Goal: Transaction & Acquisition: Obtain resource

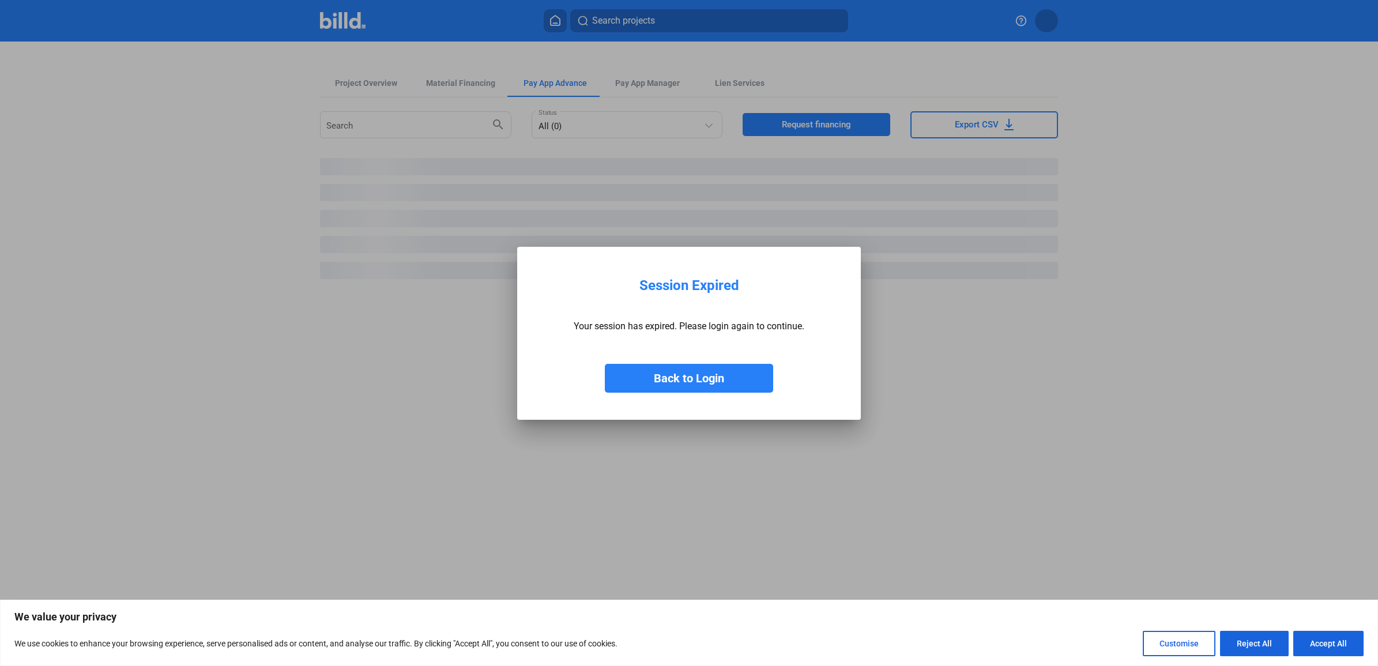
click at [721, 379] on button "Back to Login" at bounding box center [689, 378] width 168 height 29
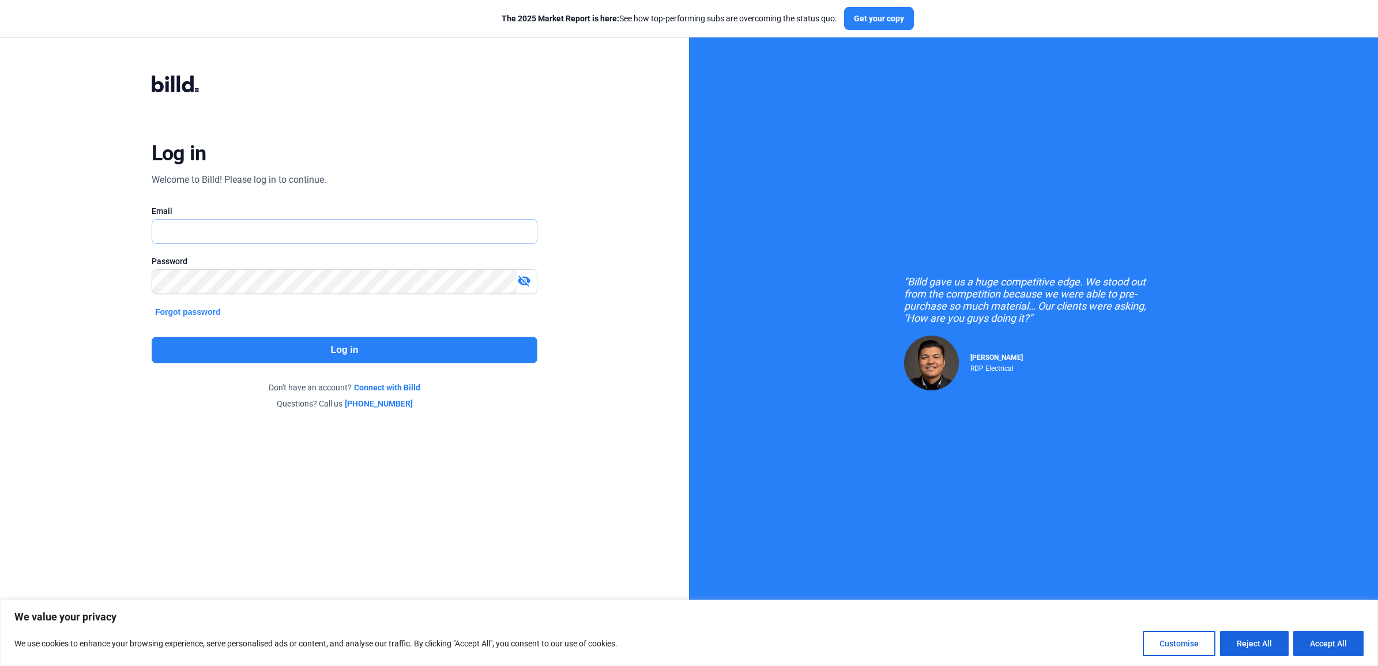
type input "[EMAIL_ADDRESS][DOMAIN_NAME]"
click at [403, 353] on button "Log in" at bounding box center [345, 350] width 386 height 27
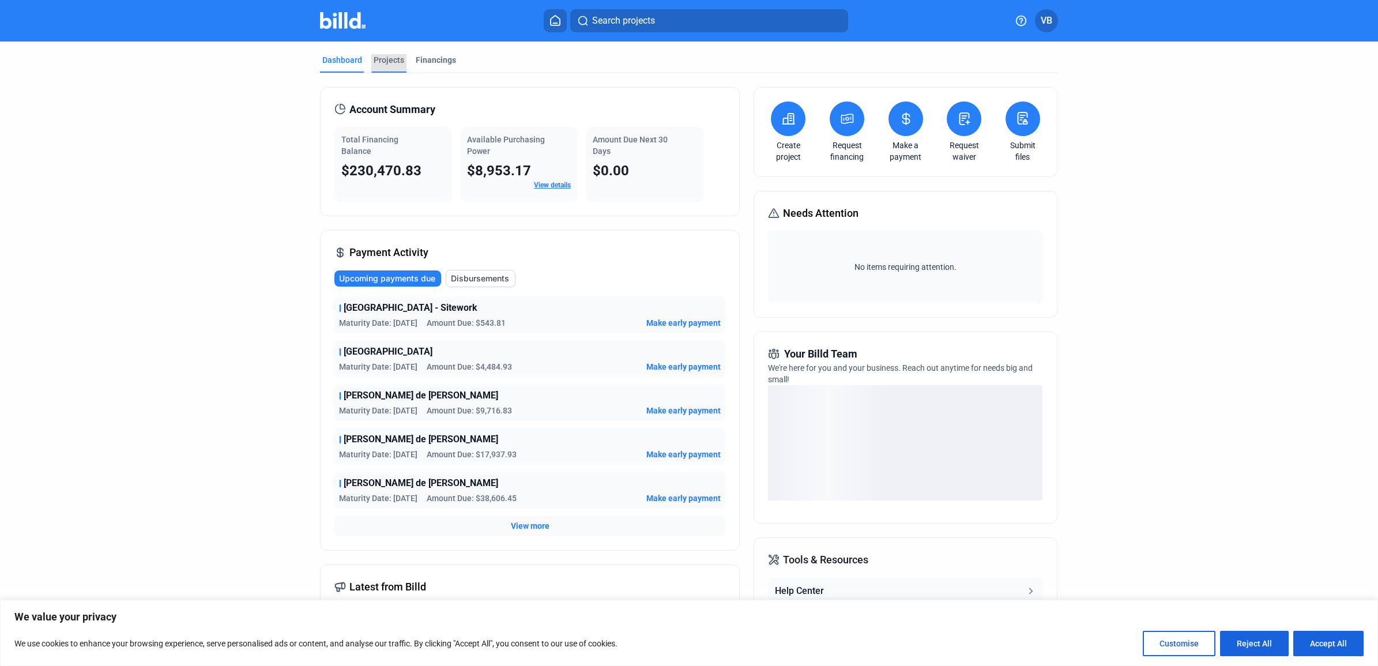
click at [398, 61] on div "Projects" at bounding box center [389, 60] width 31 height 12
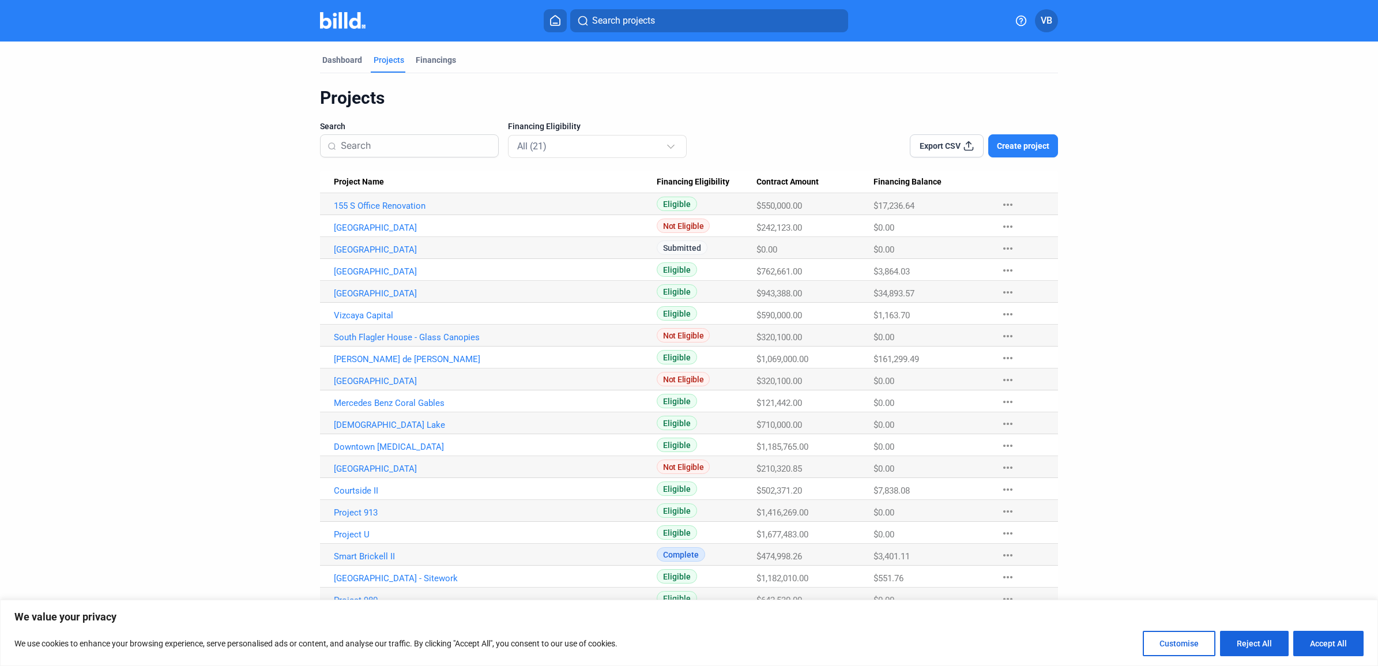
click at [454, 64] on div "Dashboard Projects Financings" at bounding box center [689, 63] width 738 height 18
click at [439, 61] on div "Financings" at bounding box center [436, 60] width 40 height 12
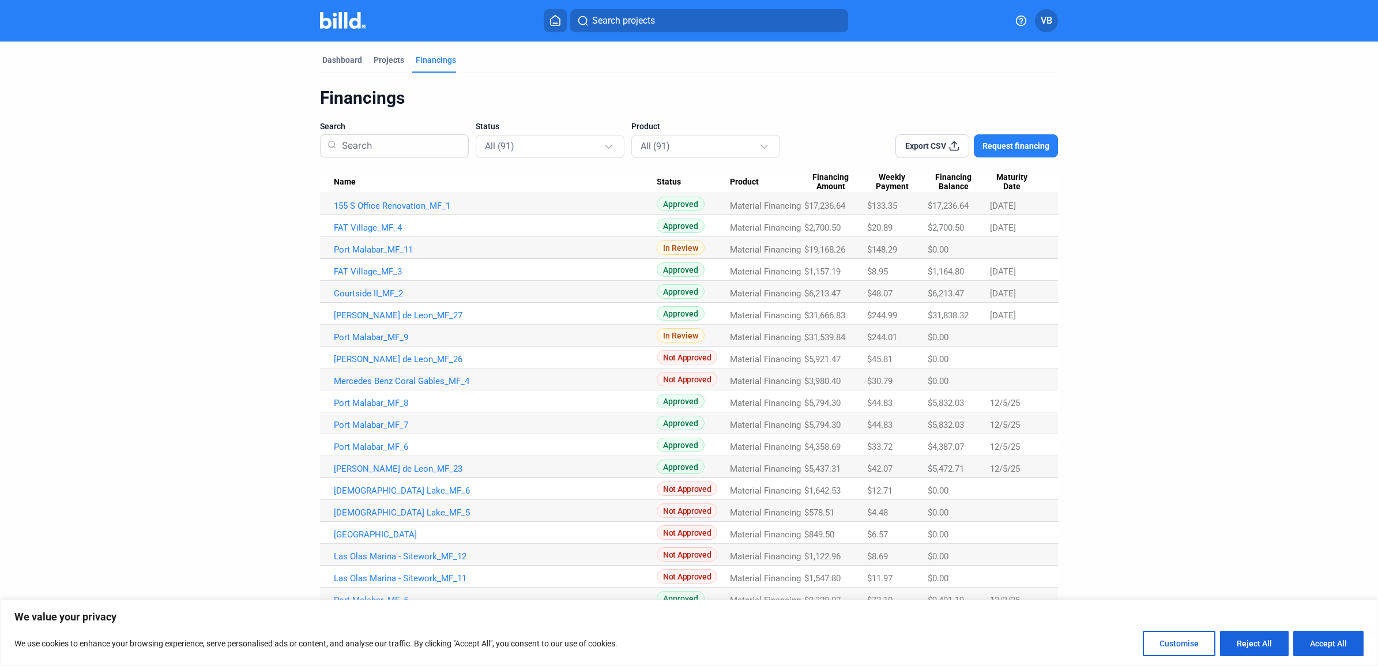
click at [1036, 146] on span "Request financing" at bounding box center [1016, 146] width 67 height 12
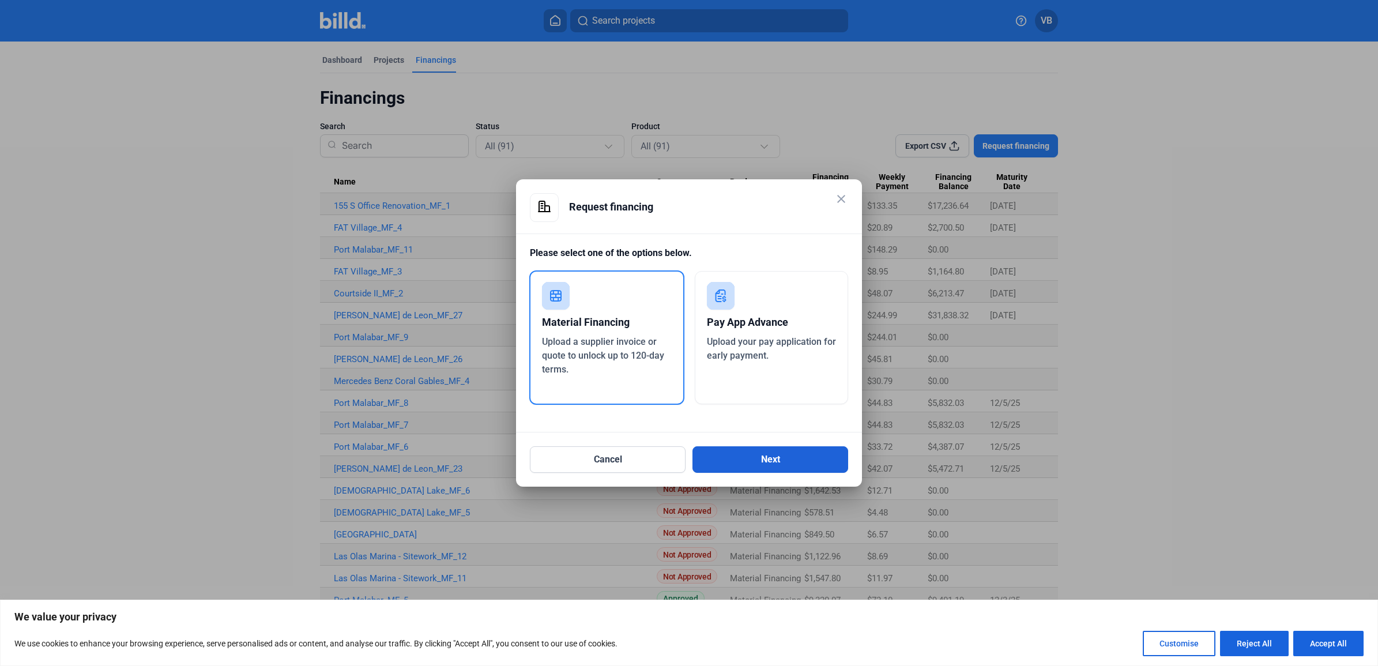
click at [772, 453] on button "Next" at bounding box center [771, 459] width 156 height 27
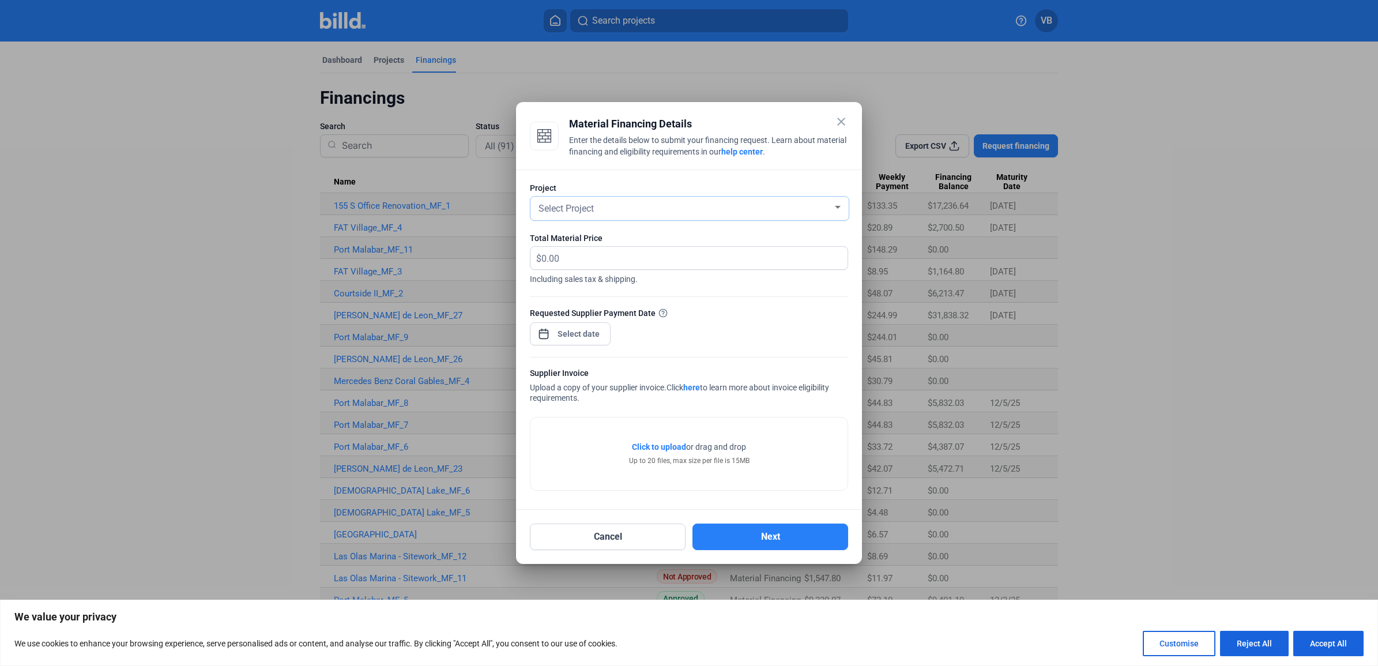
click at [749, 216] on div "Select Project" at bounding box center [689, 209] width 307 height 24
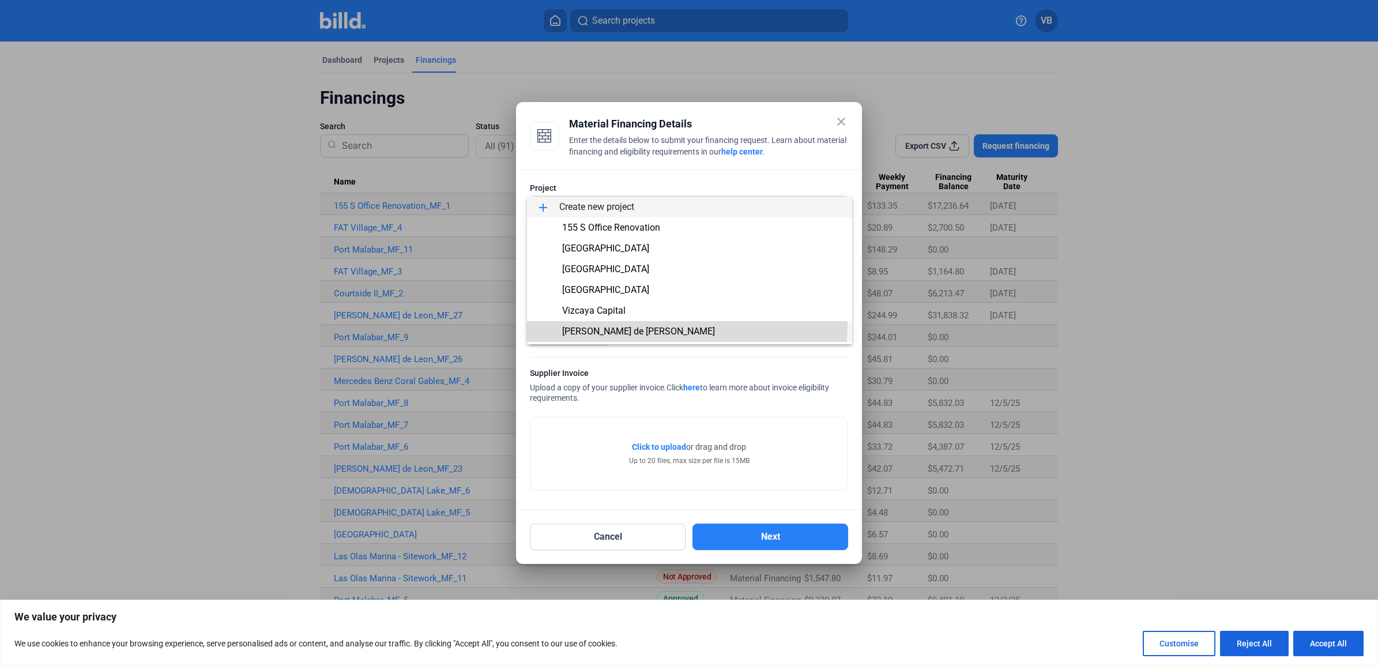
click at [670, 324] on span "[PERSON_NAME] de [PERSON_NAME]" at bounding box center [689, 331] width 307 height 21
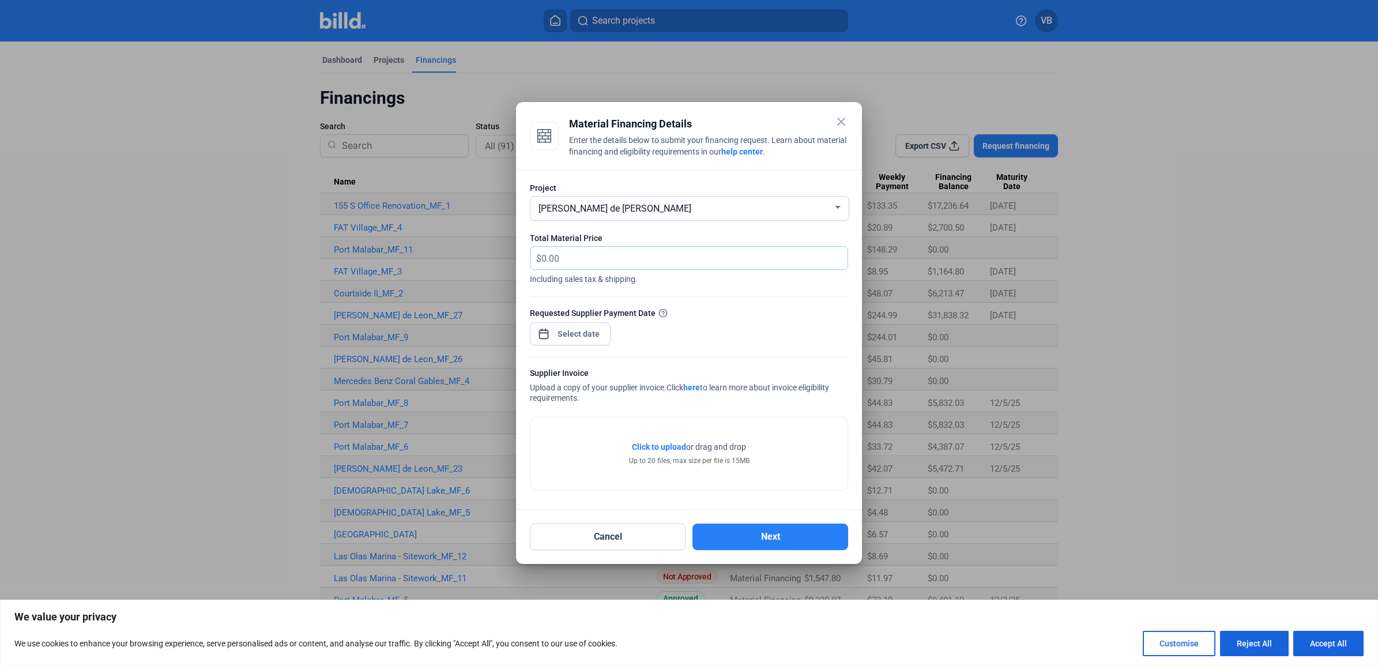
click at [667, 262] on input "text" at bounding box center [687, 258] width 293 height 22
click at [623, 257] on input "text" at bounding box center [694, 258] width 306 height 22
type input "5,674.38"
click at [728, 325] on div "Requested Supplier Payment Date" at bounding box center [689, 332] width 318 height 50
click at [592, 333] on div "close Material Financing Details Enter the details below to submit your financi…" at bounding box center [689, 333] width 1378 height 666
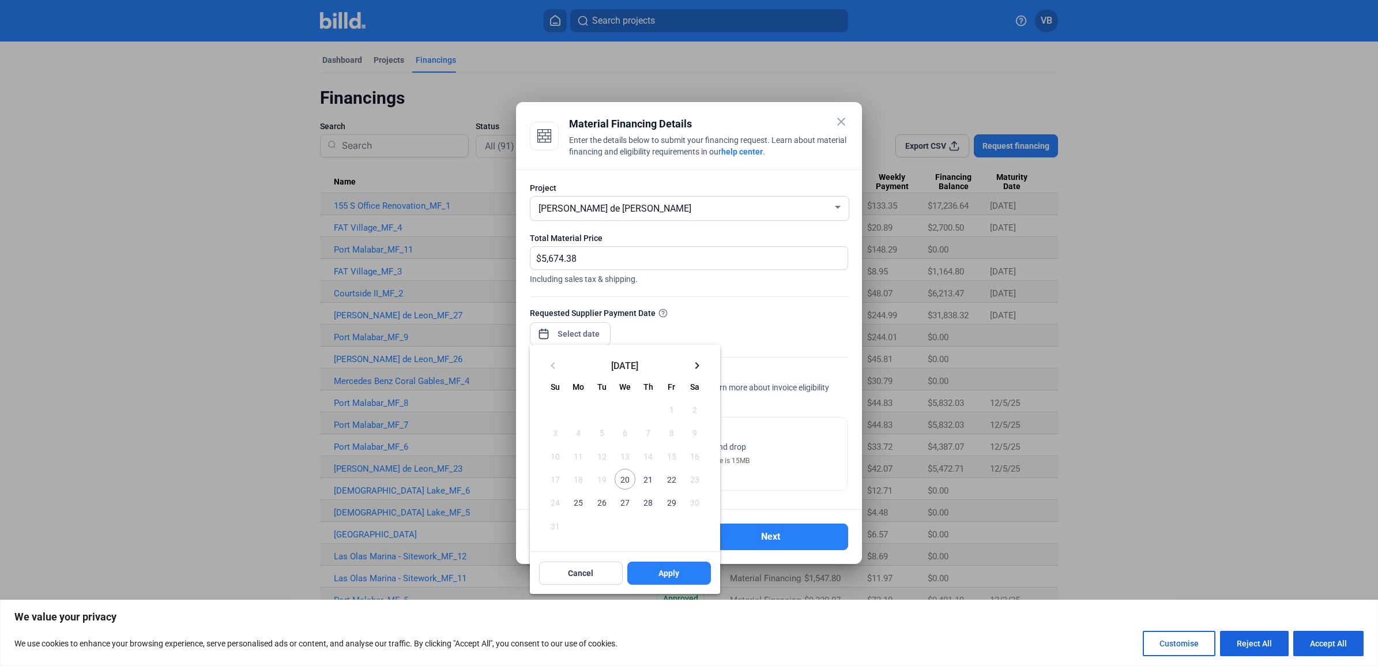
click at [626, 479] on span "20" at bounding box center [625, 479] width 21 height 21
click at [670, 577] on span "Apply" at bounding box center [669, 573] width 21 height 12
type input "[DATE]"
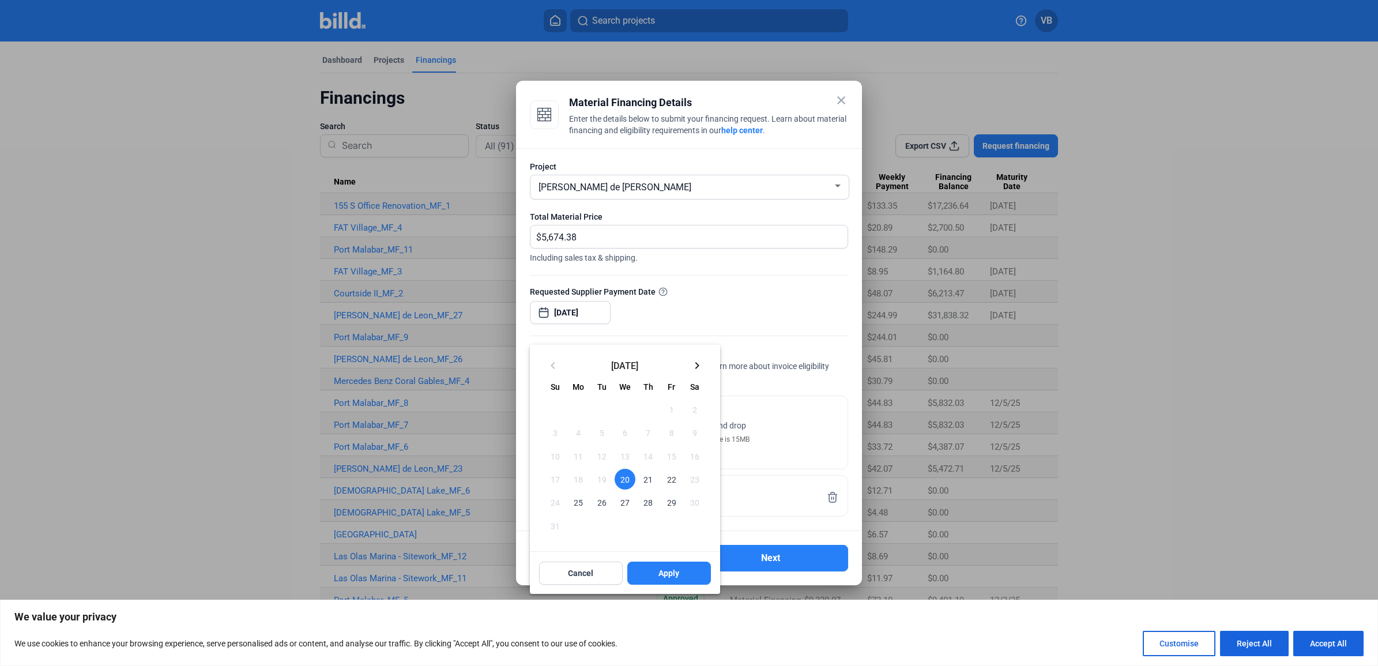
click at [764, 320] on div at bounding box center [689, 333] width 1378 height 666
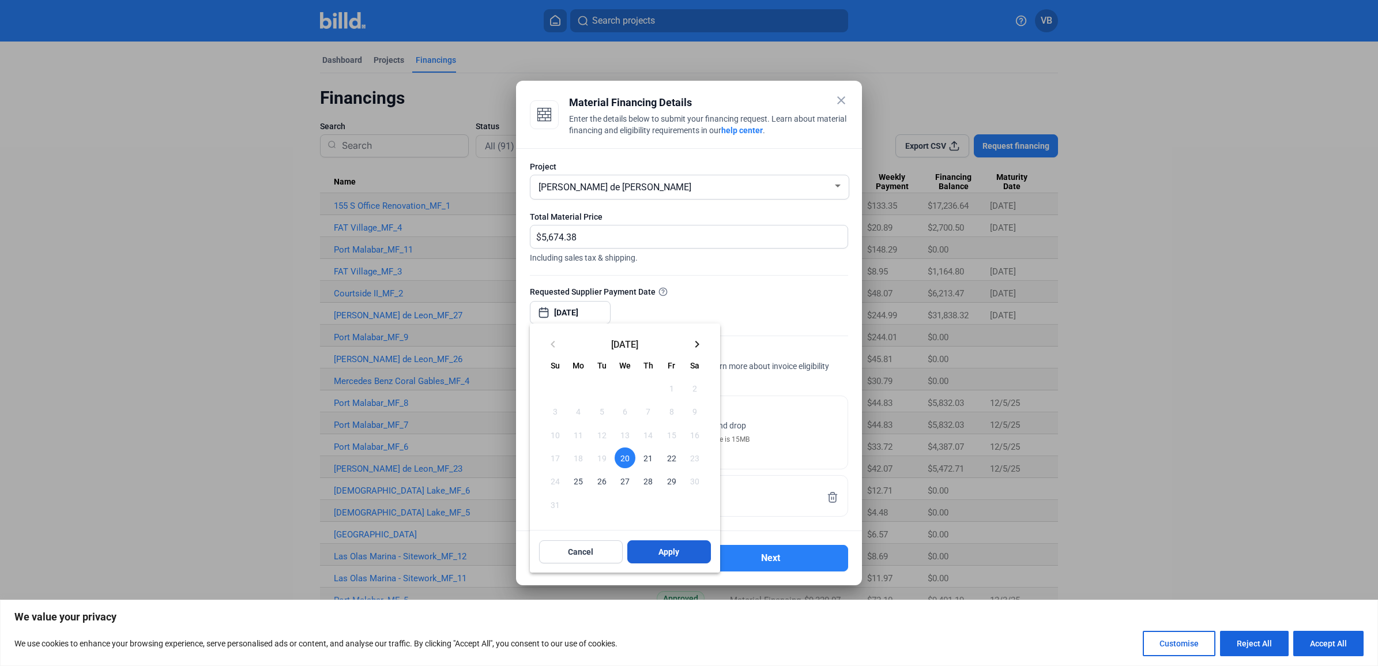
click at [650, 546] on button "Apply" at bounding box center [669, 551] width 84 height 23
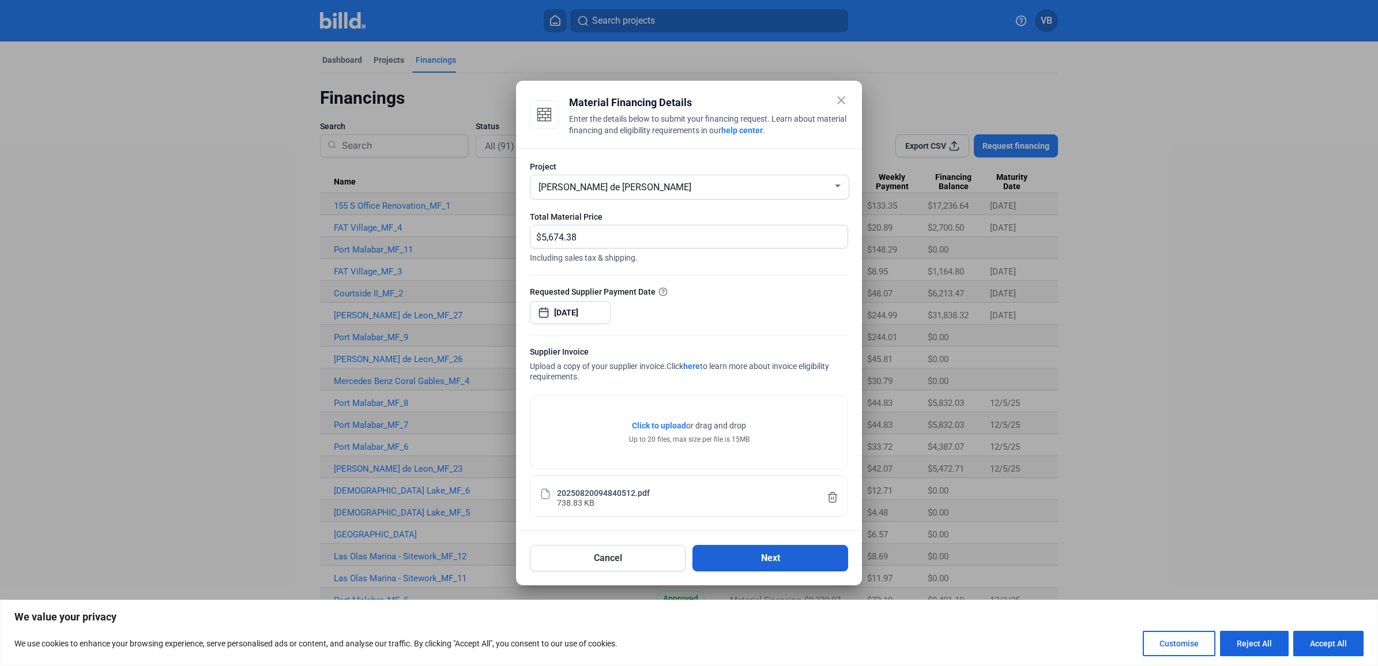
click at [760, 555] on button "Next" at bounding box center [771, 558] width 156 height 27
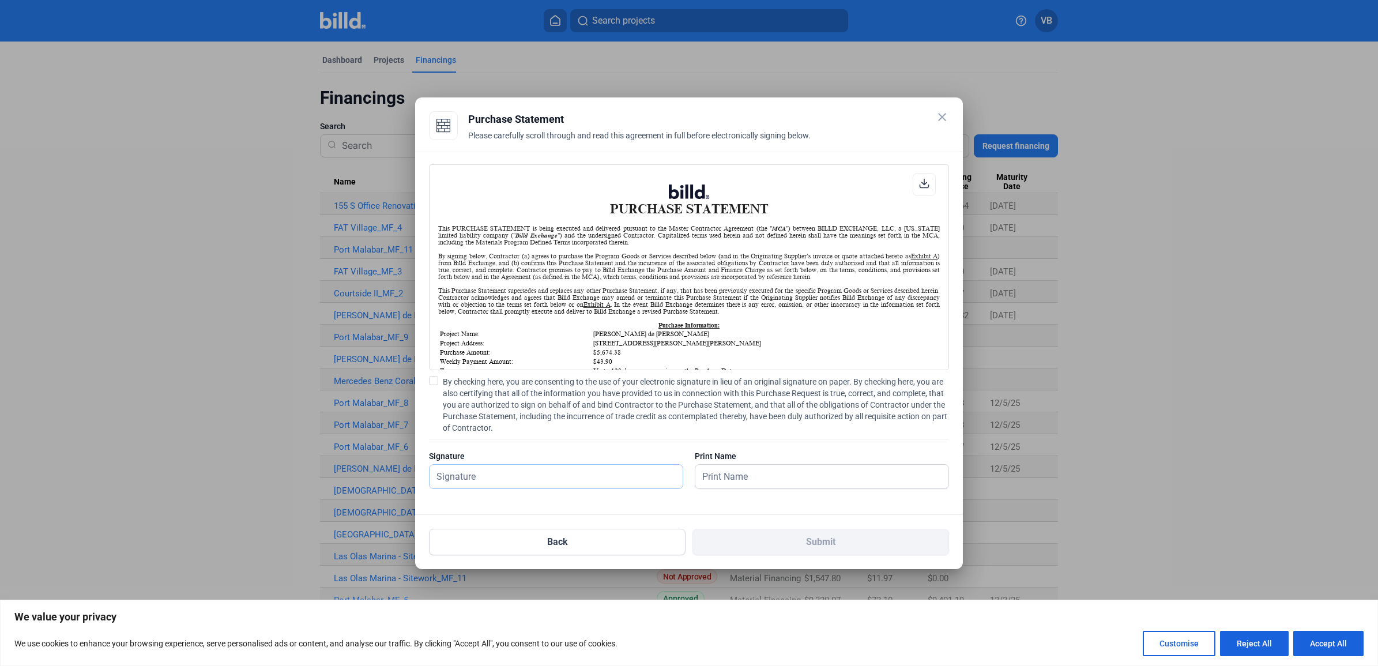
scroll to position [1, 0]
click at [585, 398] on span "By checking here, you are consenting to the use of your electronic signature in…" at bounding box center [696, 405] width 506 height 58
click at [0, 0] on input "By checking here, you are consenting to the use of your electronic signature in…" at bounding box center [0, 0] width 0 height 0
click at [562, 466] on input "text" at bounding box center [550, 477] width 240 height 24
type input "[PERSON_NAME]"
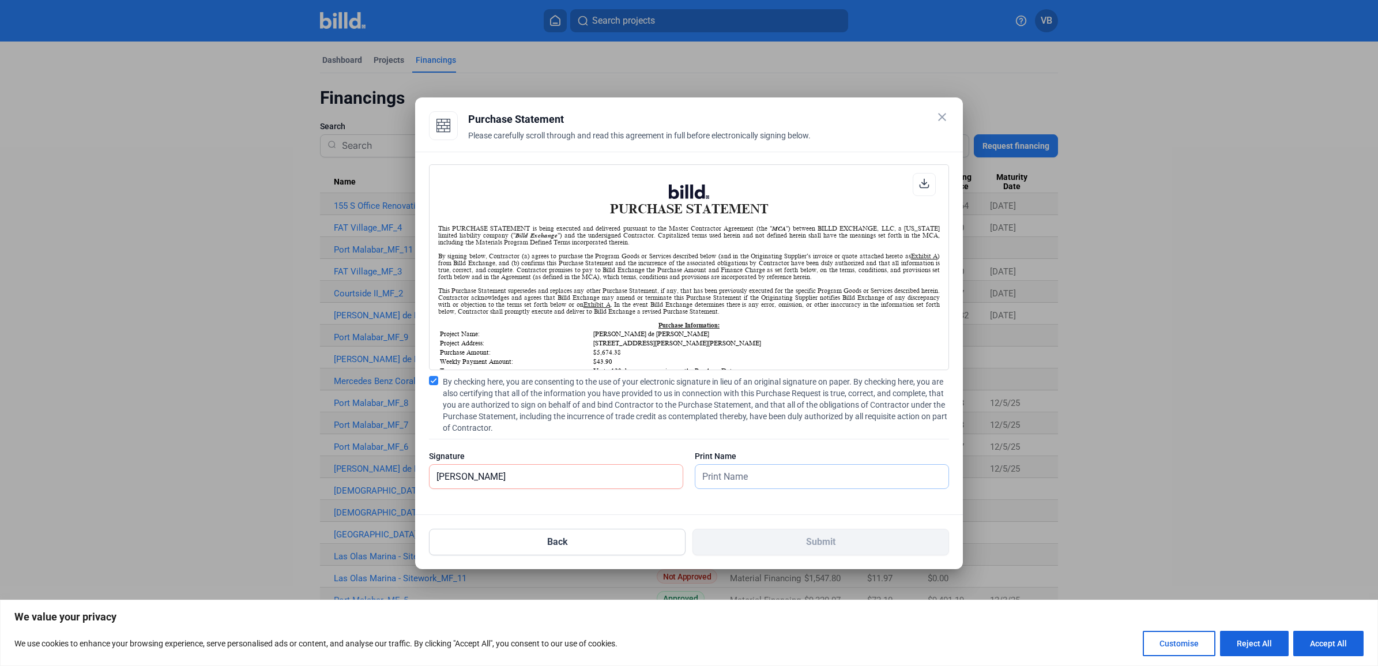
type input "[PERSON_NAME]"
click at [779, 547] on button "Submit" at bounding box center [821, 542] width 257 height 27
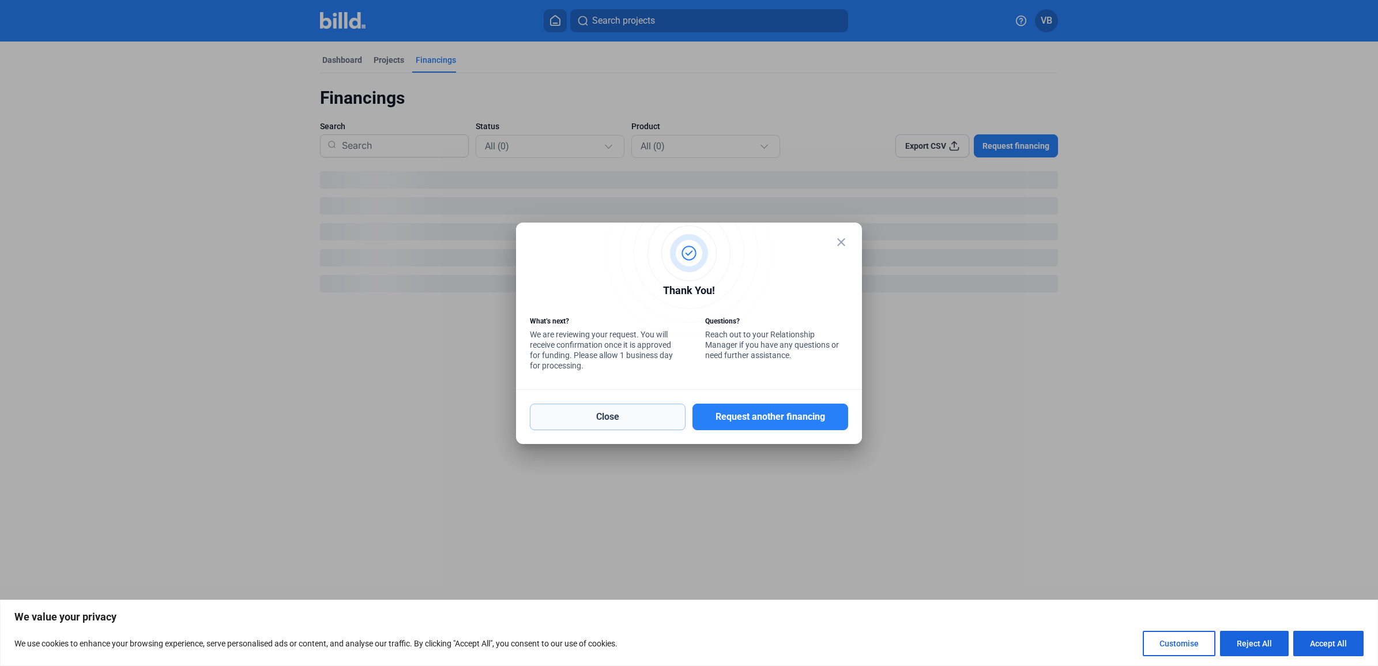
click at [659, 419] on button "Close" at bounding box center [608, 417] width 156 height 27
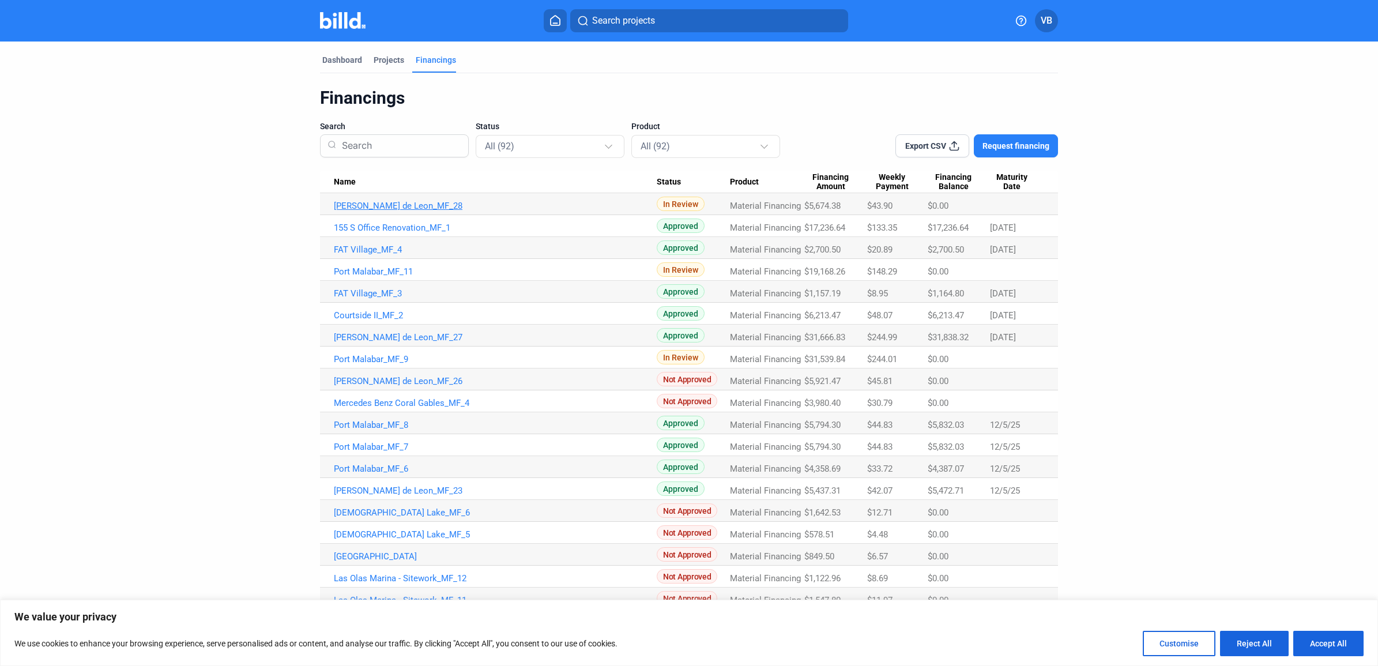
click at [410, 208] on link "[PERSON_NAME] de Leon_MF_28" at bounding box center [495, 206] width 323 height 10
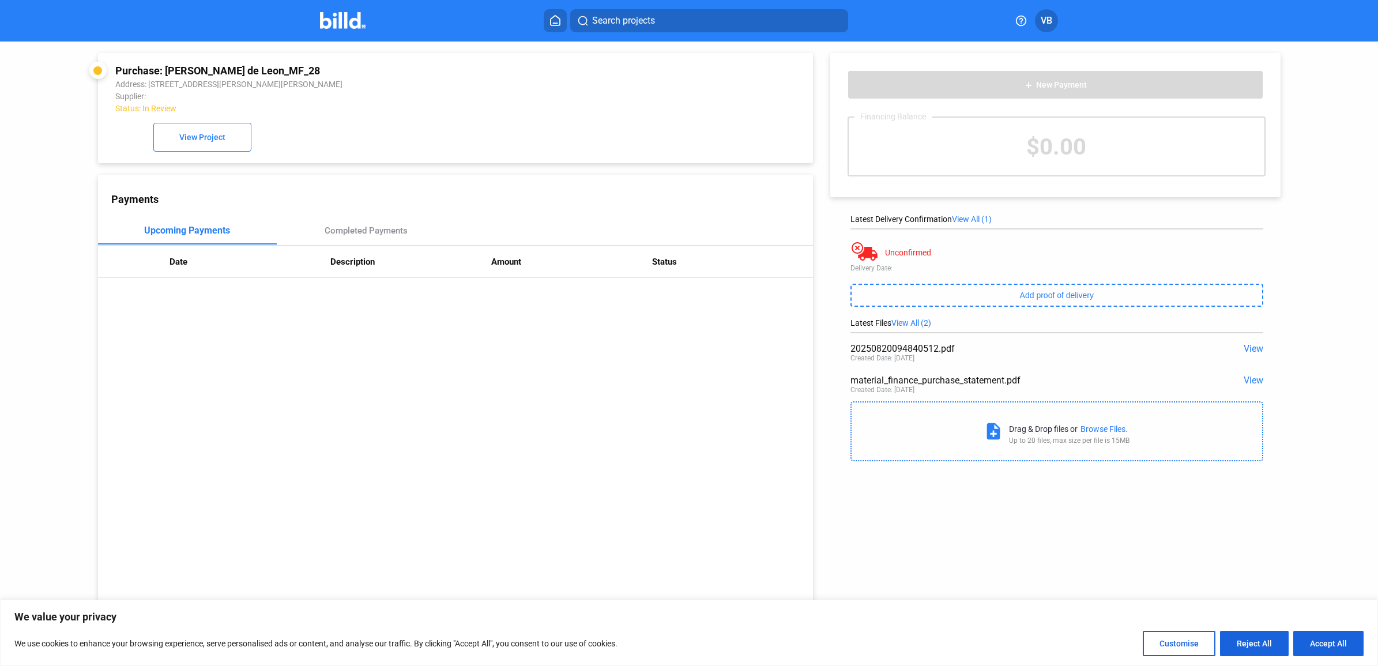
click at [1244, 351] on span "View" at bounding box center [1254, 348] width 20 height 11
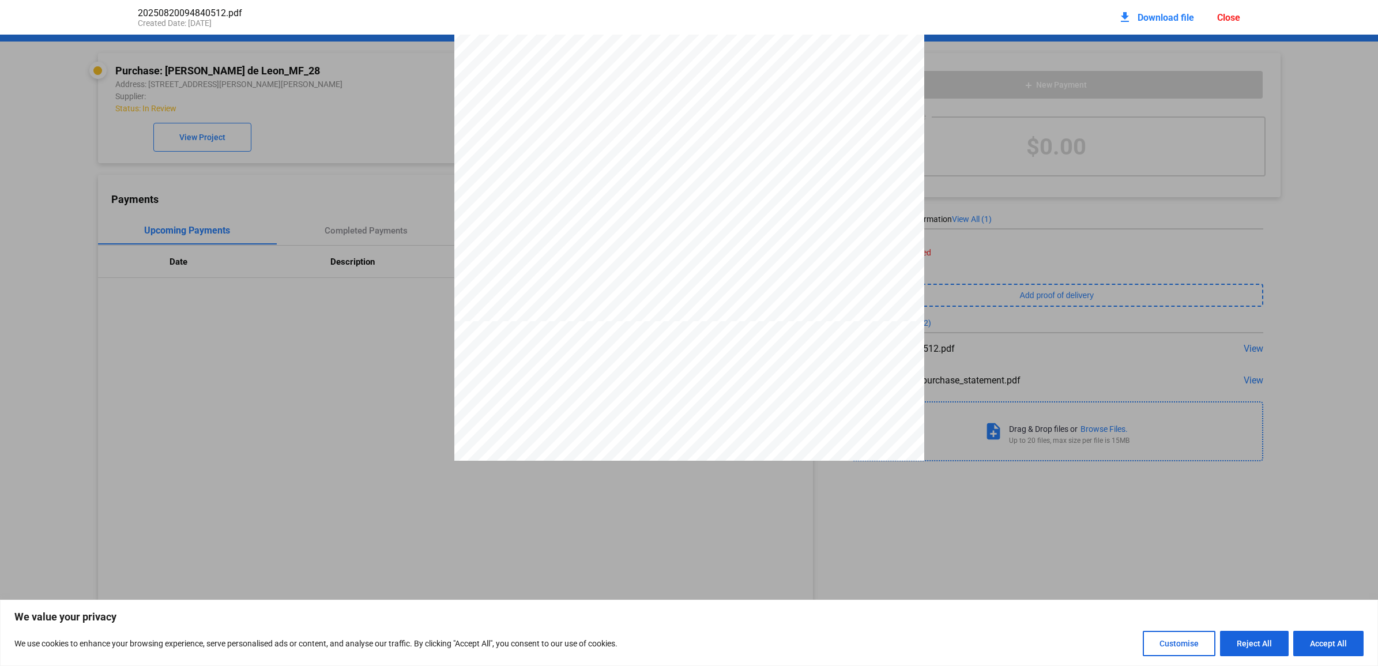
scroll to position [294, 0]
drag, startPoint x: 851, startPoint y: 232, endPoint x: 737, endPoint y: 251, distance: 115.2
click at [737, 251] on div at bounding box center [689, 45] width 470 height 608
click at [1229, 12] on div "Close" at bounding box center [1228, 17] width 23 height 11
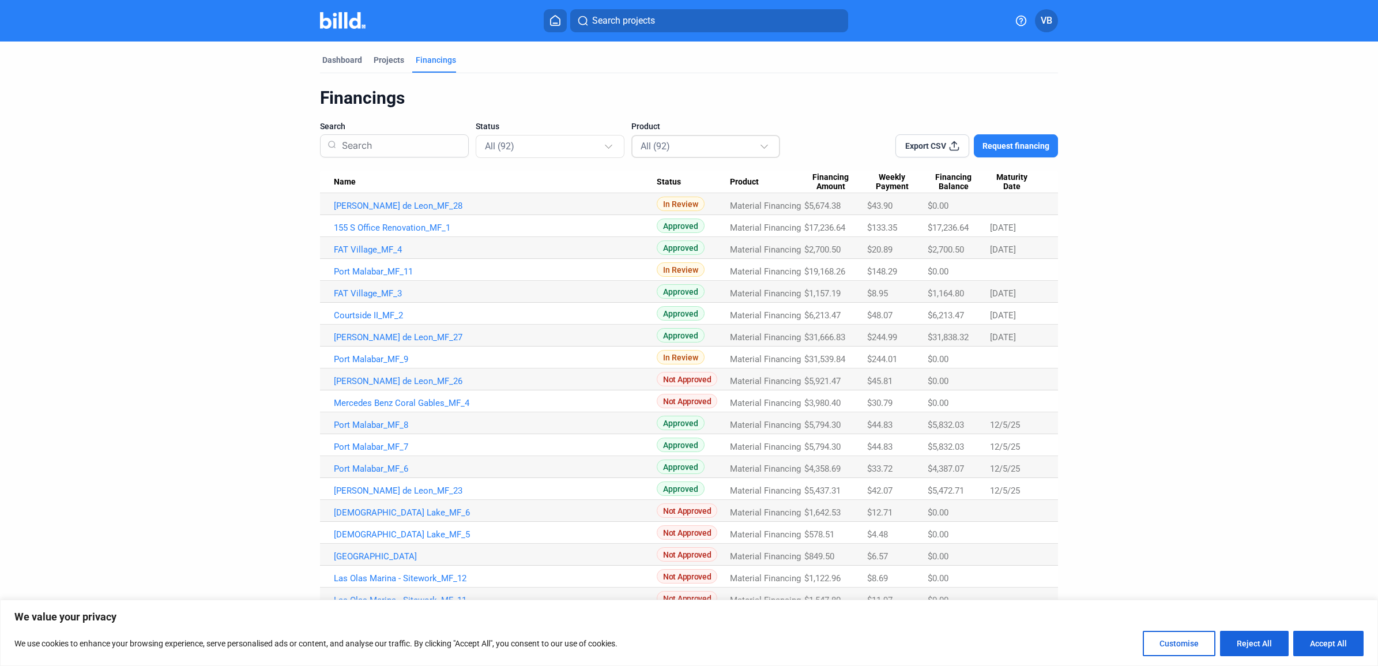
click at [668, 156] on div "All (92)" at bounding box center [706, 146] width 131 height 22
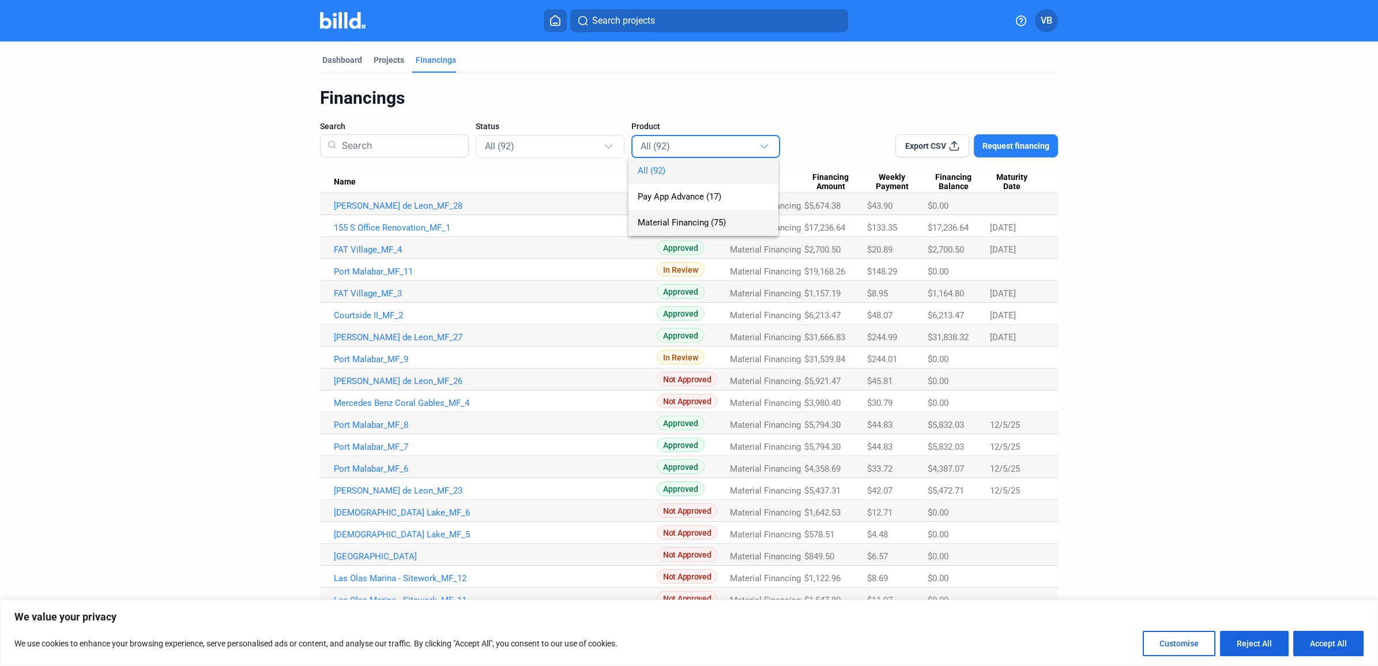
click at [705, 220] on span "Material Financing (75)" at bounding box center [682, 222] width 88 height 10
click at [554, 143] on div "All (75)" at bounding box center [544, 145] width 119 height 15
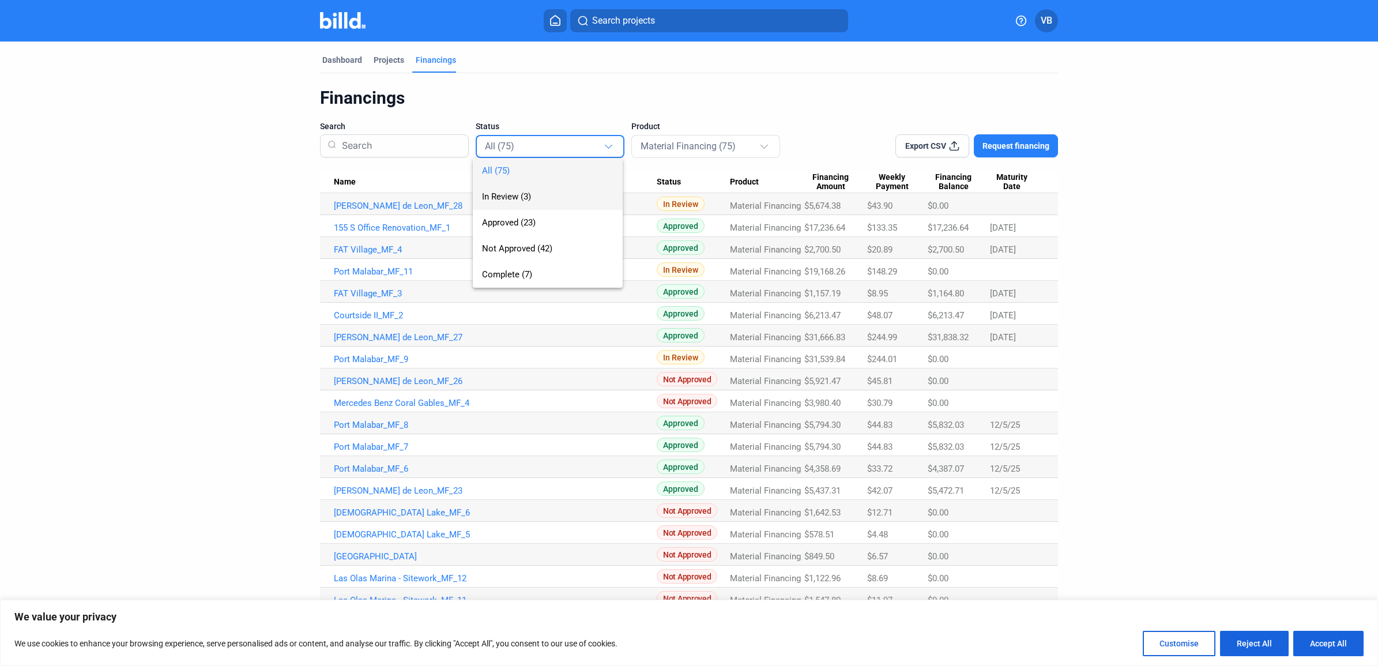
click at [546, 198] on span "In Review (3)" at bounding box center [547, 197] width 131 height 26
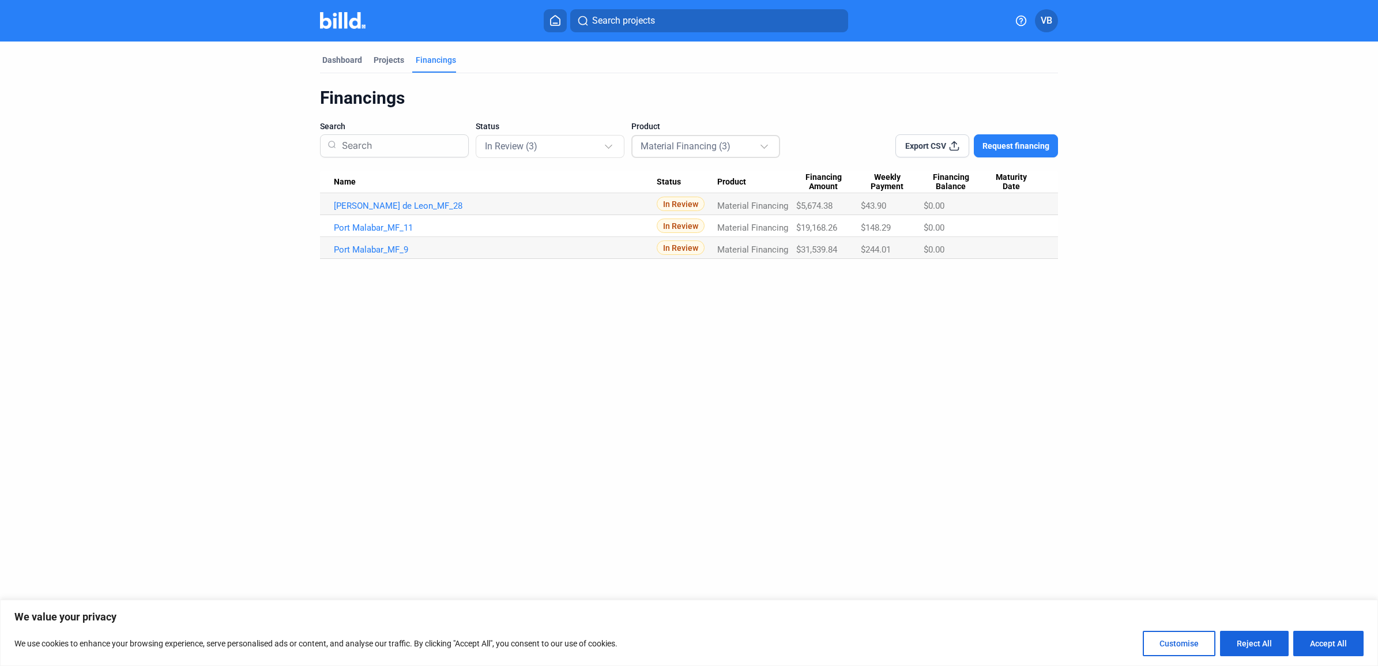
click at [746, 150] on div "Material Financing (3)" at bounding box center [700, 145] width 119 height 15
click at [540, 137] on div at bounding box center [689, 333] width 1378 height 666
click at [540, 137] on div "In Review (3)" at bounding box center [550, 146] width 131 height 22
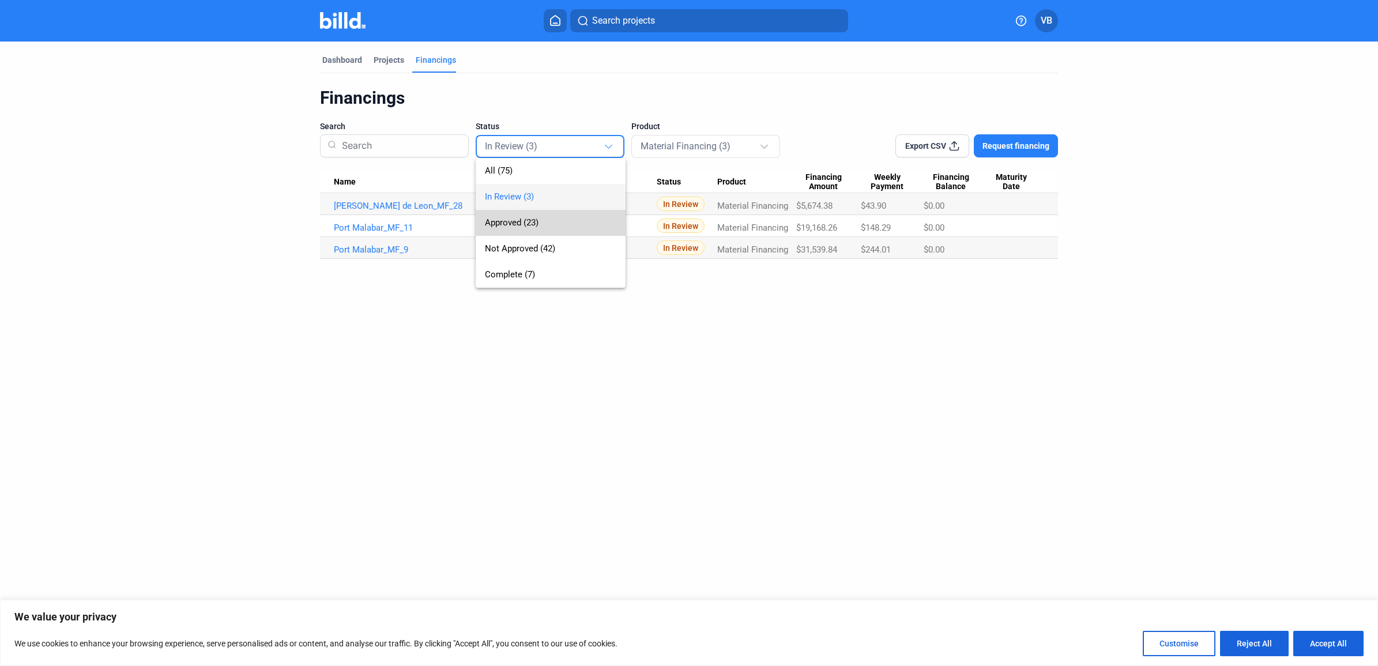
click at [540, 223] on span "Approved (23)" at bounding box center [550, 223] width 131 height 26
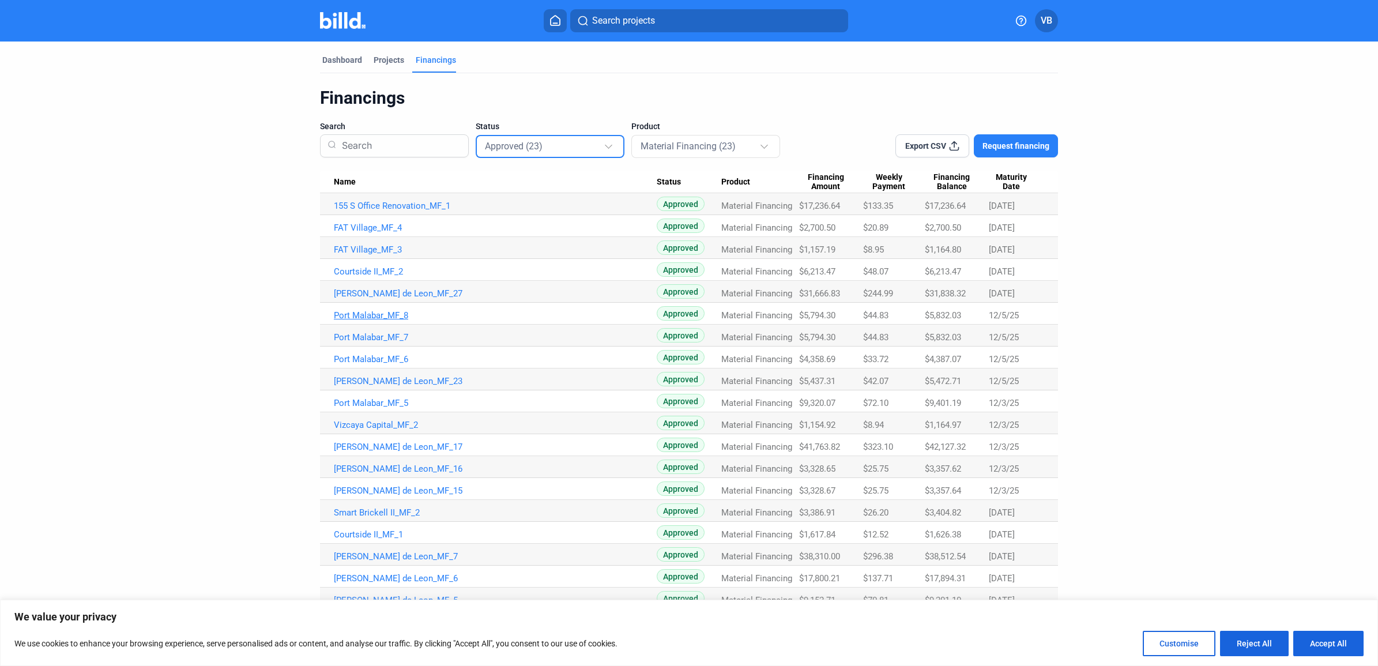
click at [376, 211] on link "Port Malabar_MF_8" at bounding box center [495, 206] width 323 height 10
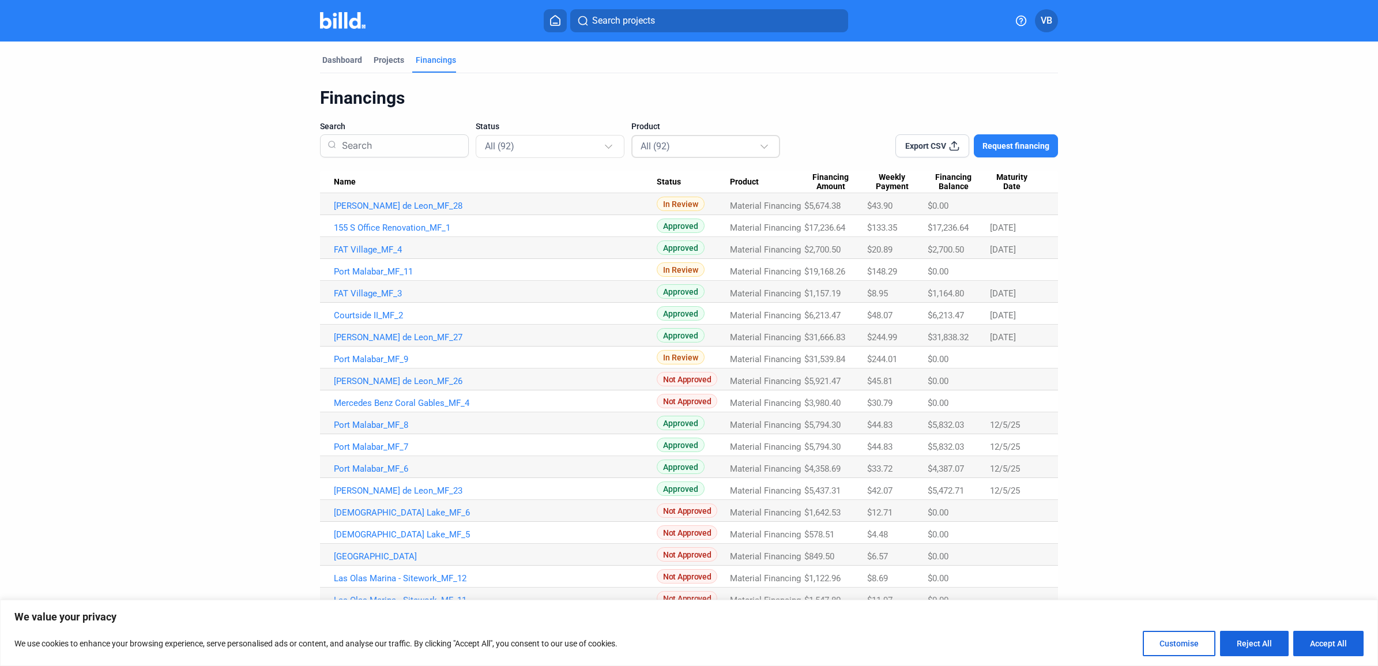
click at [729, 146] on div "All (92)" at bounding box center [700, 145] width 119 height 15
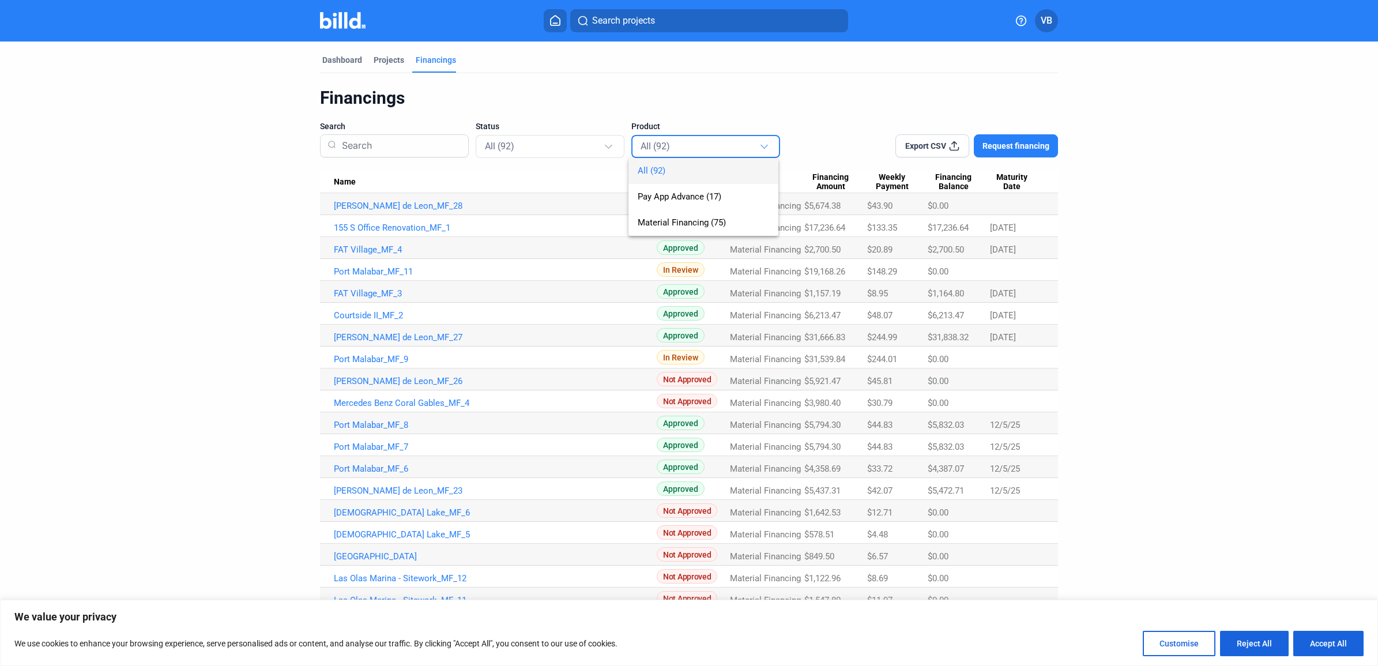
click at [597, 146] on div at bounding box center [689, 333] width 1378 height 666
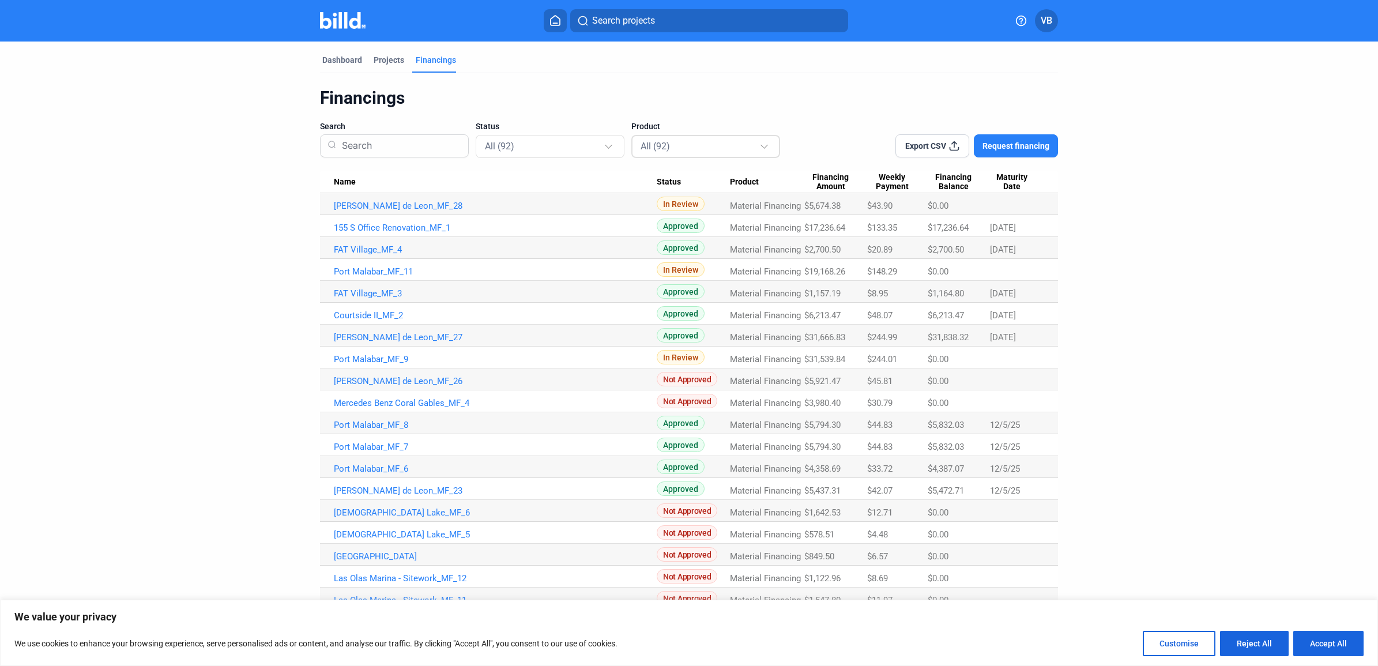
click at [656, 148] on mat-select-trigger "All (92)" at bounding box center [655, 146] width 29 height 11
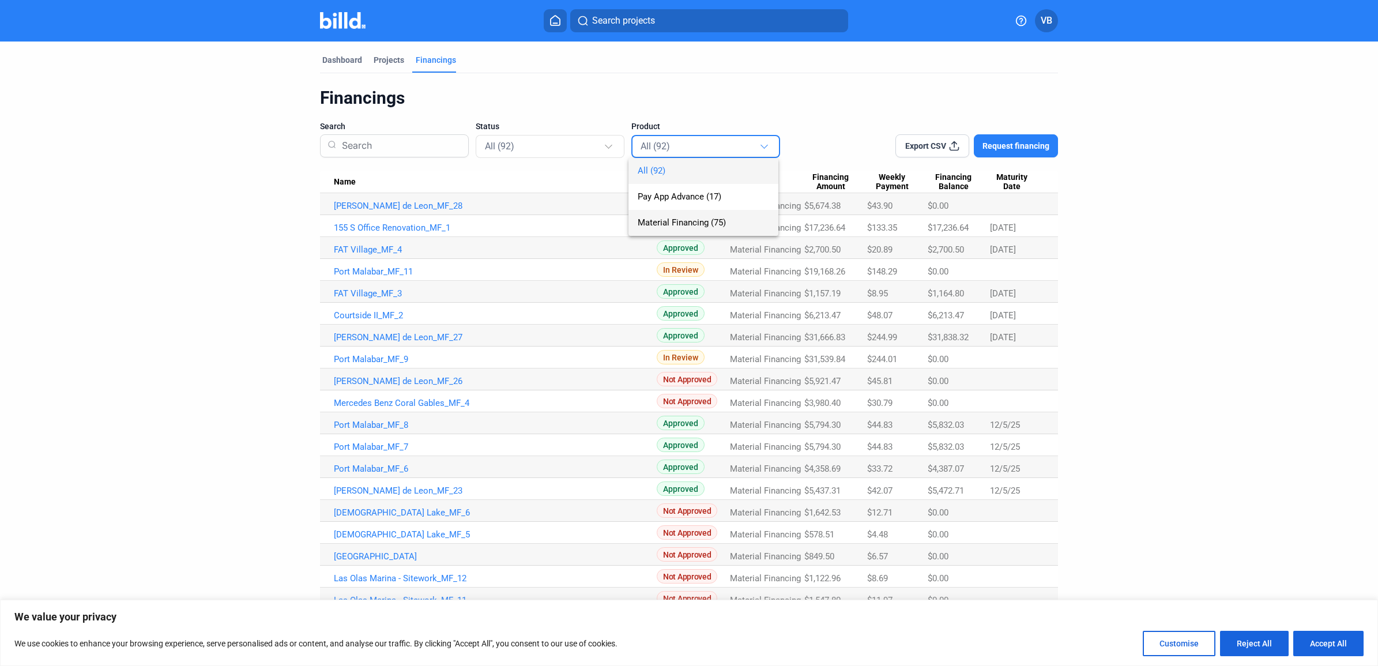
click at [666, 217] on span "Material Financing (75)" at bounding box center [682, 222] width 88 height 10
click at [569, 148] on div "All (75)" at bounding box center [544, 145] width 119 height 15
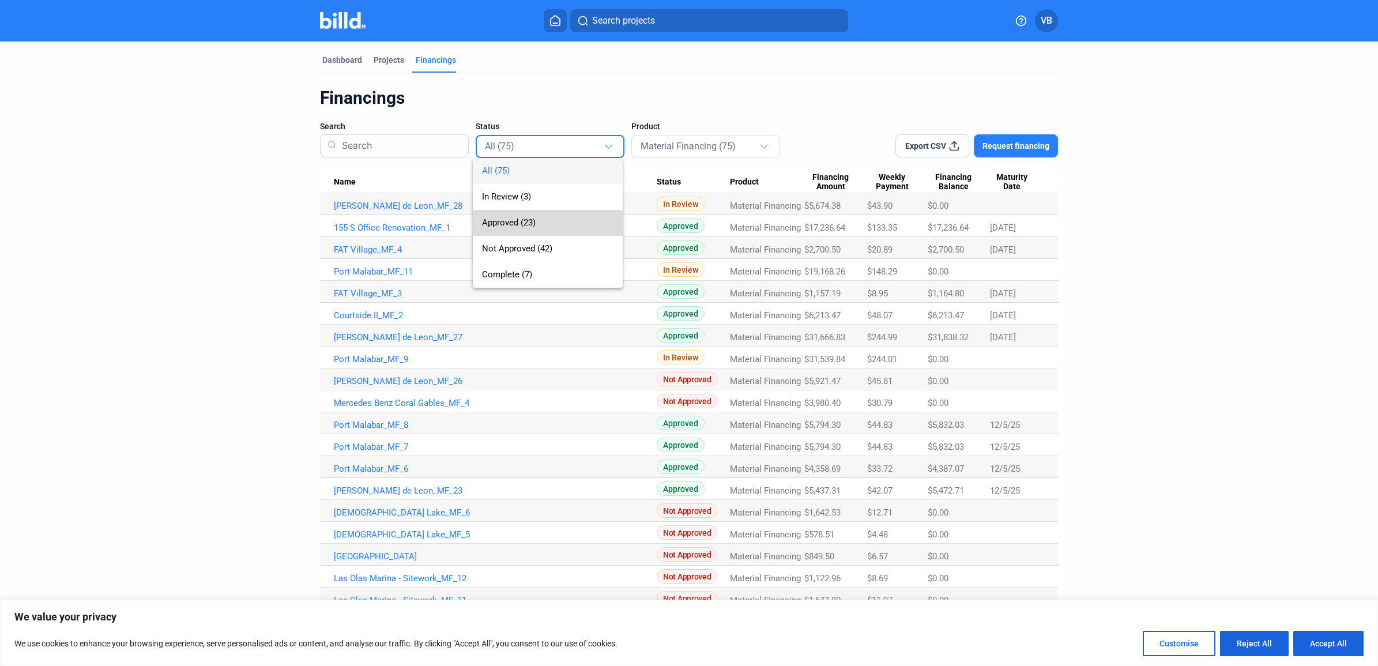
click at [563, 218] on span "Approved (23)" at bounding box center [547, 223] width 131 height 26
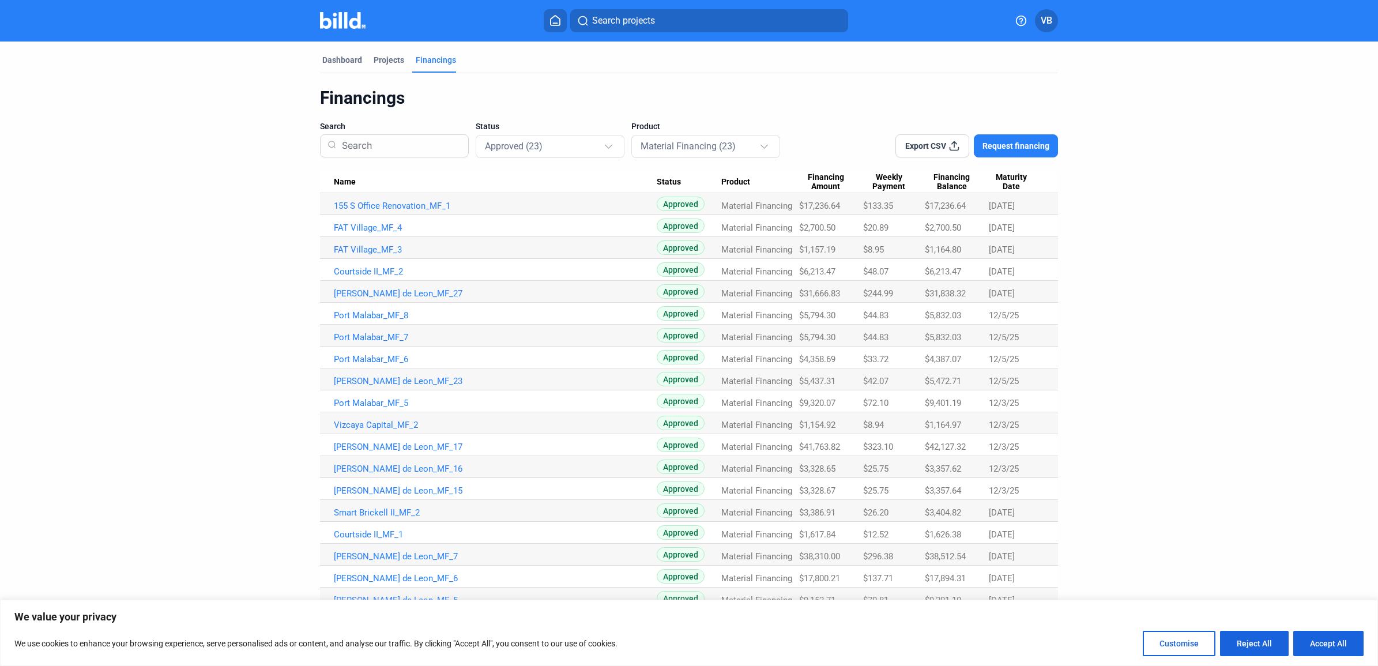
click at [762, 115] on div "Financings Search Status Approved (23) Product Material Financing (23) Export C…" at bounding box center [689, 392] width 738 height 610
click at [405, 211] on link "Port Malabar_MF_7" at bounding box center [495, 206] width 323 height 10
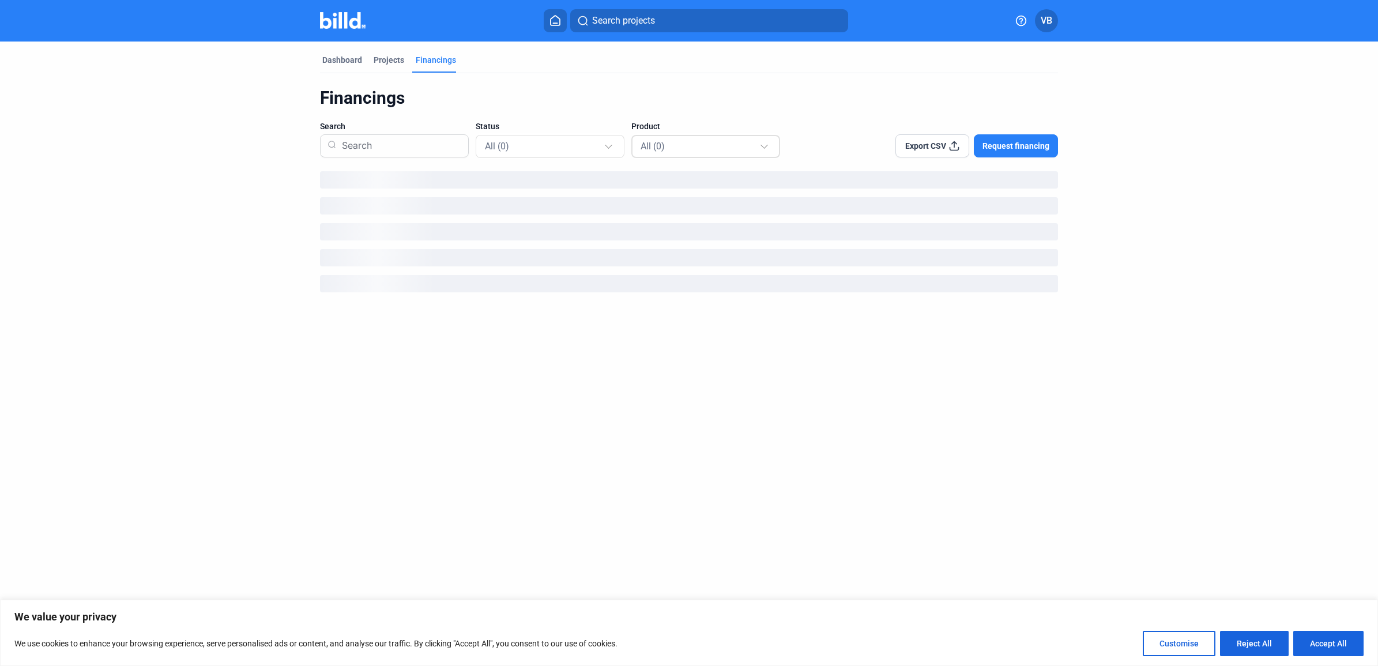
click at [701, 150] on div "All (0)" at bounding box center [700, 145] width 119 height 15
click at [576, 145] on div at bounding box center [689, 333] width 1378 height 666
click at [695, 147] on div "All (0)" at bounding box center [700, 145] width 119 height 15
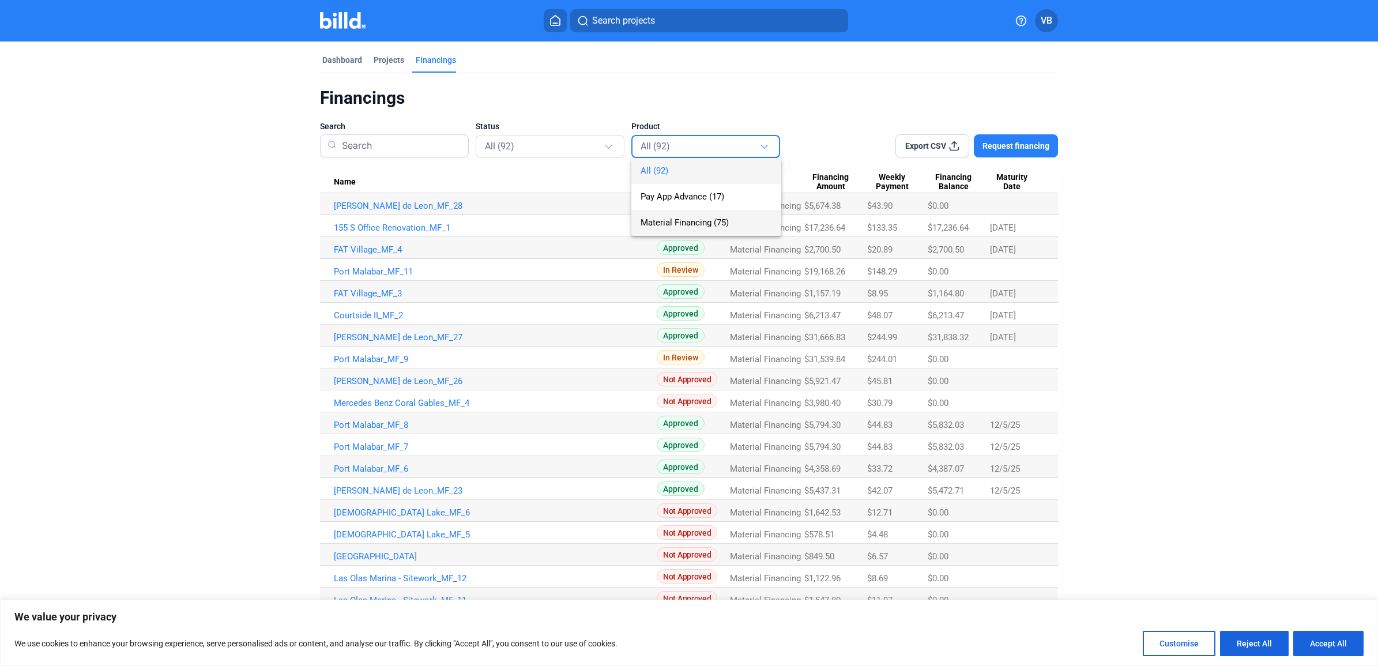
click at [722, 218] on span "Material Financing (75)" at bounding box center [685, 222] width 88 height 10
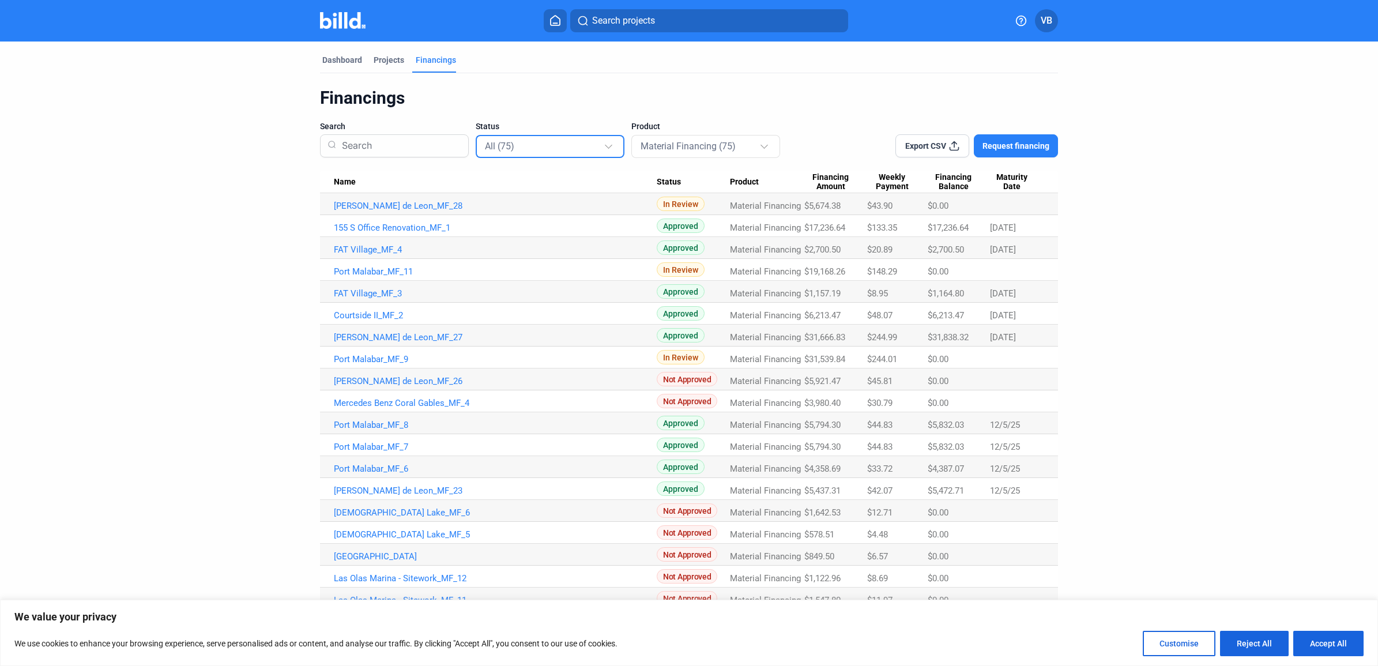
click at [537, 154] on div "All (75)" at bounding box center [550, 146] width 131 height 22
click at [528, 271] on span "Complete (7)" at bounding box center [507, 274] width 50 height 10
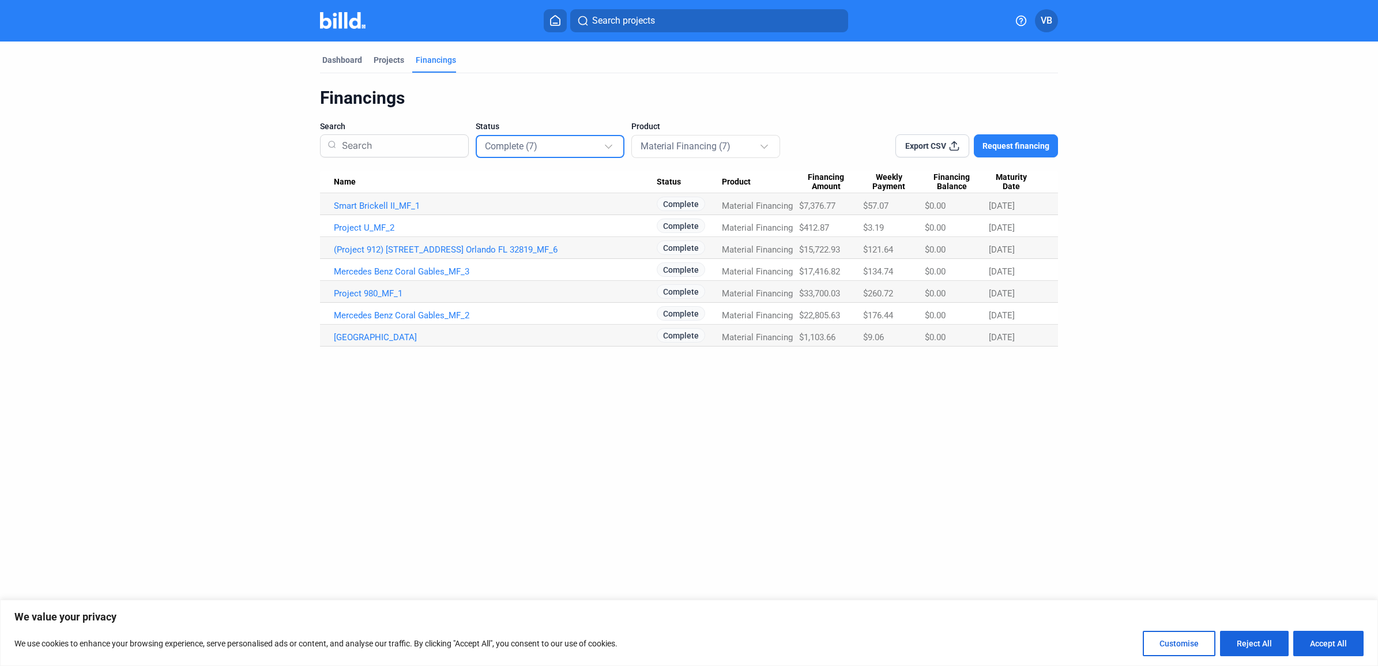
click at [603, 147] on div "Complete (7)" at bounding box center [544, 145] width 119 height 15
click at [571, 217] on span "Approved (23)" at bounding box center [550, 223] width 131 height 26
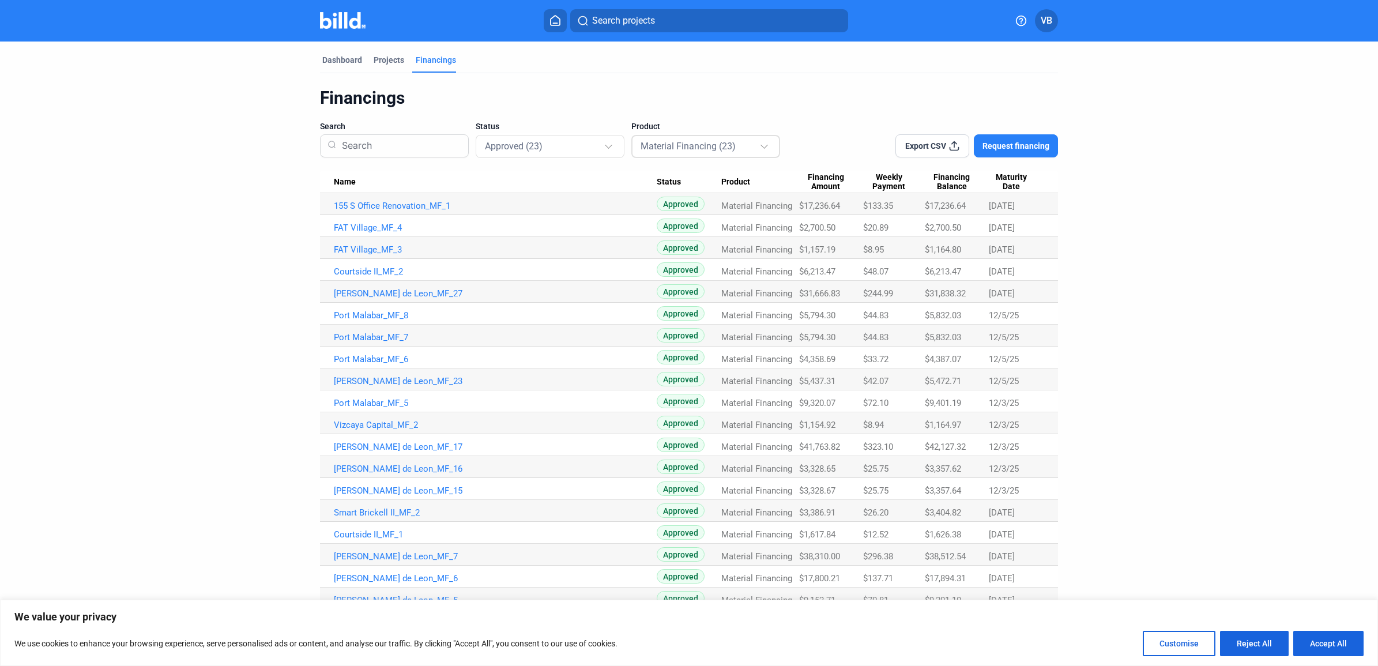
click at [721, 151] on mat-select-trigger "Material Financing (23)" at bounding box center [688, 146] width 95 height 11
click at [554, 147] on div at bounding box center [689, 333] width 1378 height 666
click at [554, 147] on div "Approved (23)" at bounding box center [544, 145] width 119 height 15
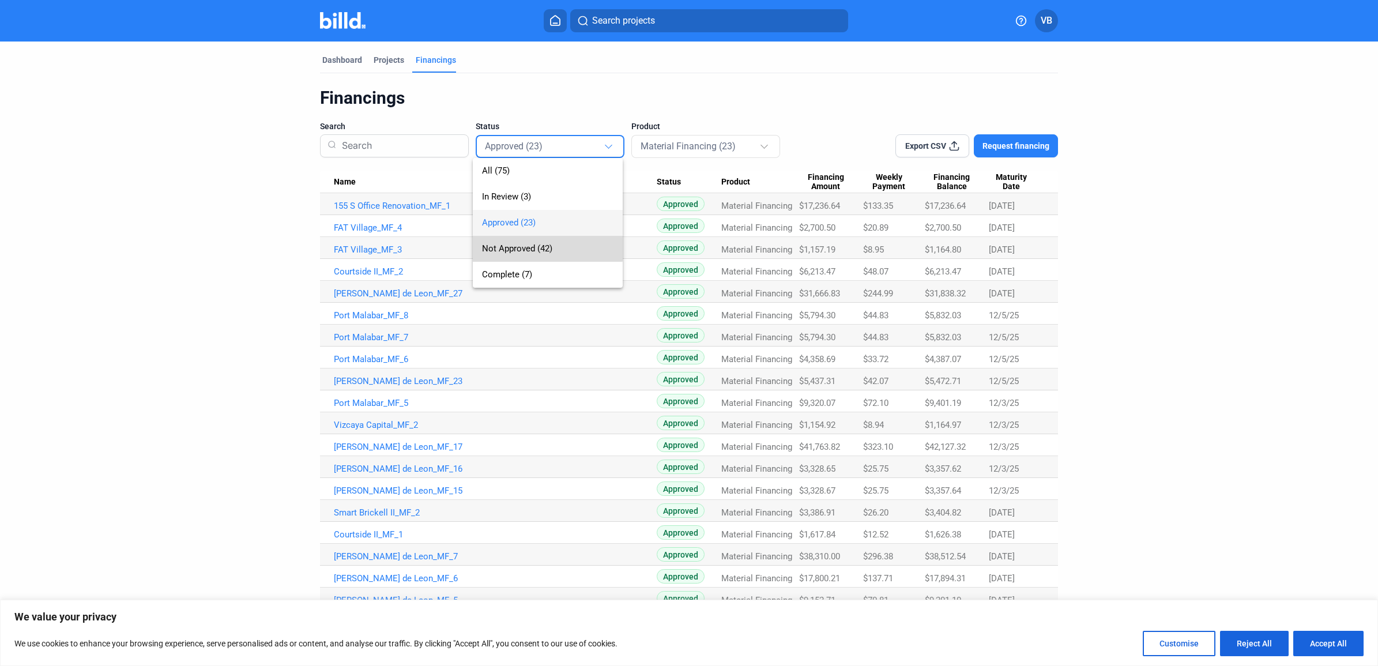
click at [541, 247] on span "Not Approved (42)" at bounding box center [517, 248] width 70 height 10
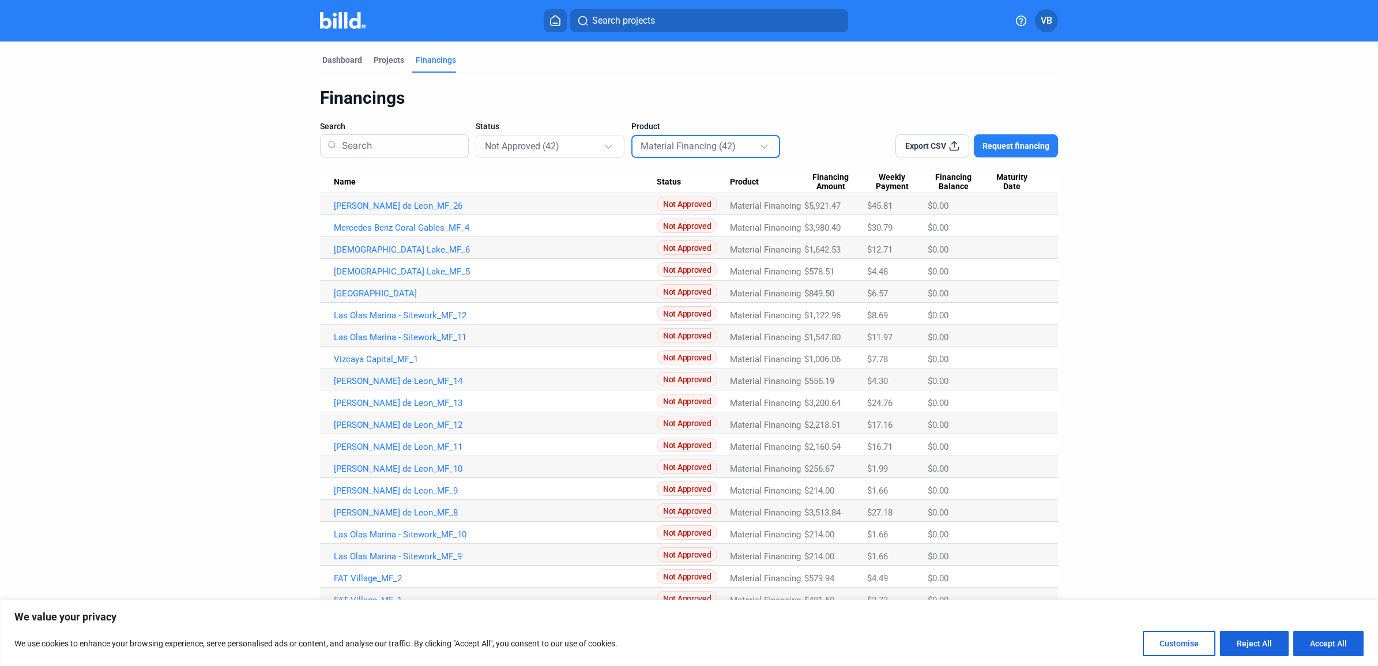
click at [693, 149] on mat-select-trigger "Material Financing (42)" at bounding box center [688, 146] width 95 height 11
click at [565, 143] on div at bounding box center [689, 333] width 1378 height 666
click at [565, 143] on div "Not Approved (42)" at bounding box center [544, 145] width 119 height 15
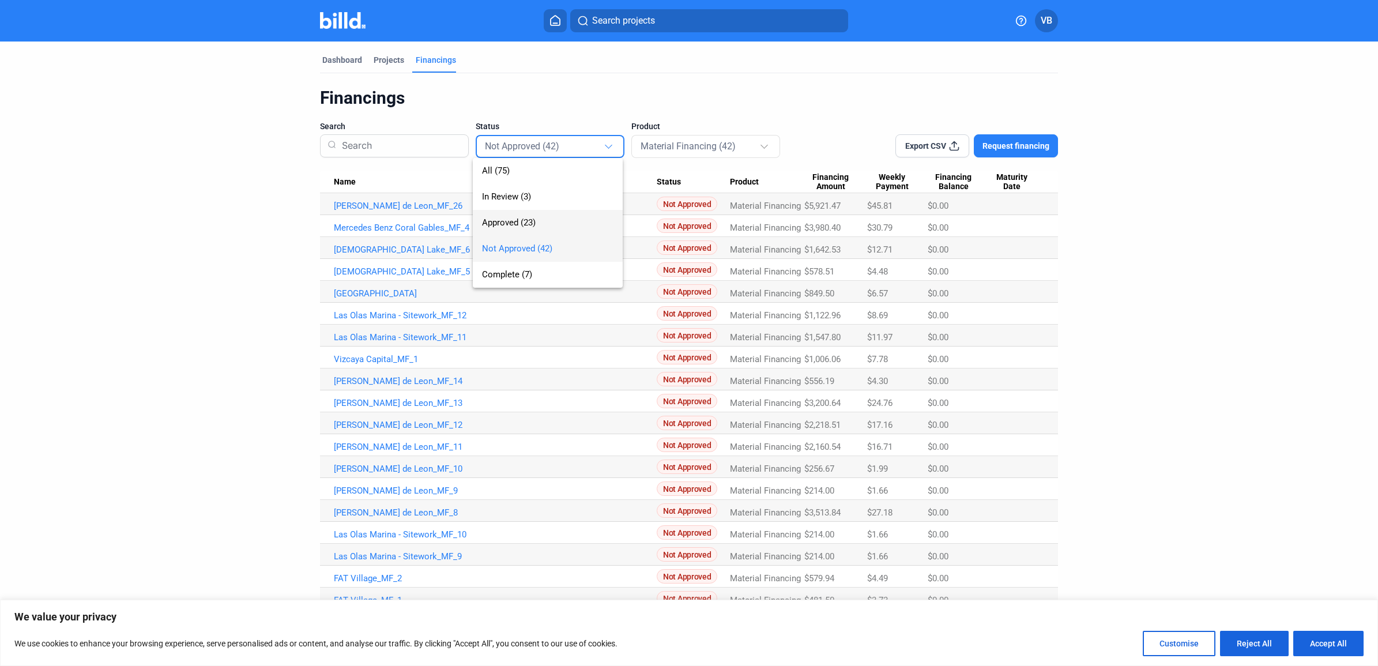
click at [549, 223] on span "Approved (23)" at bounding box center [547, 223] width 131 height 26
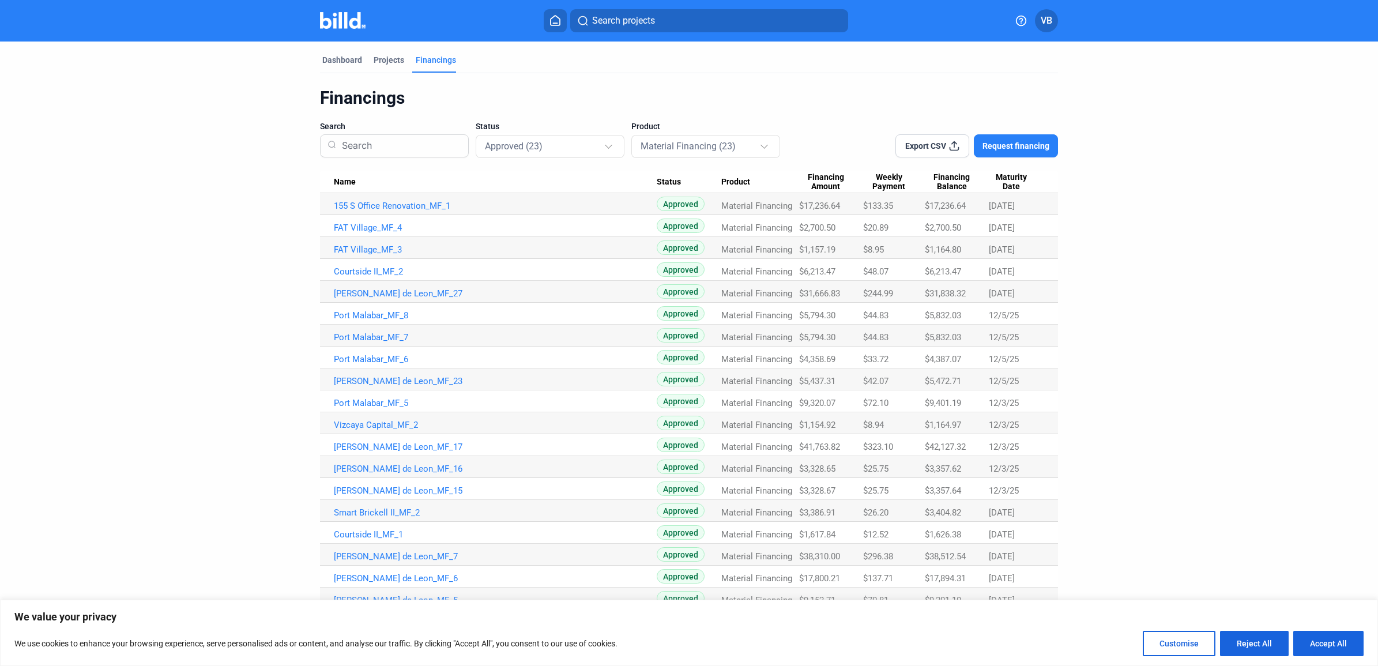
click at [853, 212] on Amount "$17,236.64" at bounding box center [831, 204] width 64 height 22
click at [842, 211] on div "$6,213.47" at bounding box center [831, 206] width 64 height 10
click at [338, 61] on div "Dashboard" at bounding box center [342, 60] width 40 height 12
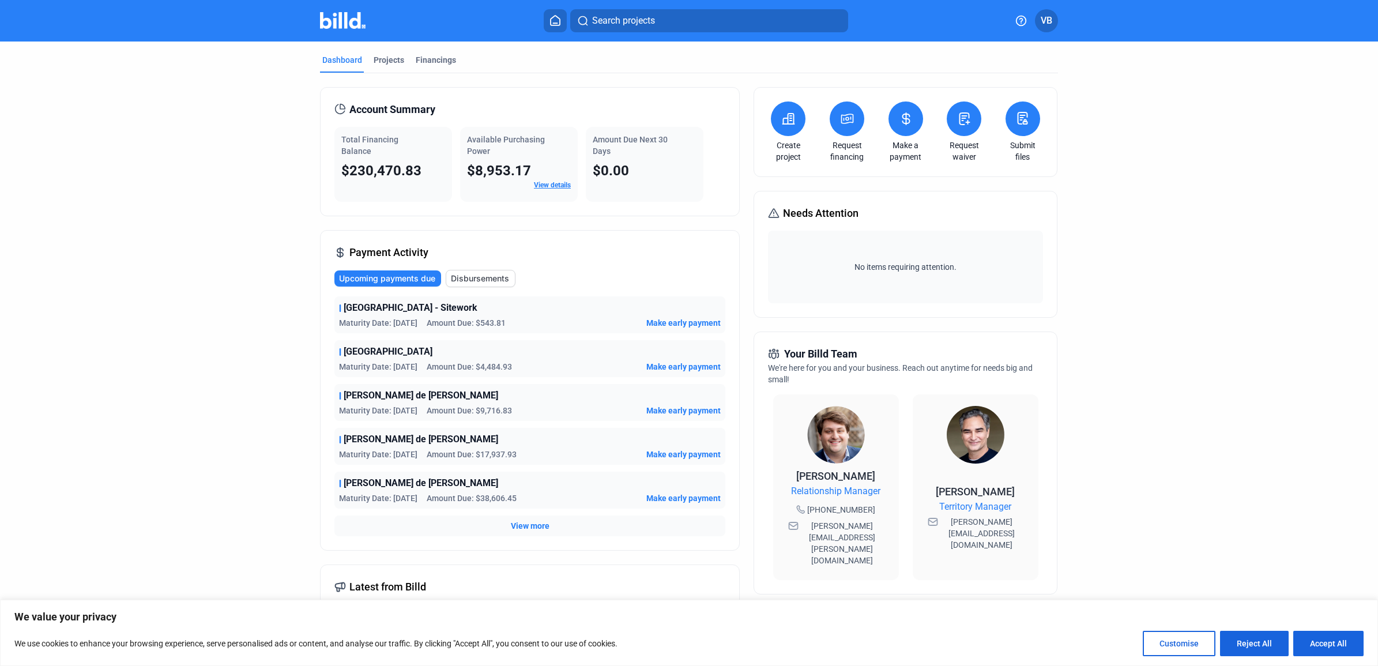
click at [502, 280] on span "Disbursements" at bounding box center [480, 279] width 58 height 12
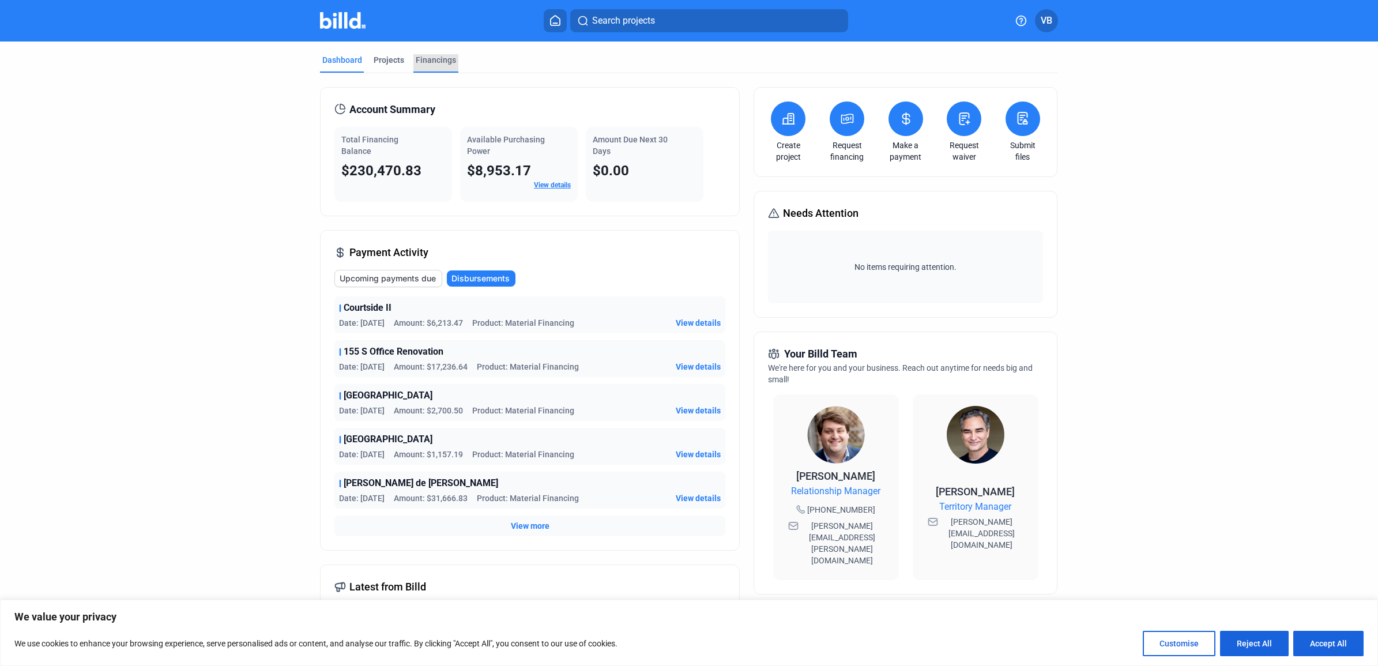
click at [443, 54] on div "Financings" at bounding box center [436, 60] width 40 height 12
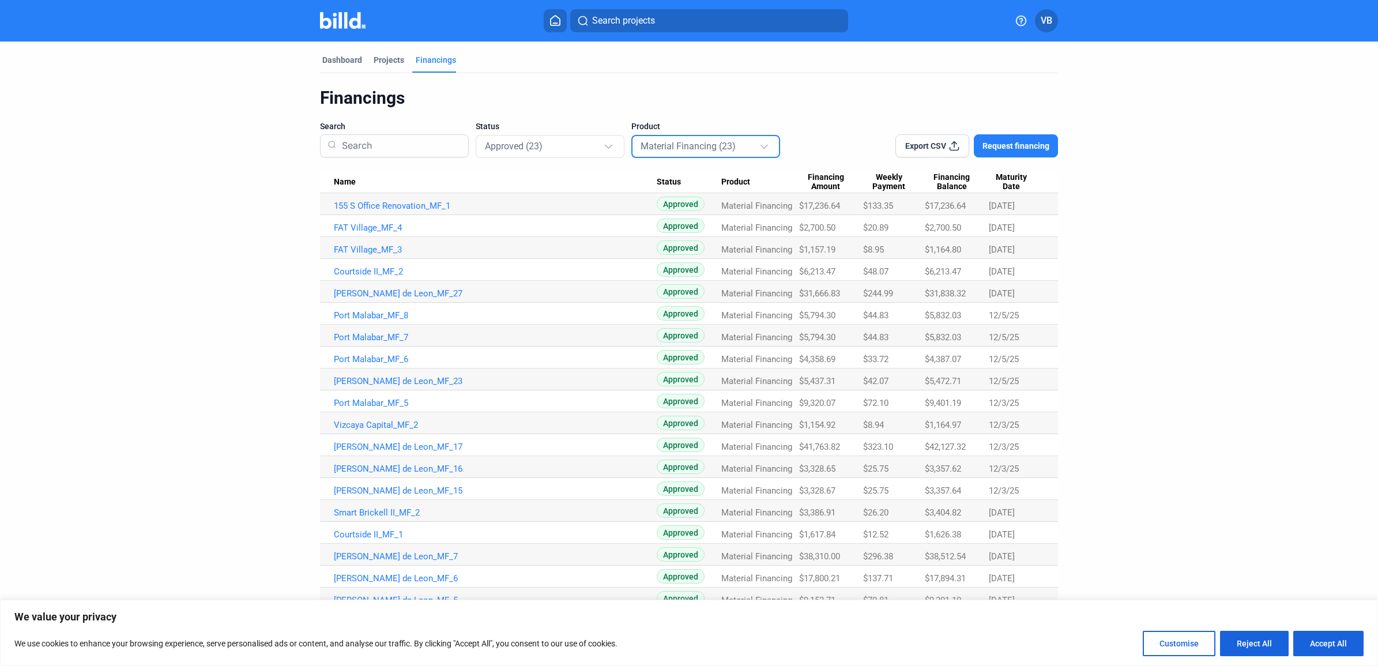
click at [707, 144] on mat-select-trigger "Material Financing (23)" at bounding box center [688, 146] width 95 height 11
click at [720, 220] on span "Material Financing (23)" at bounding box center [682, 222] width 88 height 10
click at [554, 148] on div "Approved (23)" at bounding box center [544, 145] width 119 height 15
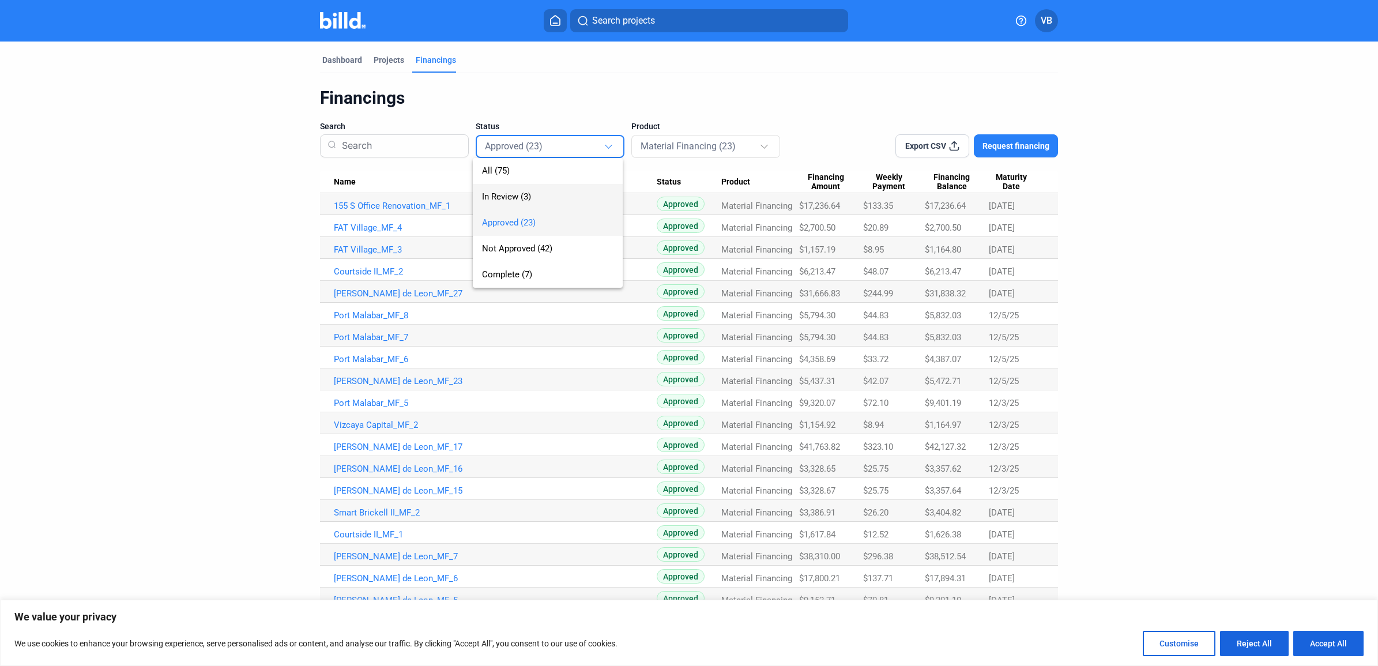
click at [575, 189] on span "In Review (3)" at bounding box center [547, 197] width 131 height 26
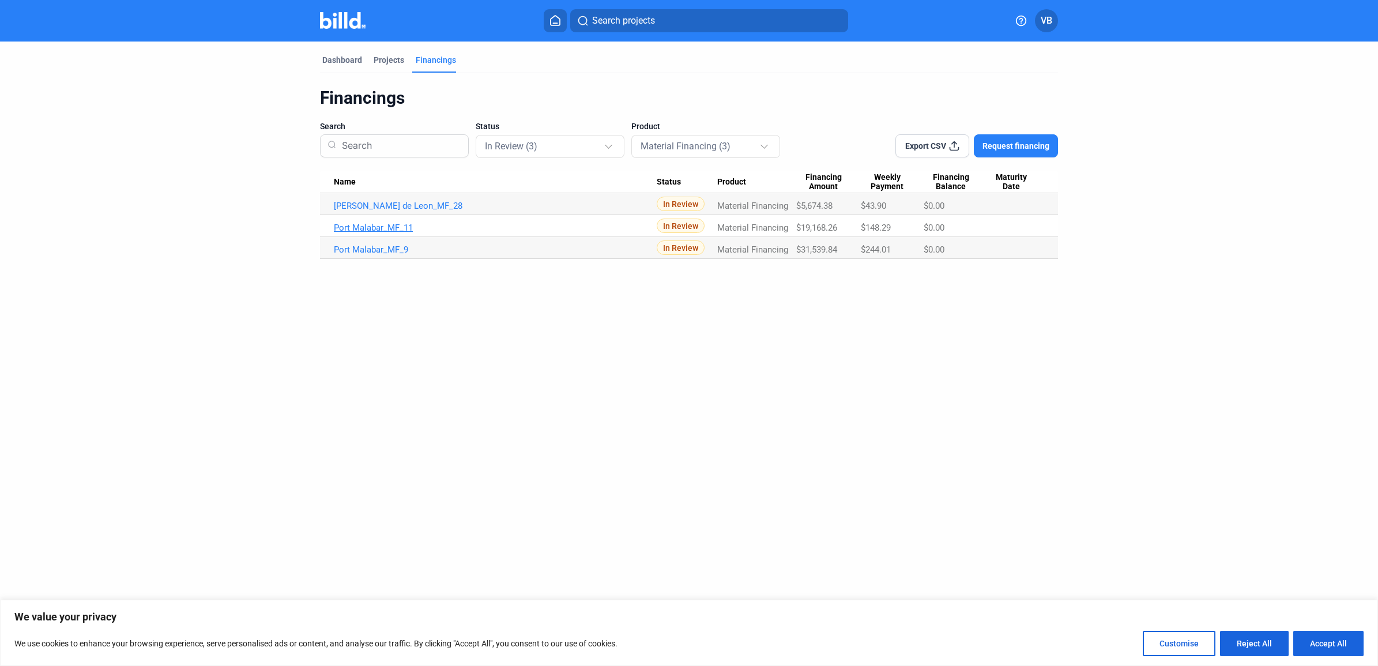
click at [392, 211] on link "Port Malabar_MF_11" at bounding box center [495, 206] width 323 height 10
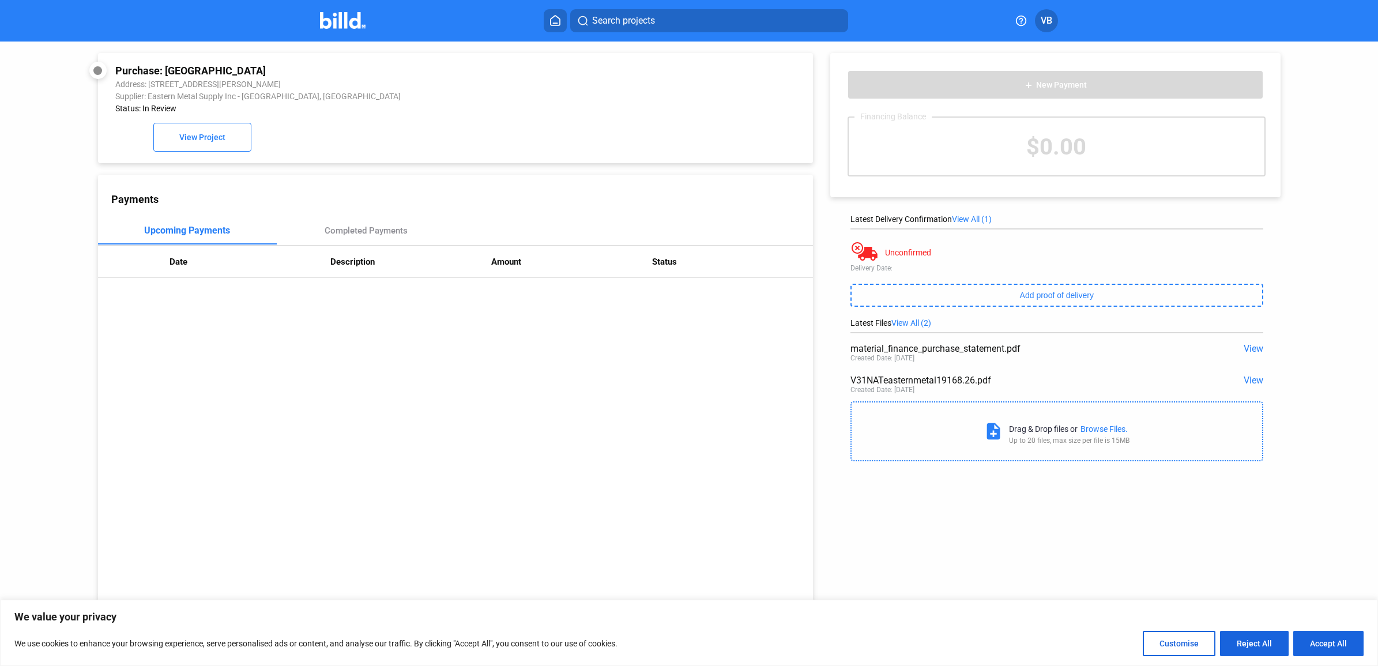
click at [1247, 378] on span "View" at bounding box center [1254, 380] width 20 height 11
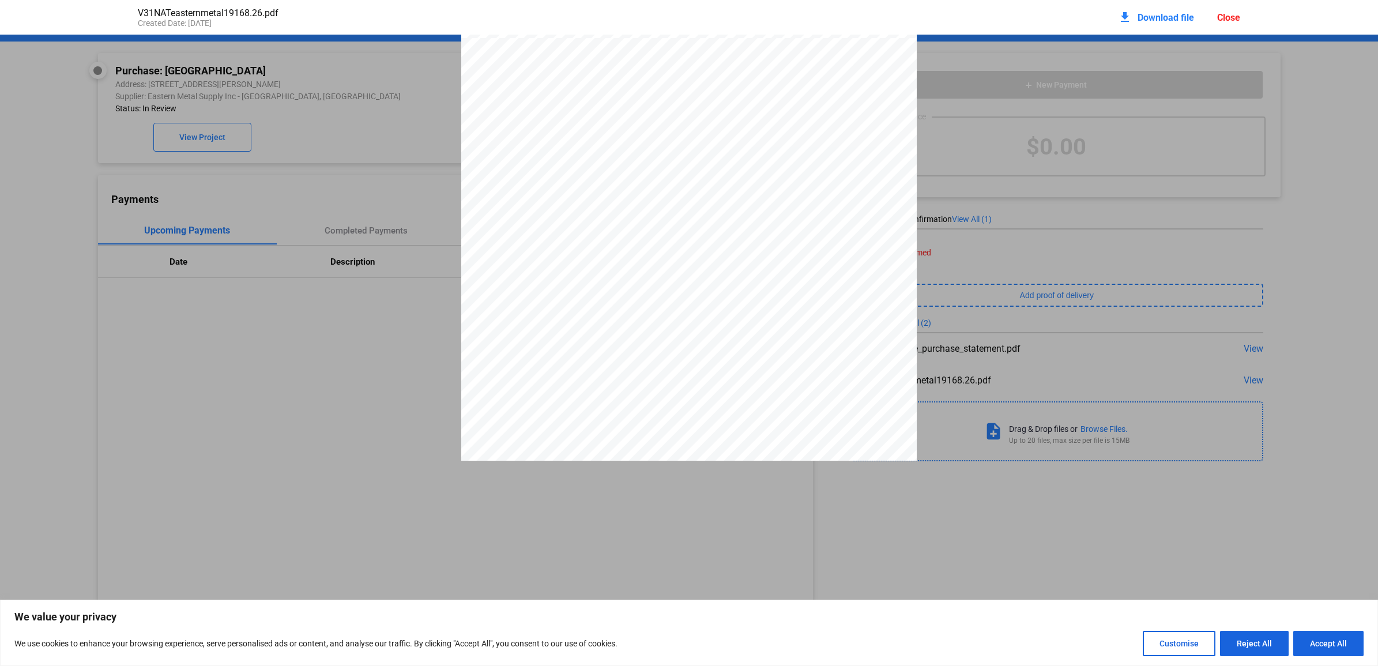
scroll to position [450, 0]
click at [1224, 13] on div "Close" at bounding box center [1228, 17] width 23 height 11
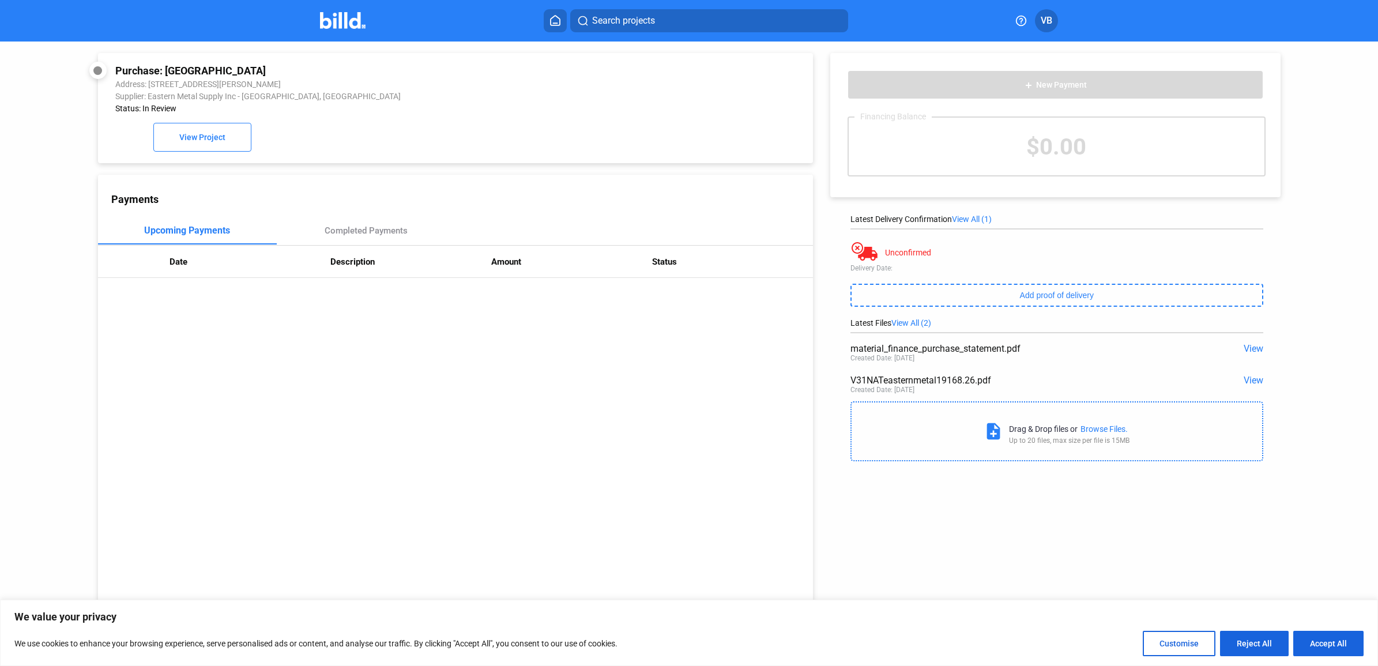
click at [1244, 379] on span "View" at bounding box center [1254, 380] width 20 height 11
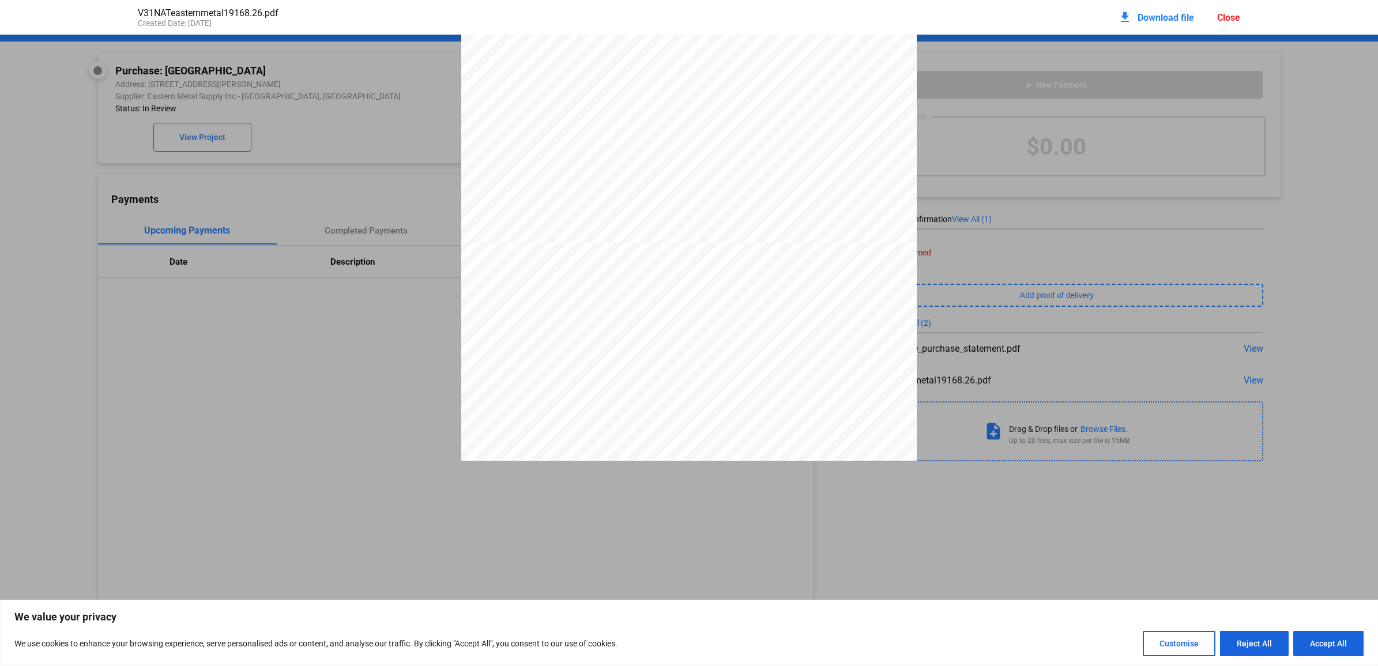
scroll to position [882, 0]
click at [1229, 16] on div "Close" at bounding box center [1228, 17] width 23 height 11
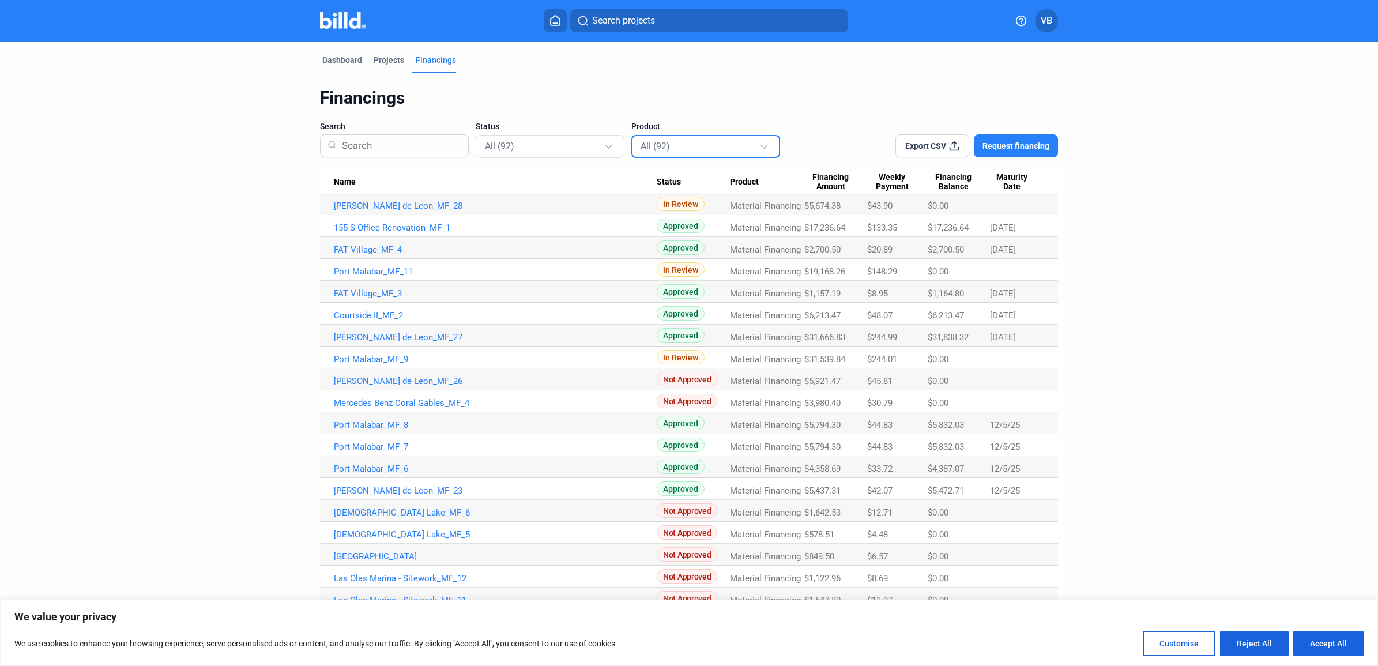
click at [690, 149] on div "All (92)" at bounding box center [700, 145] width 119 height 15
click at [727, 221] on span "Material Financing (75)" at bounding box center [703, 223] width 131 height 26
click at [551, 148] on div "All (75)" at bounding box center [544, 145] width 119 height 15
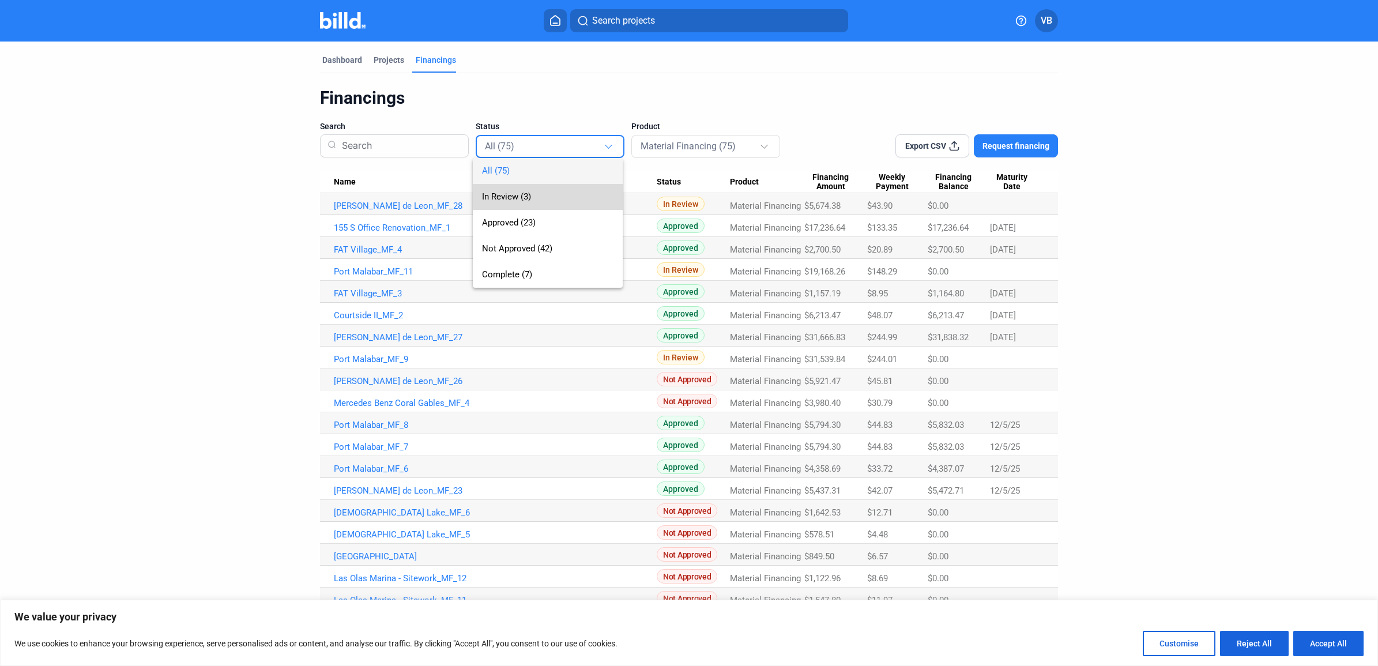
click at [560, 195] on span "In Review (3)" at bounding box center [547, 197] width 131 height 26
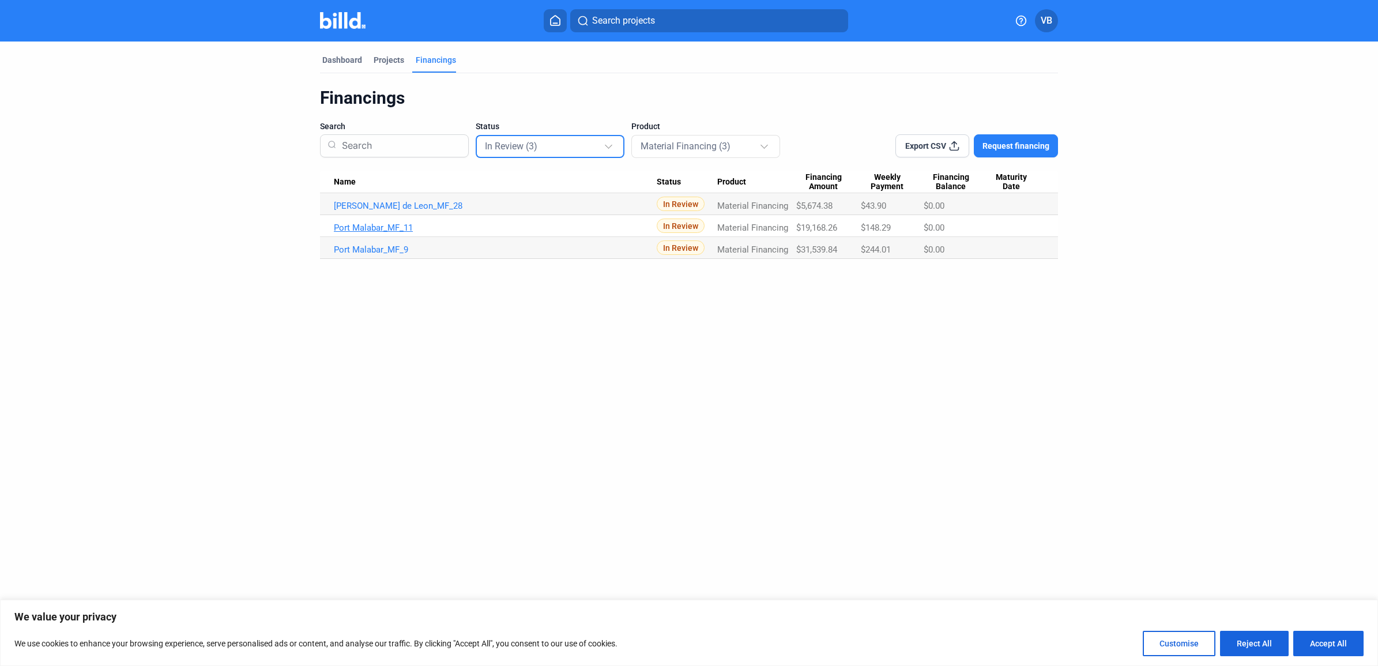
click at [395, 211] on link "Port Malabar_MF_11" at bounding box center [495, 206] width 323 height 10
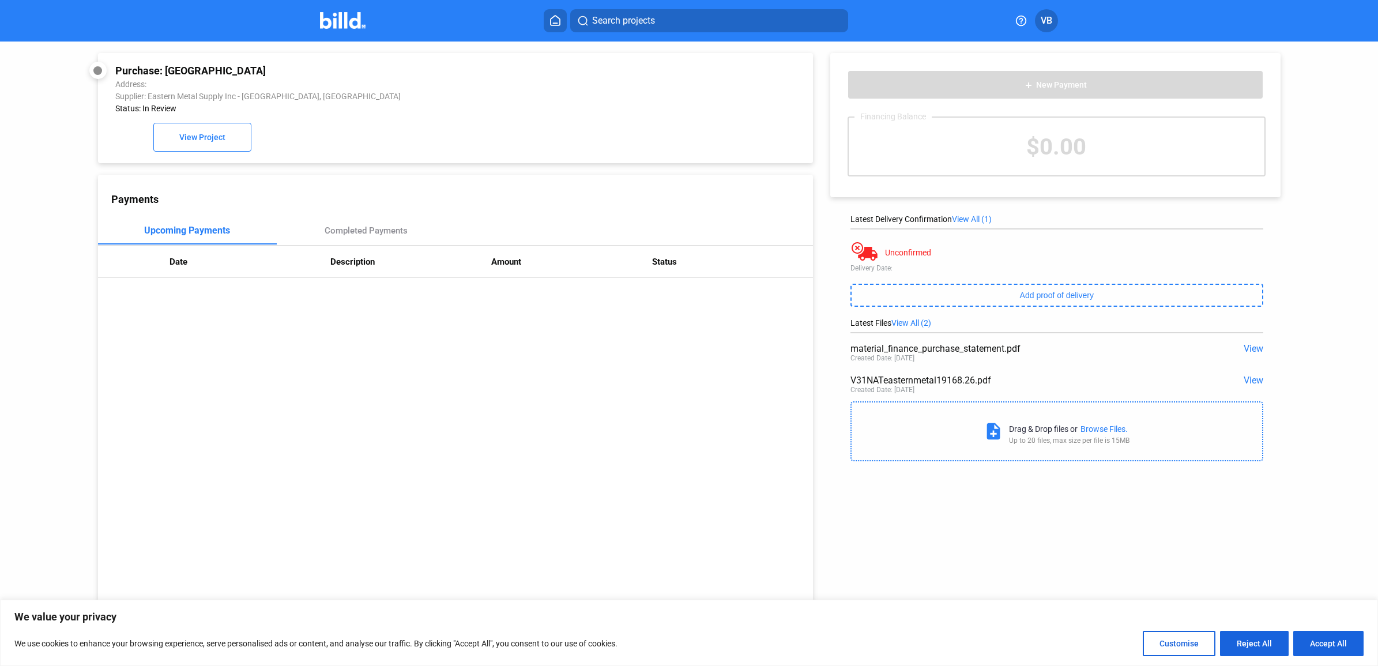
click at [1247, 385] on span "View" at bounding box center [1254, 380] width 20 height 11
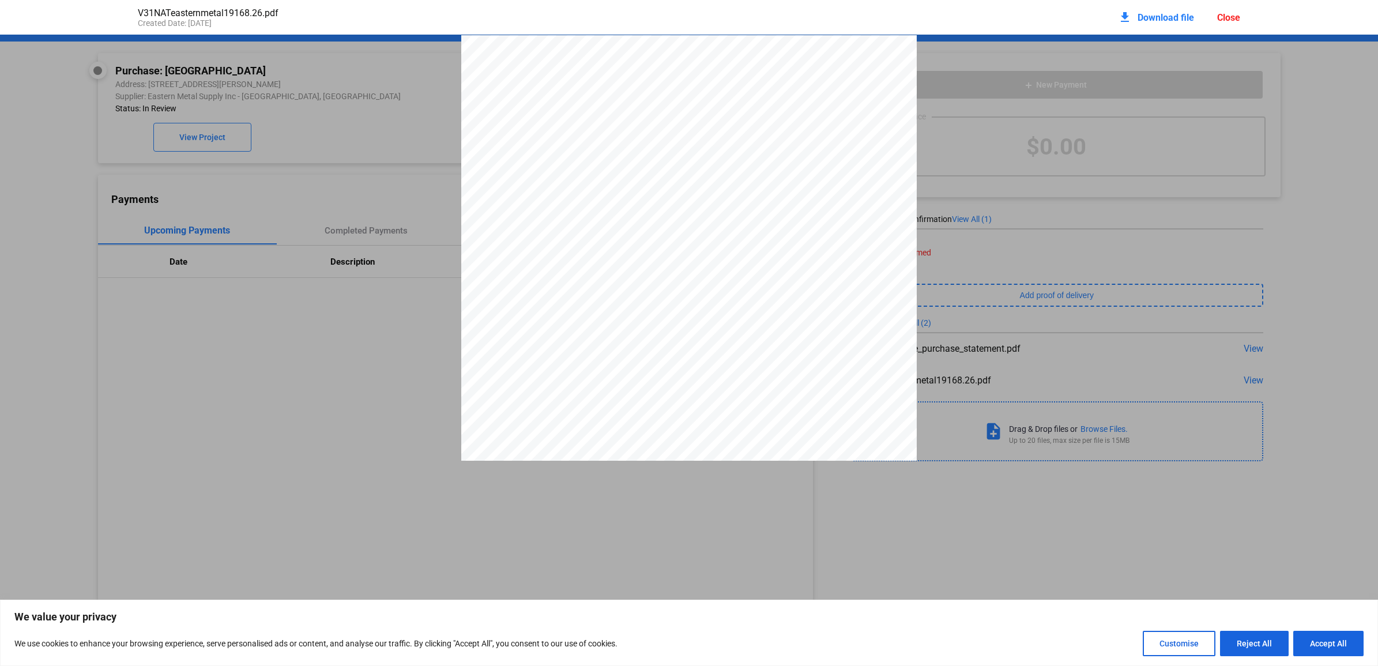
scroll to position [6, 0]
click at [1152, 13] on span "Download file" at bounding box center [1166, 17] width 57 height 11
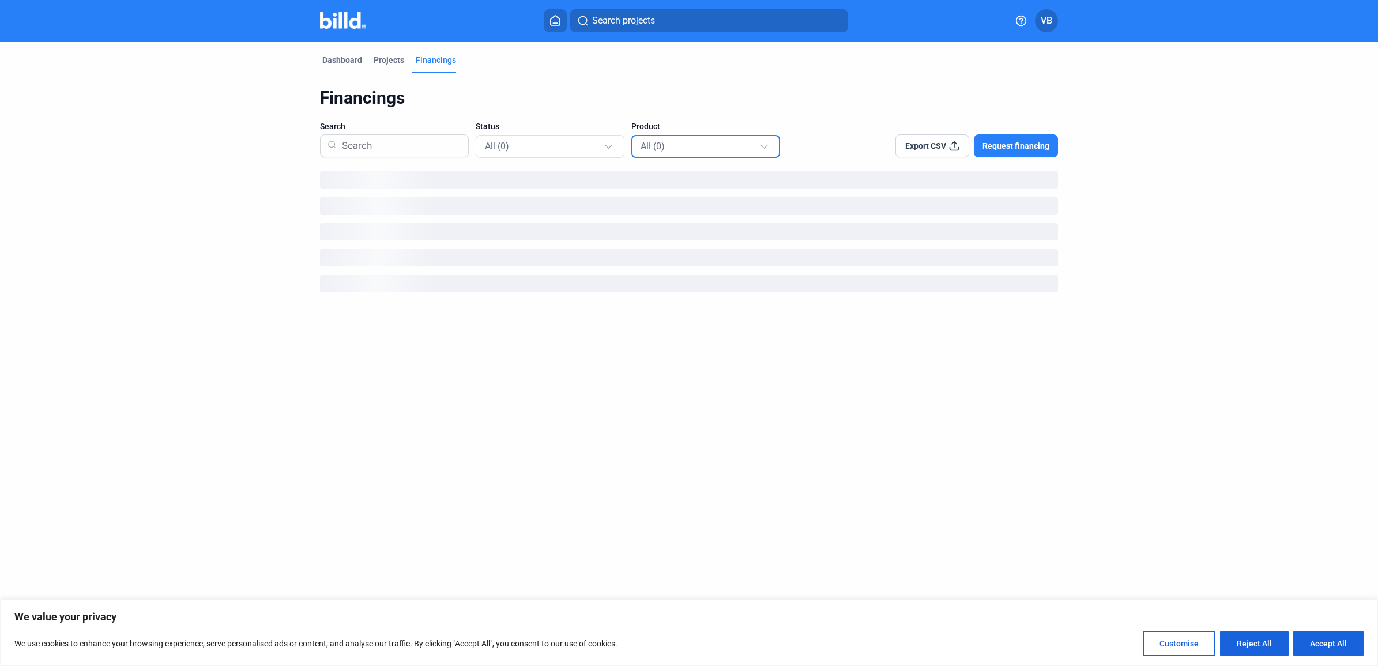
click at [705, 156] on div "All (0)" at bounding box center [706, 146] width 131 height 22
click at [708, 223] on span "Material Financing (0)" at bounding box center [683, 222] width 84 height 10
click at [598, 148] on div "All (0)" at bounding box center [544, 145] width 119 height 15
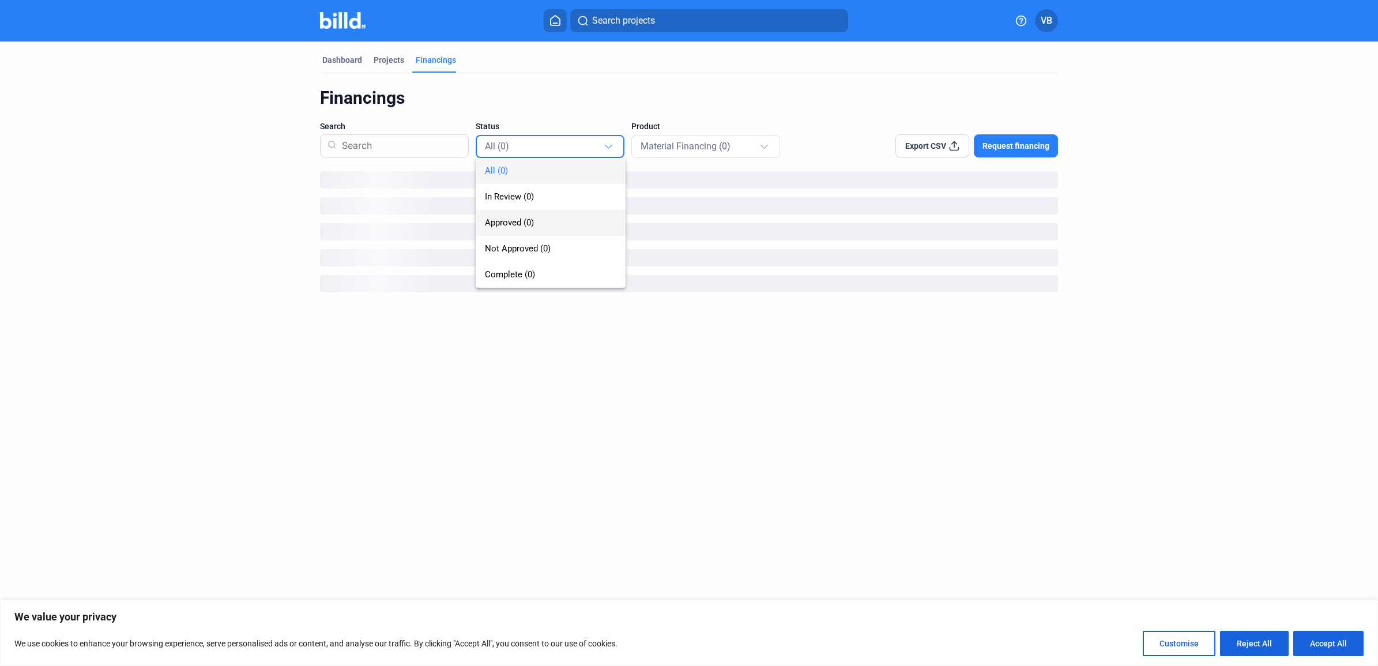
click at [560, 216] on span "Approved (0)" at bounding box center [550, 223] width 131 height 26
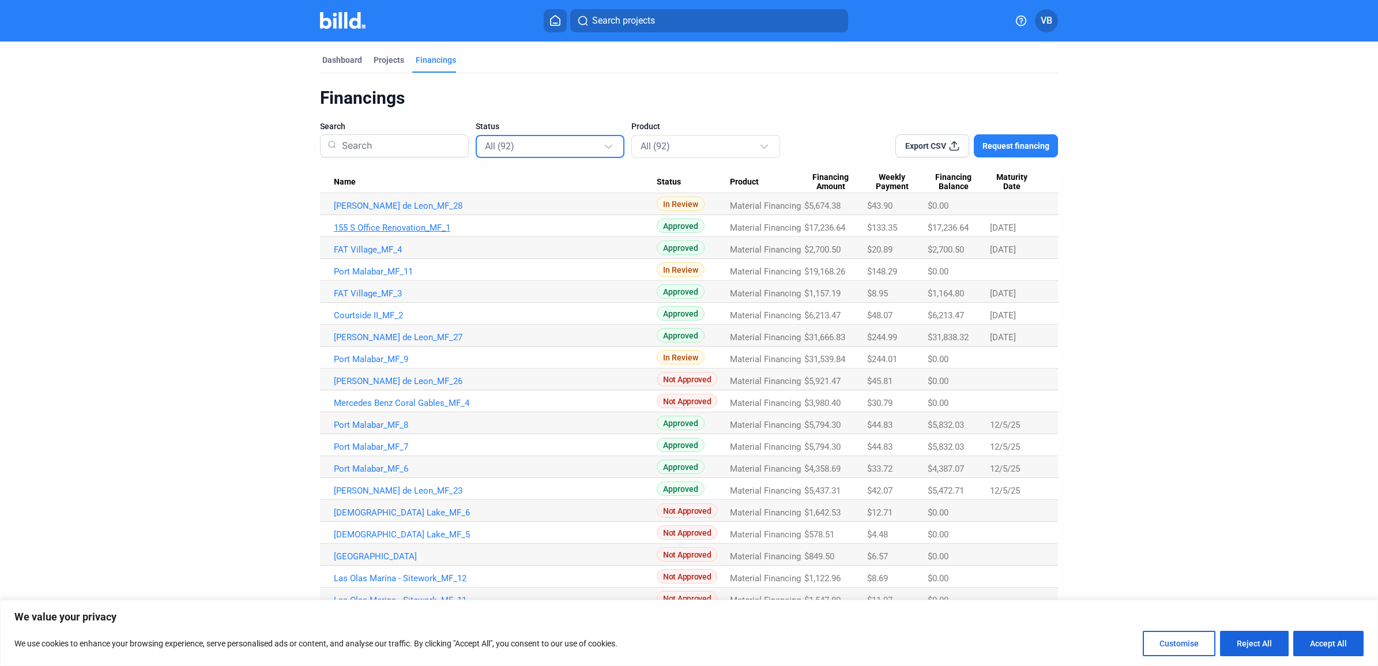
click at [425, 211] on link "155 S Office Renovation_MF_1" at bounding box center [495, 206] width 323 height 10
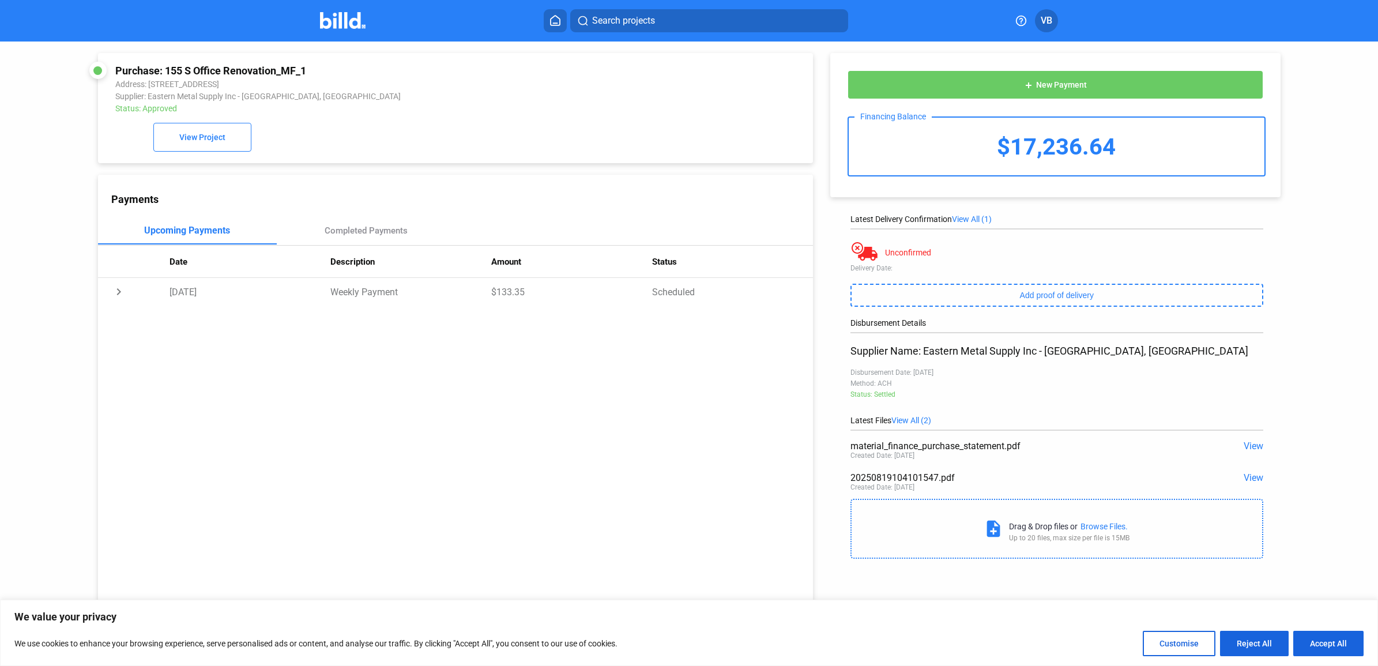
click at [1252, 483] on span "View" at bounding box center [1254, 477] width 20 height 11
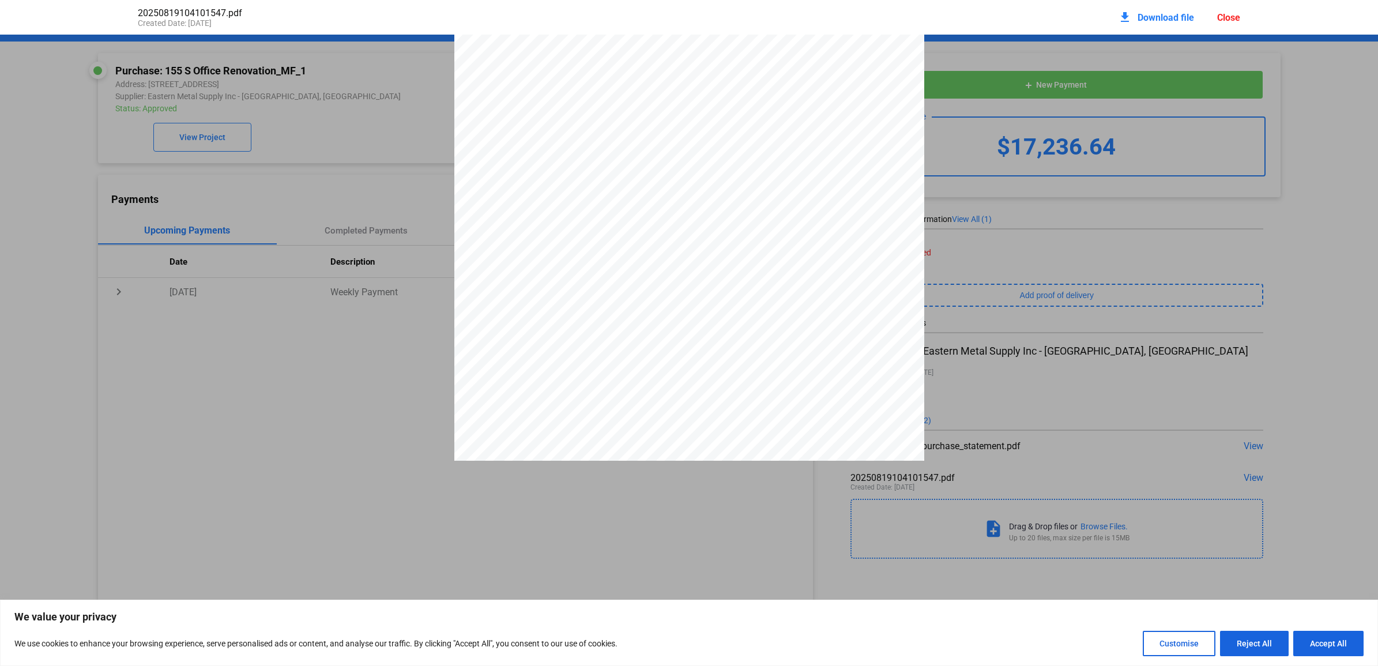
scroll to position [193, 0]
click at [1165, 13] on span "Download file" at bounding box center [1166, 17] width 57 height 11
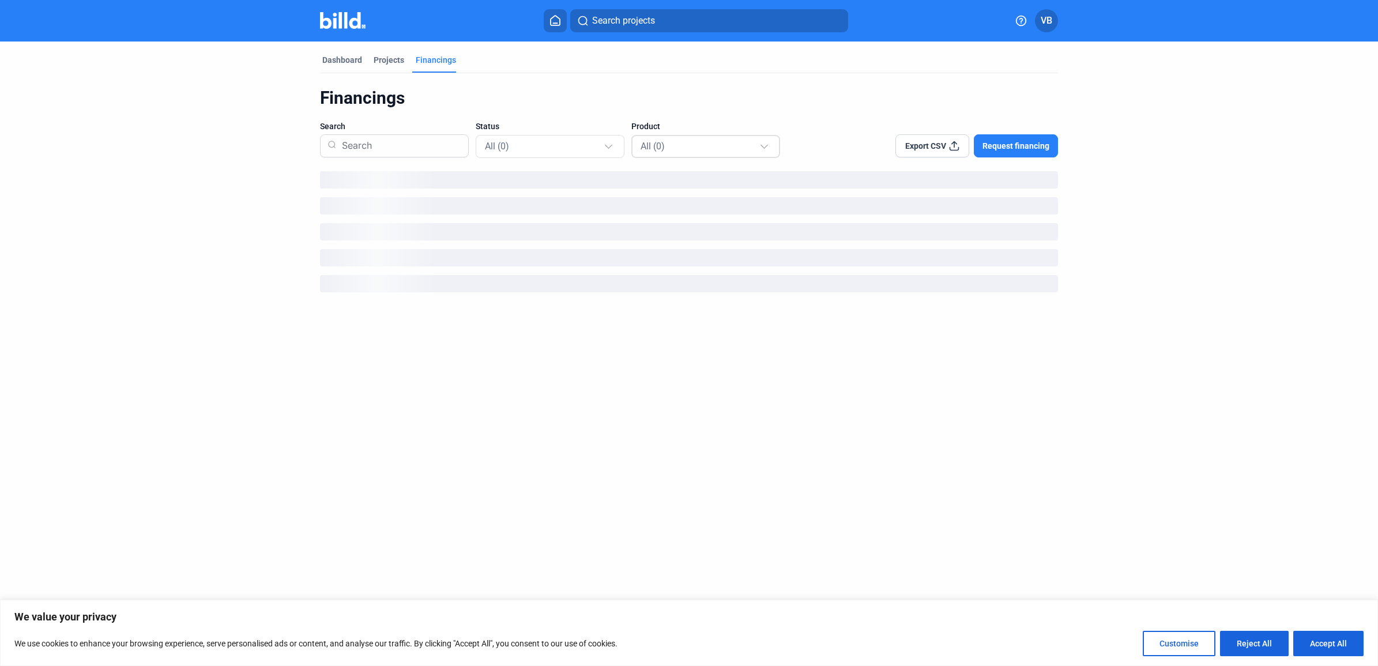
click at [650, 141] on span "All (0)" at bounding box center [653, 146] width 24 height 11
click at [573, 142] on div at bounding box center [689, 333] width 1378 height 666
click at [698, 141] on div "All (0)" at bounding box center [700, 145] width 119 height 15
click at [718, 223] on span "Material Financing (0)" at bounding box center [683, 222] width 84 height 10
click at [570, 142] on div "All (0)" at bounding box center [544, 145] width 119 height 15
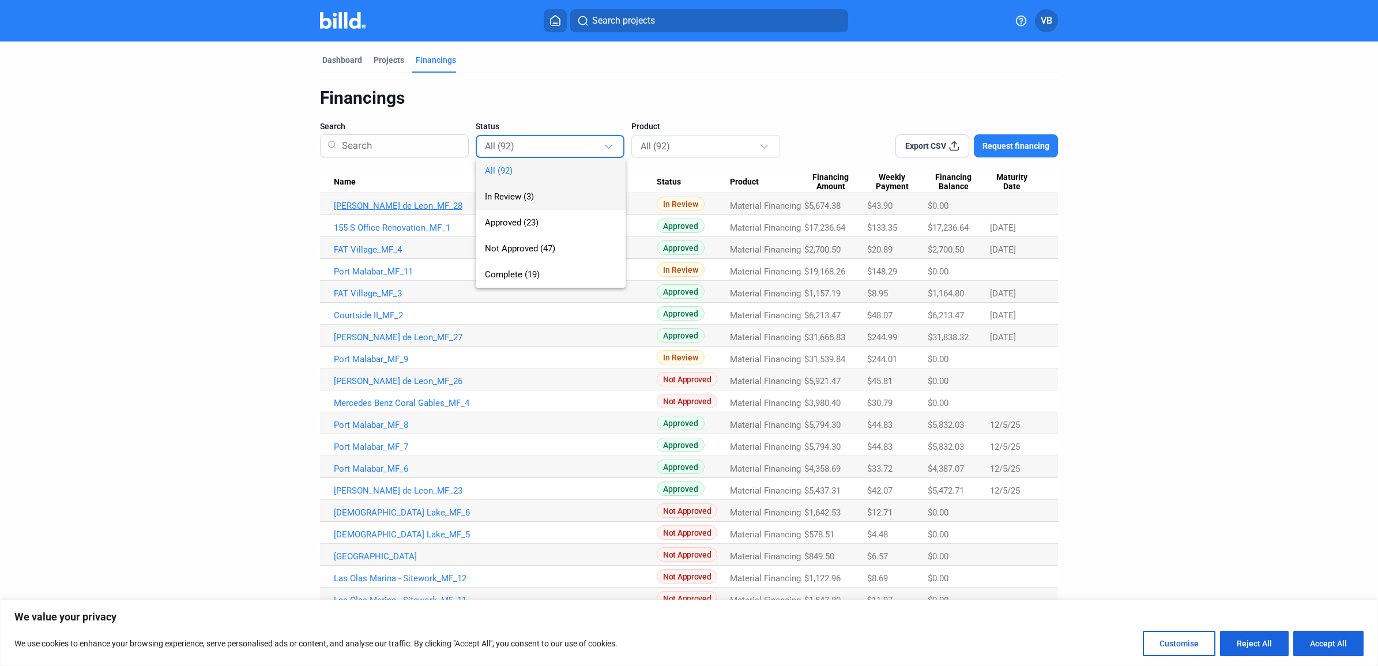
click at [554, 203] on span "In Review (3)" at bounding box center [550, 197] width 131 height 26
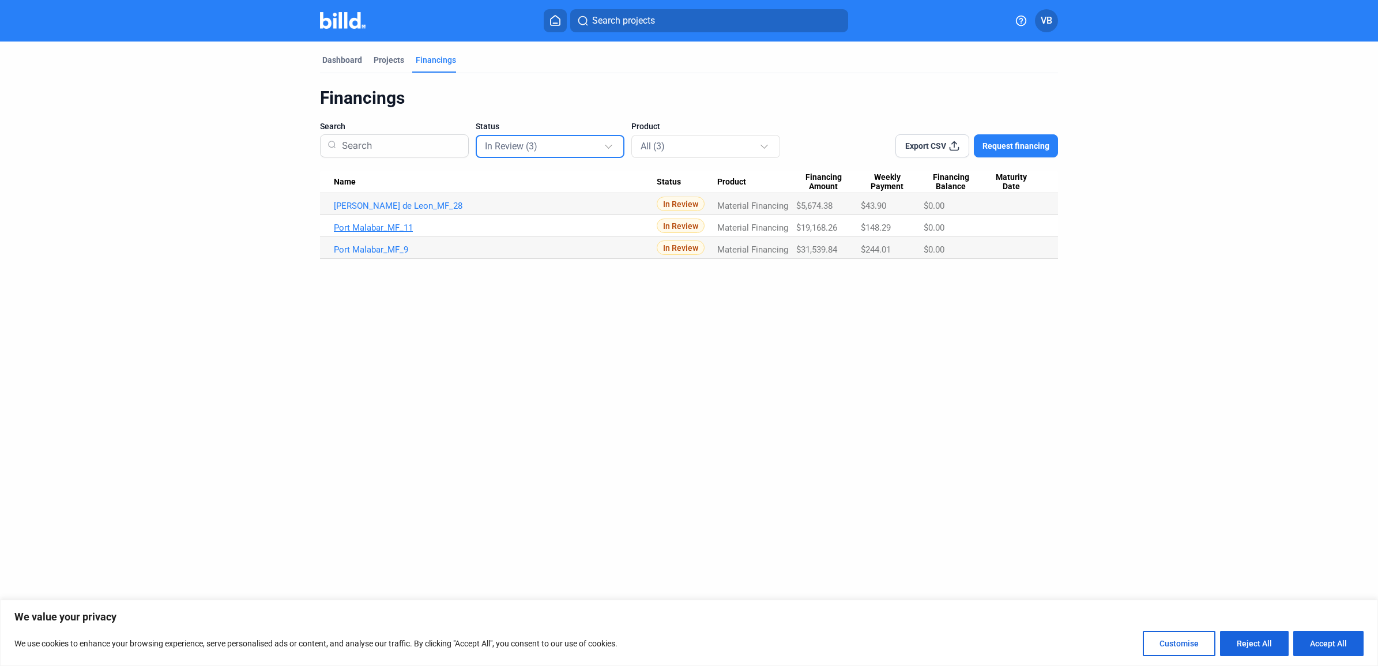
click at [382, 211] on link "Port Malabar_MF_11" at bounding box center [495, 206] width 323 height 10
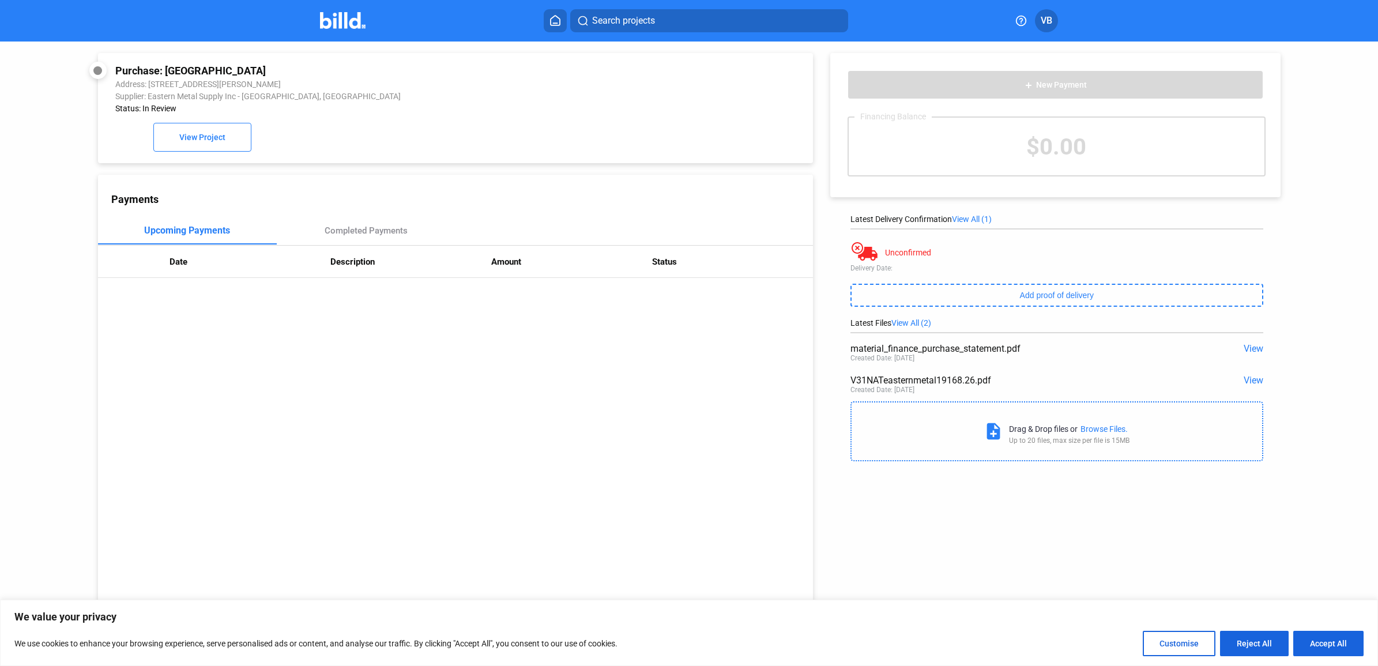
click at [1247, 382] on span "View" at bounding box center [1254, 380] width 20 height 11
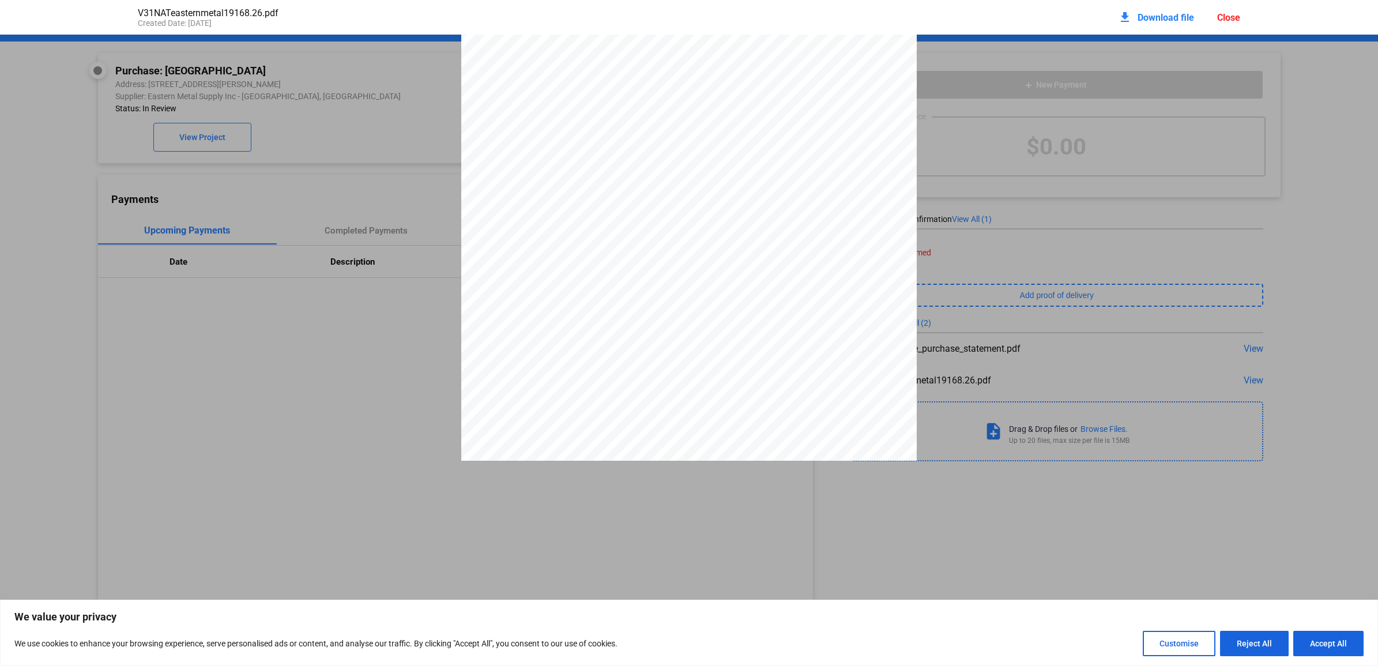
scroll to position [882, 0]
drag, startPoint x: 872, startPoint y: 373, endPoint x: 914, endPoint y: 375, distance: 42.2
click at [914, 375] on div "EASTERN METAL SUPPLY, INC. ORDER NO. CUSTOMER [GEOGRAPHIC_DATA][PHONE_NUMBER] F…" at bounding box center [689, 138] width 456 height 646
click at [1234, 16] on div "Close" at bounding box center [1228, 17] width 23 height 11
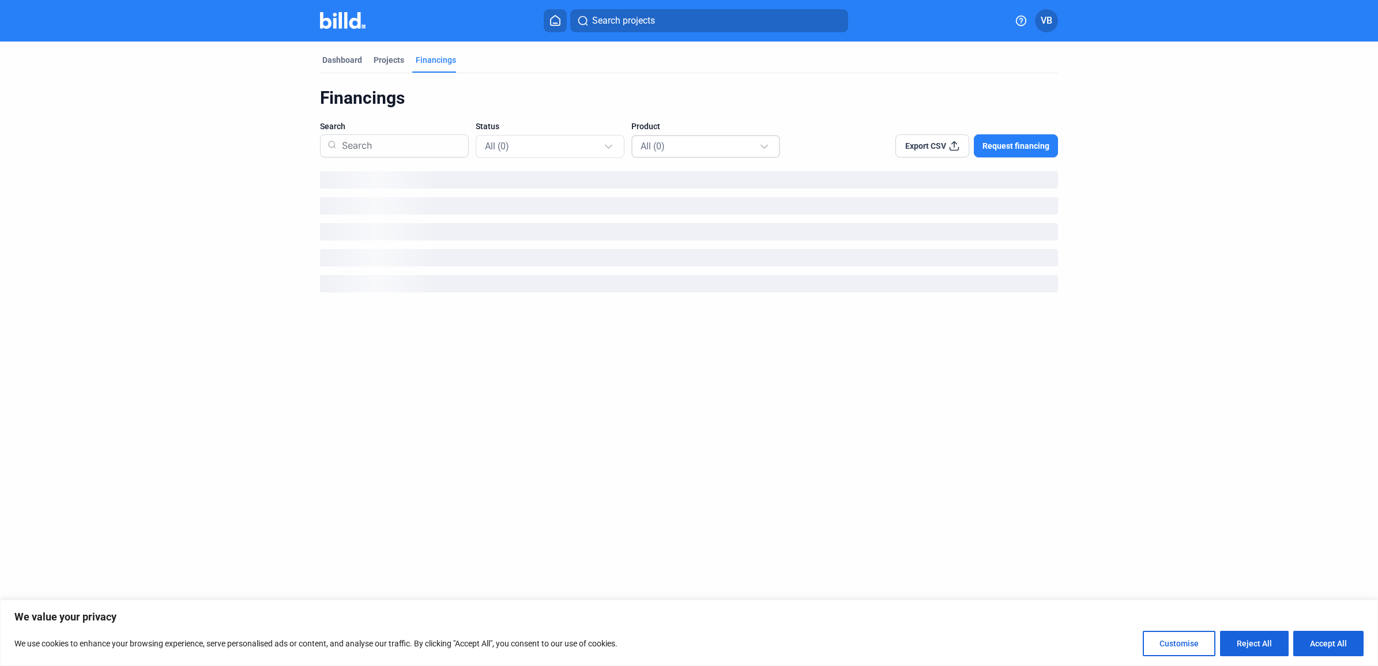
click at [702, 148] on div "All (0)" at bounding box center [700, 145] width 119 height 15
click at [608, 148] on div at bounding box center [689, 333] width 1378 height 666
click at [644, 146] on span "All (0)" at bounding box center [653, 146] width 24 height 11
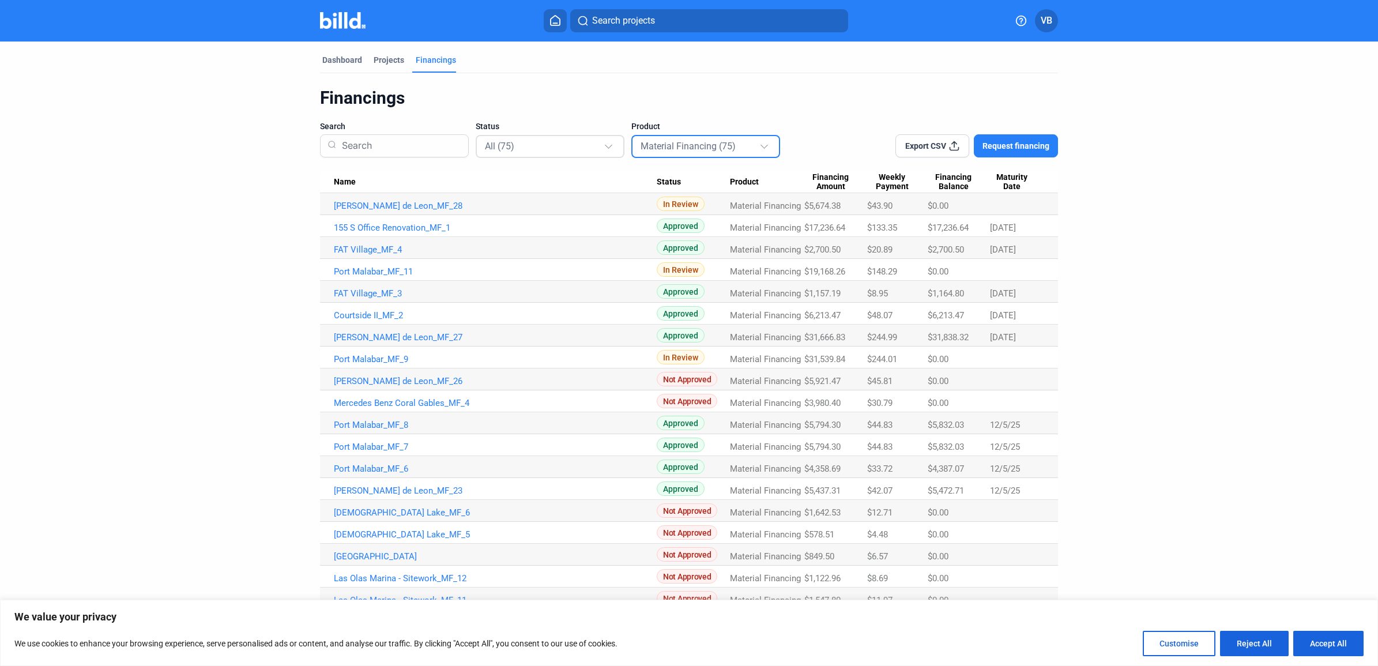
click at [609, 147] on div at bounding box center [610, 141] width 13 height 18
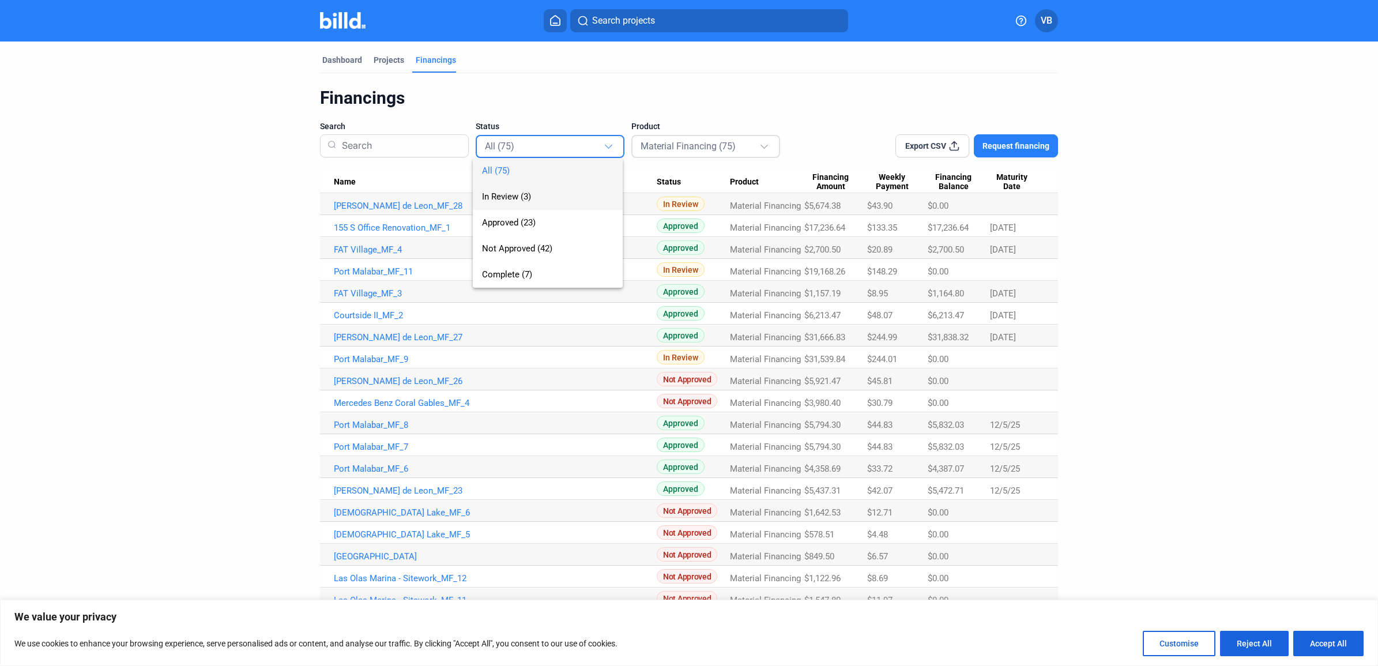
click at [566, 200] on span "In Review (3)" at bounding box center [547, 197] width 131 height 26
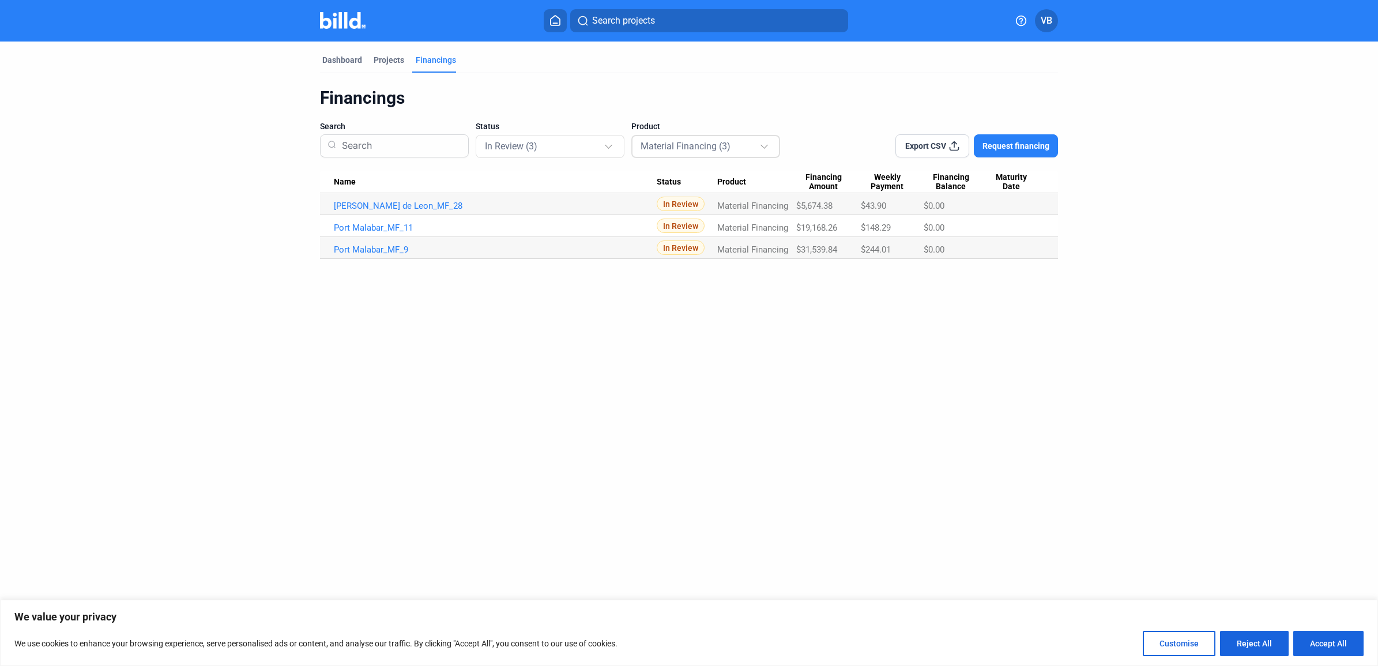
drag, startPoint x: 326, startPoint y: 225, endPoint x: 982, endPoint y: 219, distance: 656.3
click at [982, 219] on tr "Port Malabar_MF_11 In Review Material Financing $19,168.26 $148.29 $0.00" at bounding box center [689, 226] width 738 height 22
copy tr "Port Malabar_MF_11 In Review Material Financing $19,168.26 $148.29 $0.00"
click at [746, 404] on div "Dashboard Projects Financings Financings Search Status In Review (3) Product Ma…" at bounding box center [689, 340] width 1378 height 596
click at [731, 324] on div "Dashboard Projects Financings Financings Search Status In Review (3) Product Ma…" at bounding box center [689, 340] width 1378 height 596
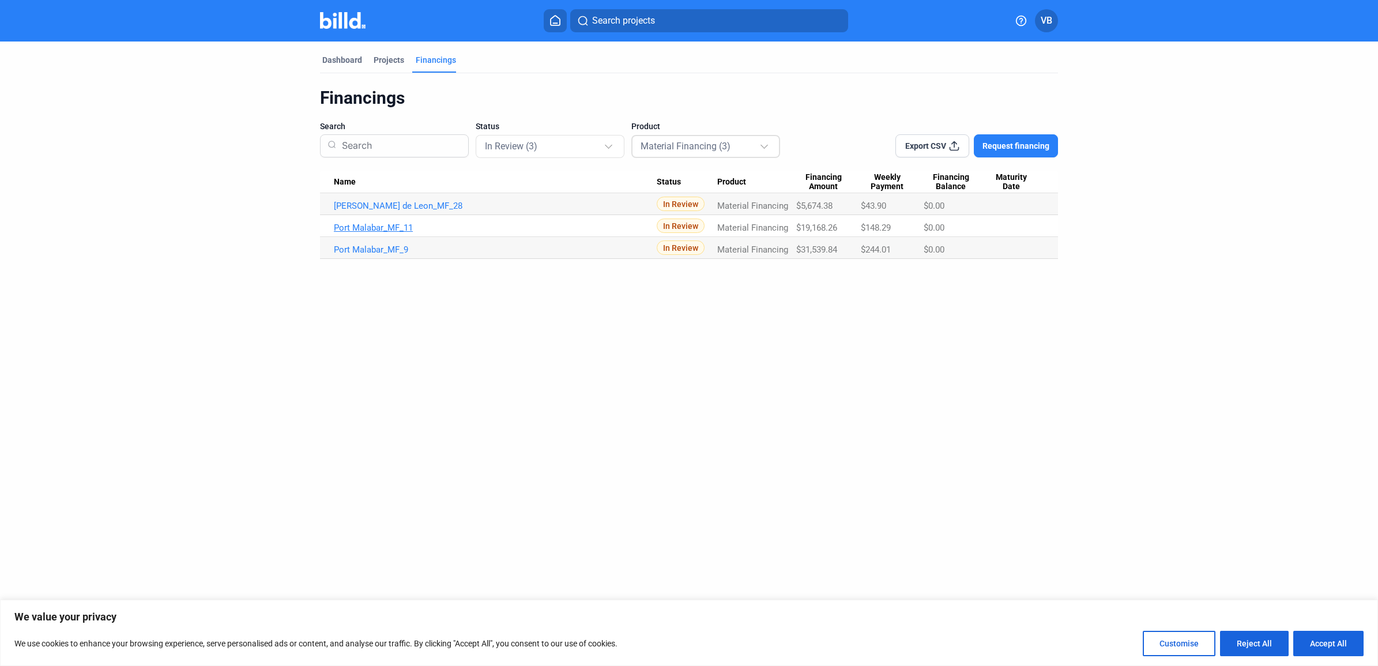
click at [405, 211] on link "Port Malabar_MF_11" at bounding box center [495, 206] width 323 height 10
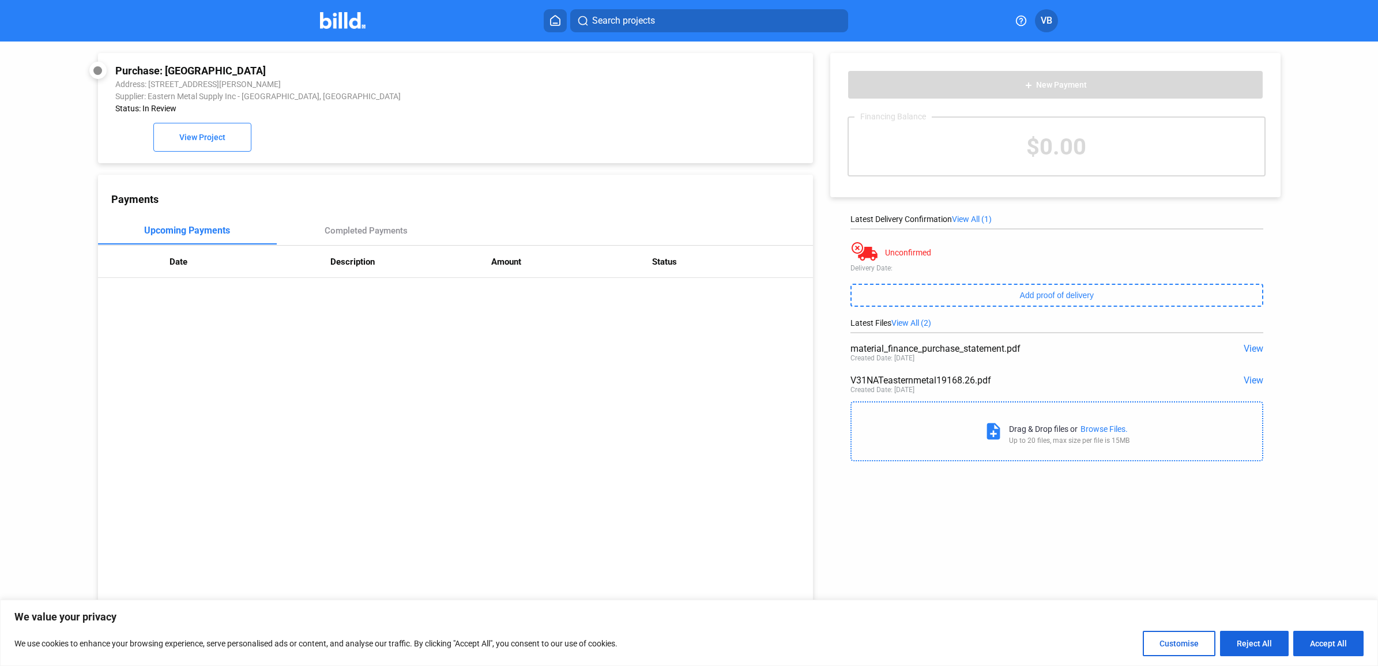
click at [336, 20] on img at bounding box center [343, 20] width 46 height 17
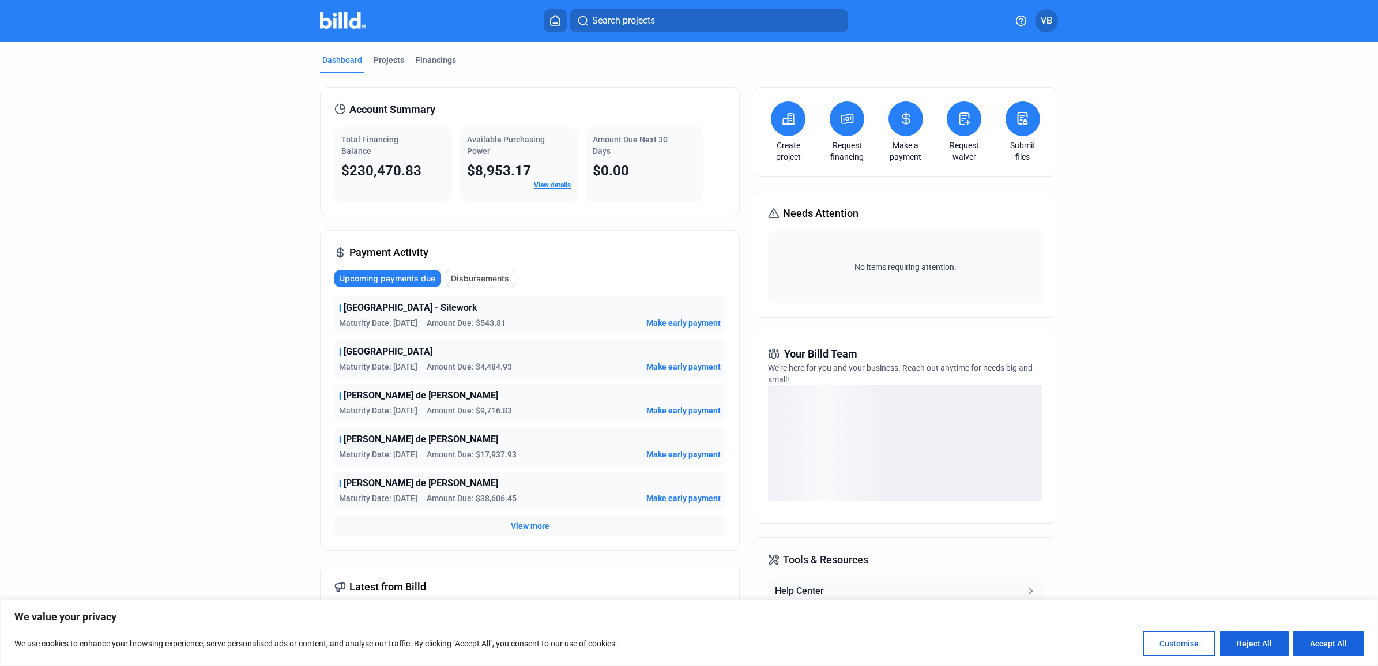
click at [537, 526] on span "View more" at bounding box center [530, 526] width 39 height 12
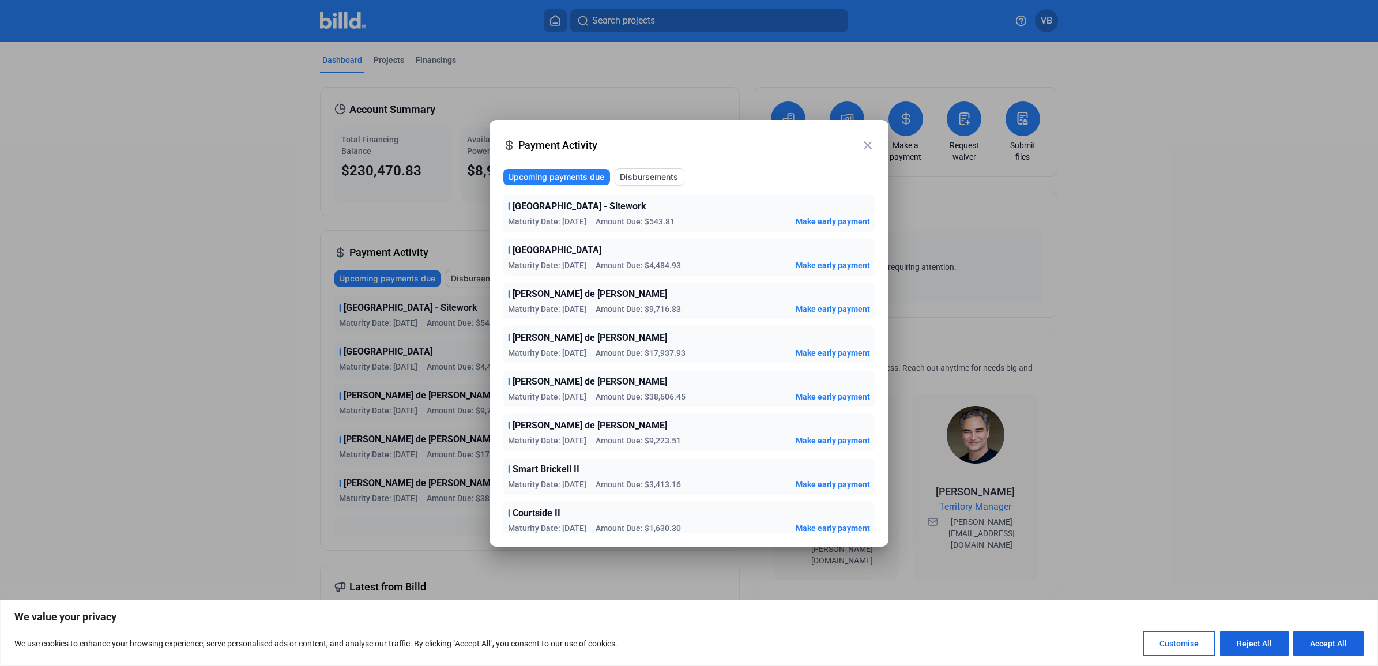
click at [652, 182] on span "Disbursements" at bounding box center [649, 177] width 58 height 12
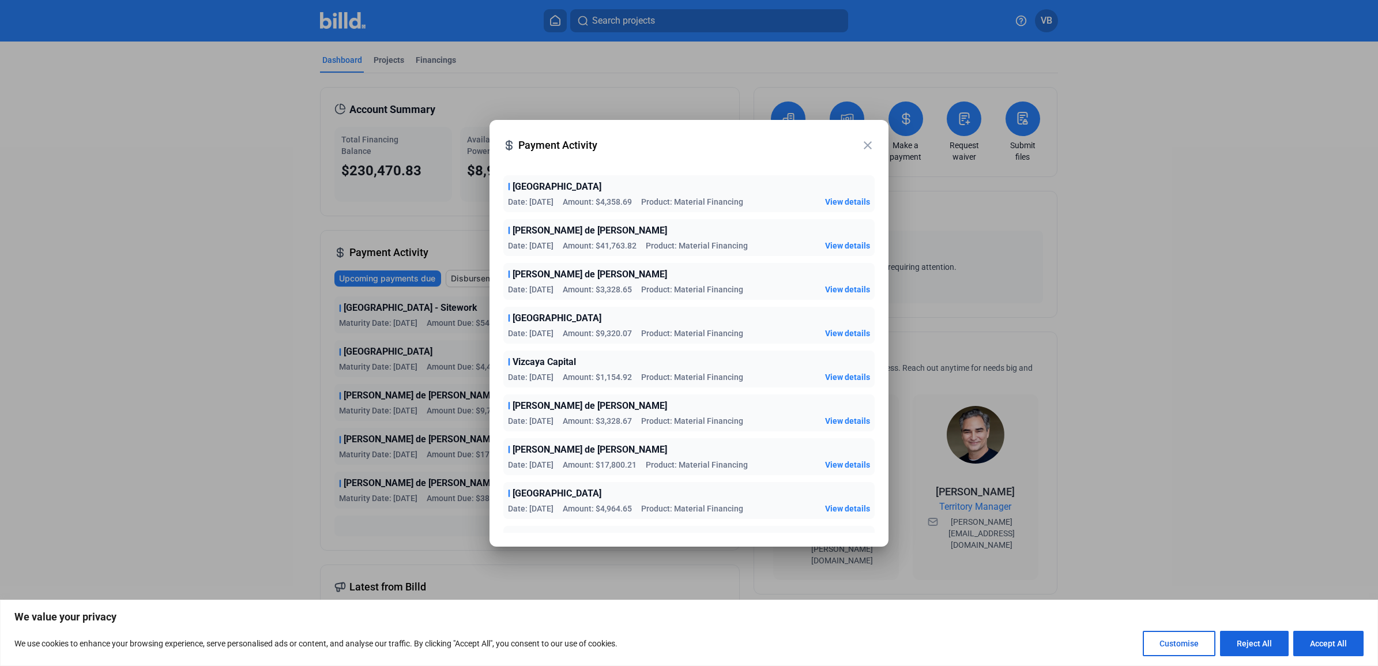
scroll to position [360, 0]
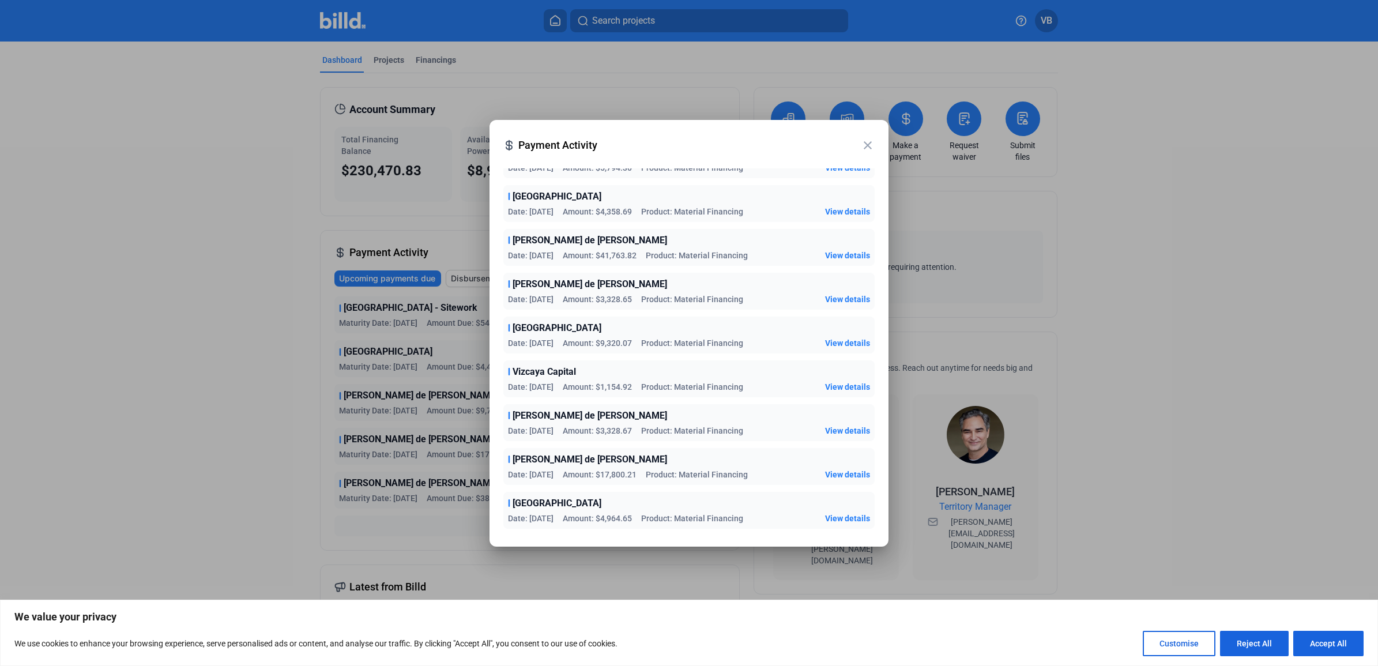
click at [841, 340] on span "View details" at bounding box center [847, 343] width 45 height 12
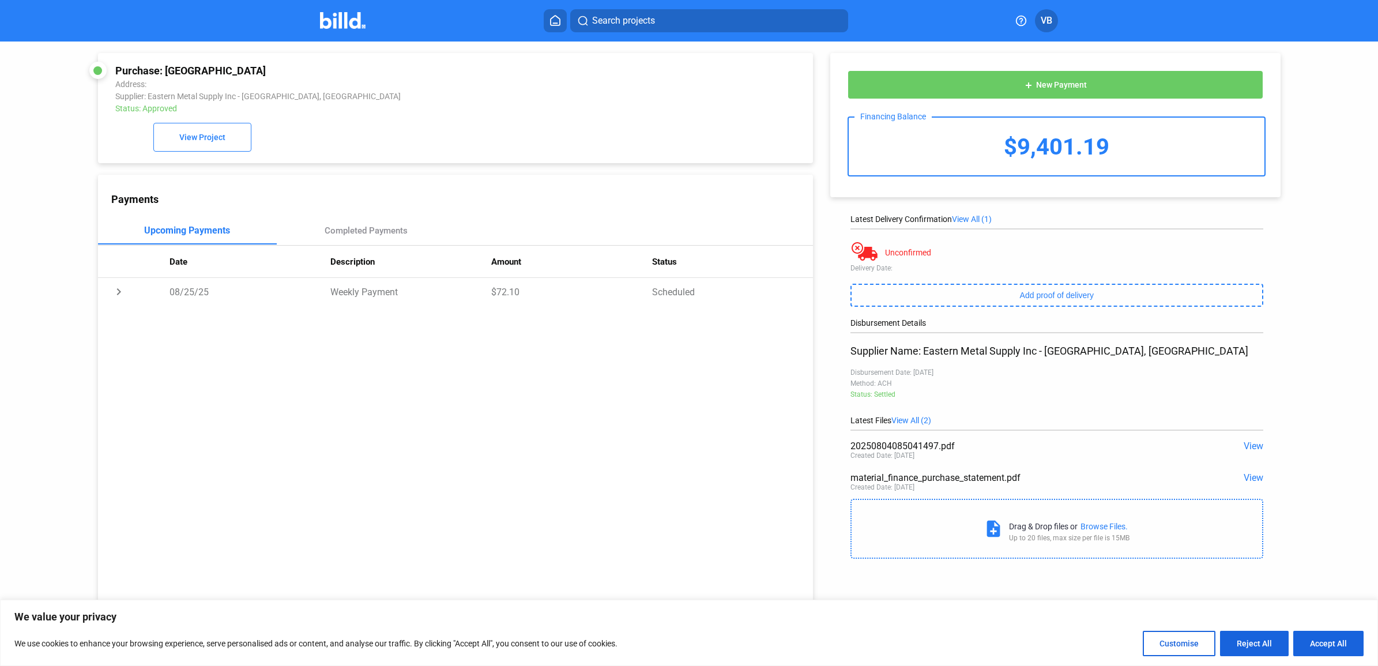
click at [934, 448] on div "20250804085041497.pdf" at bounding box center [1016, 446] width 330 height 11
click at [1247, 448] on span "View" at bounding box center [1254, 446] width 20 height 11
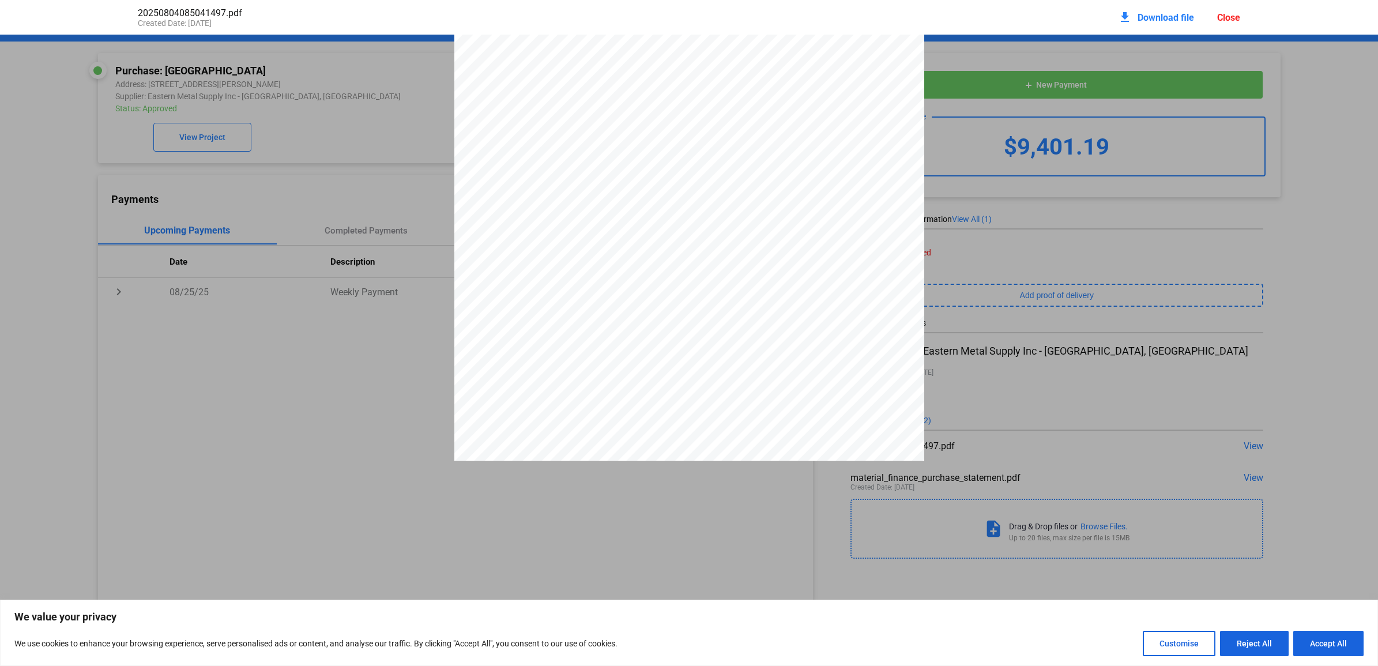
scroll to position [807, 0]
click at [1230, 16] on div "Close" at bounding box center [1228, 17] width 23 height 11
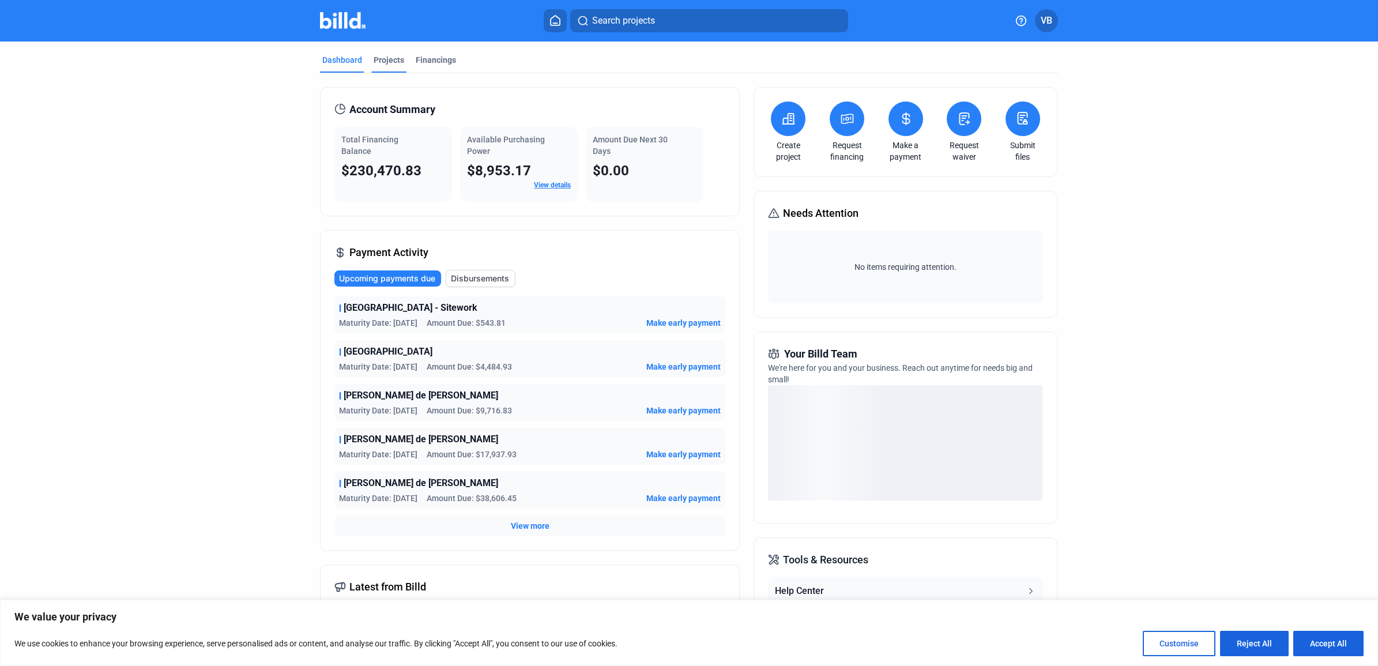
click at [378, 65] on div "Projects" at bounding box center [389, 60] width 31 height 12
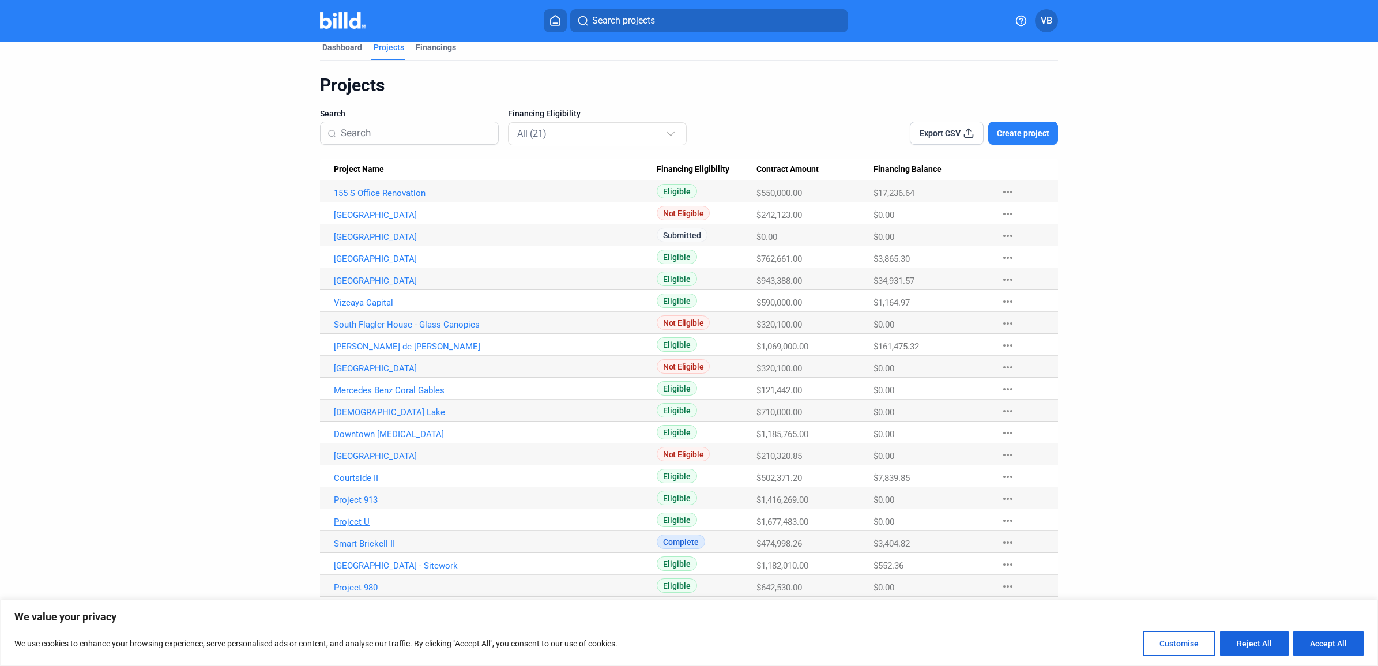
scroll to position [16, 0]
click at [370, 195] on link "[GEOGRAPHIC_DATA]" at bounding box center [495, 190] width 323 height 10
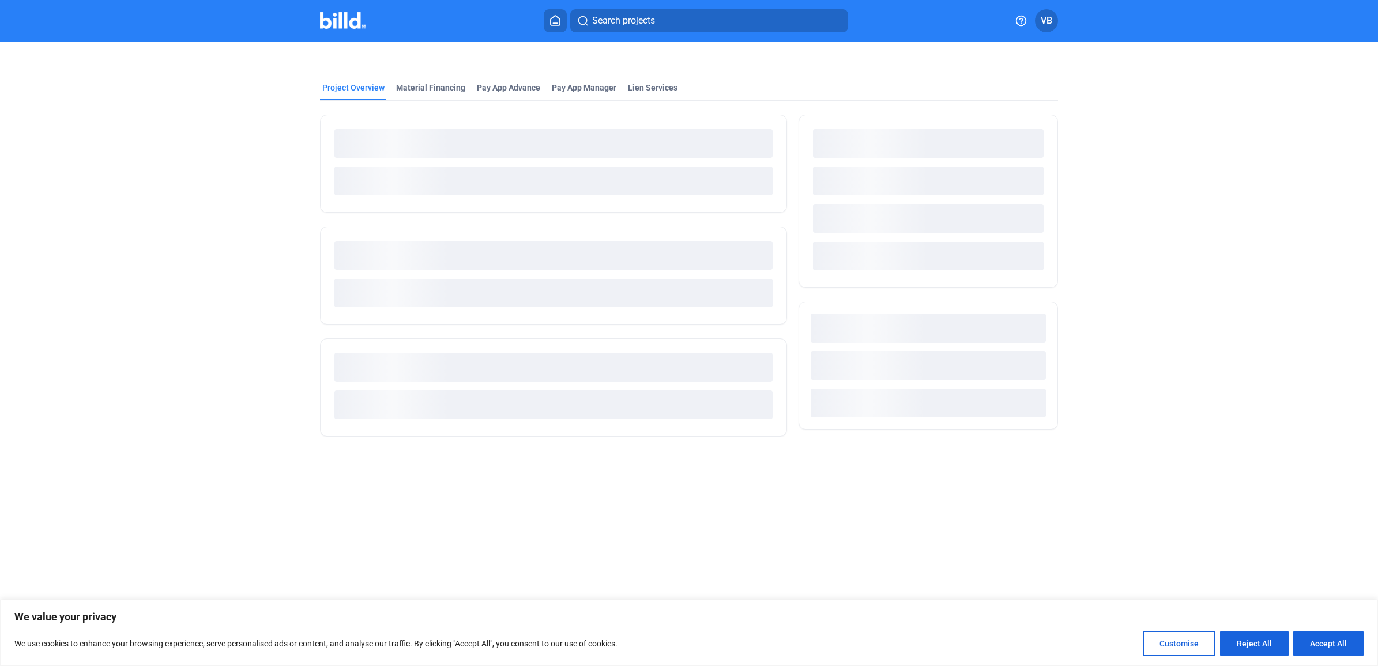
click at [442, 81] on mat-tab-group "Project Overview Material Financing Pay App Advance Pay App Manager Lien Servic…" at bounding box center [689, 252] width 738 height 367
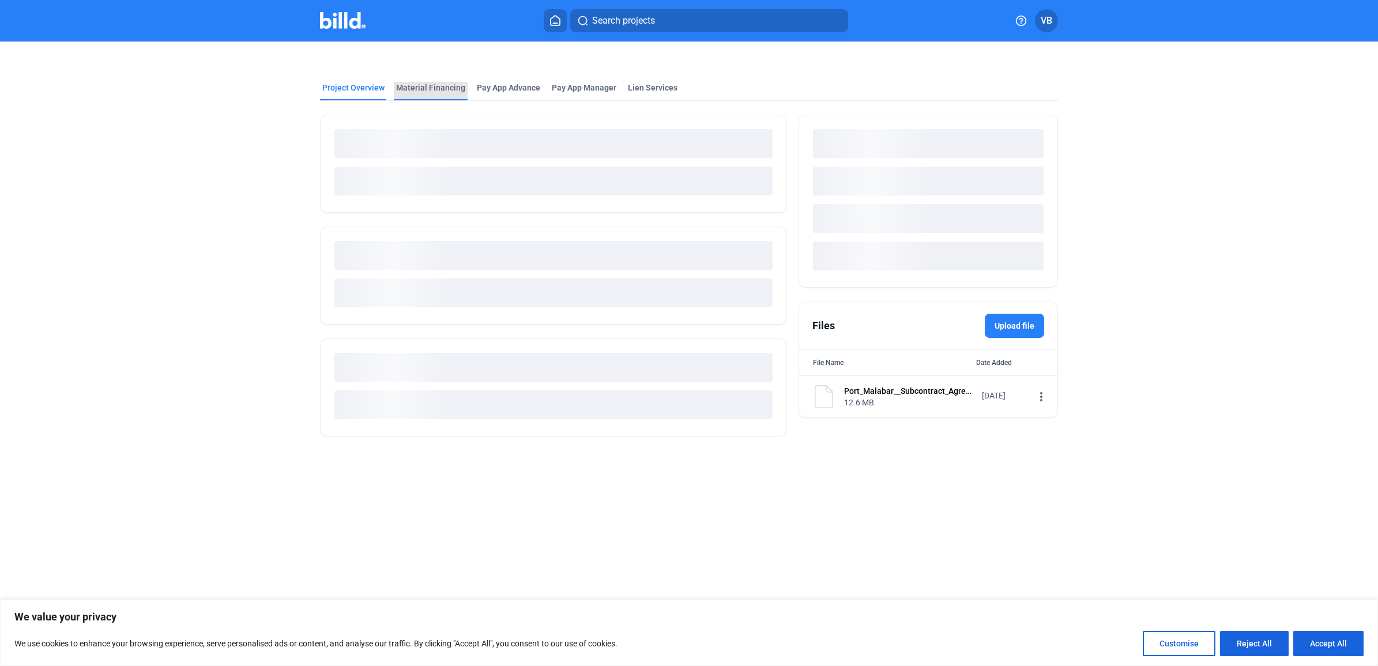
click at [443, 91] on div "Material Financing" at bounding box center [430, 88] width 69 height 12
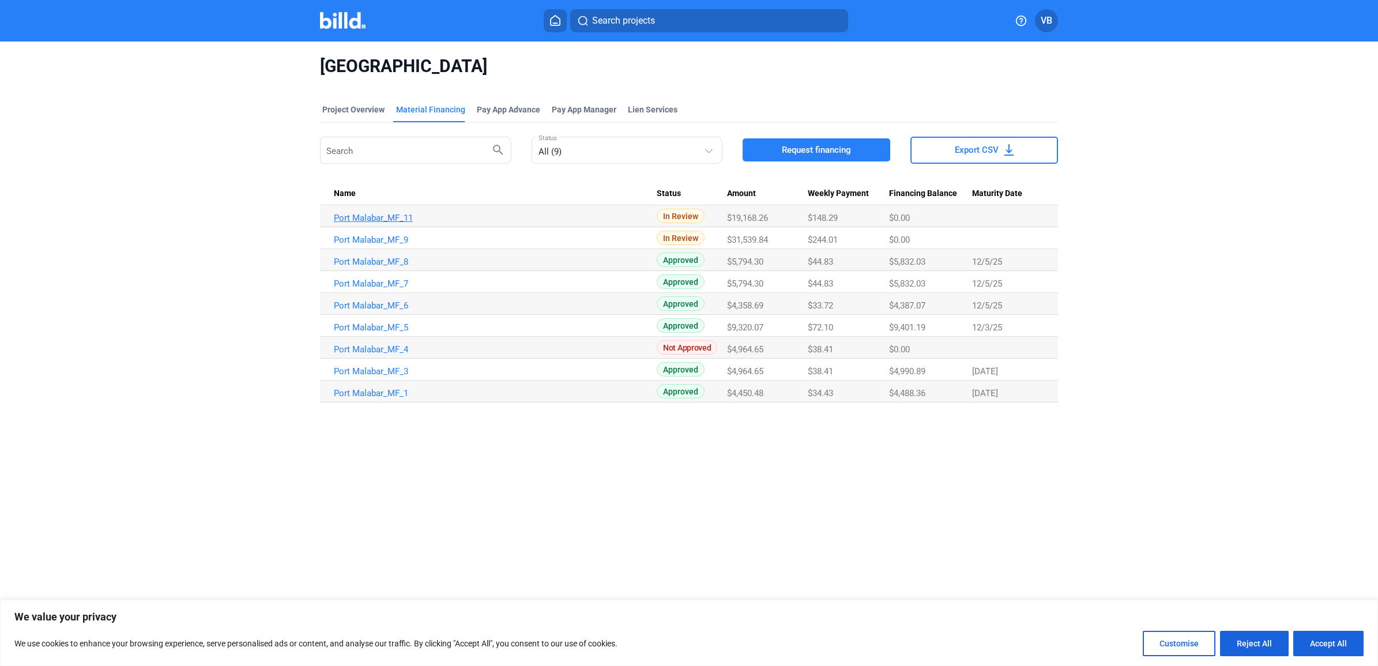
click at [392, 215] on link "Port Malabar_MF_11" at bounding box center [495, 218] width 323 height 10
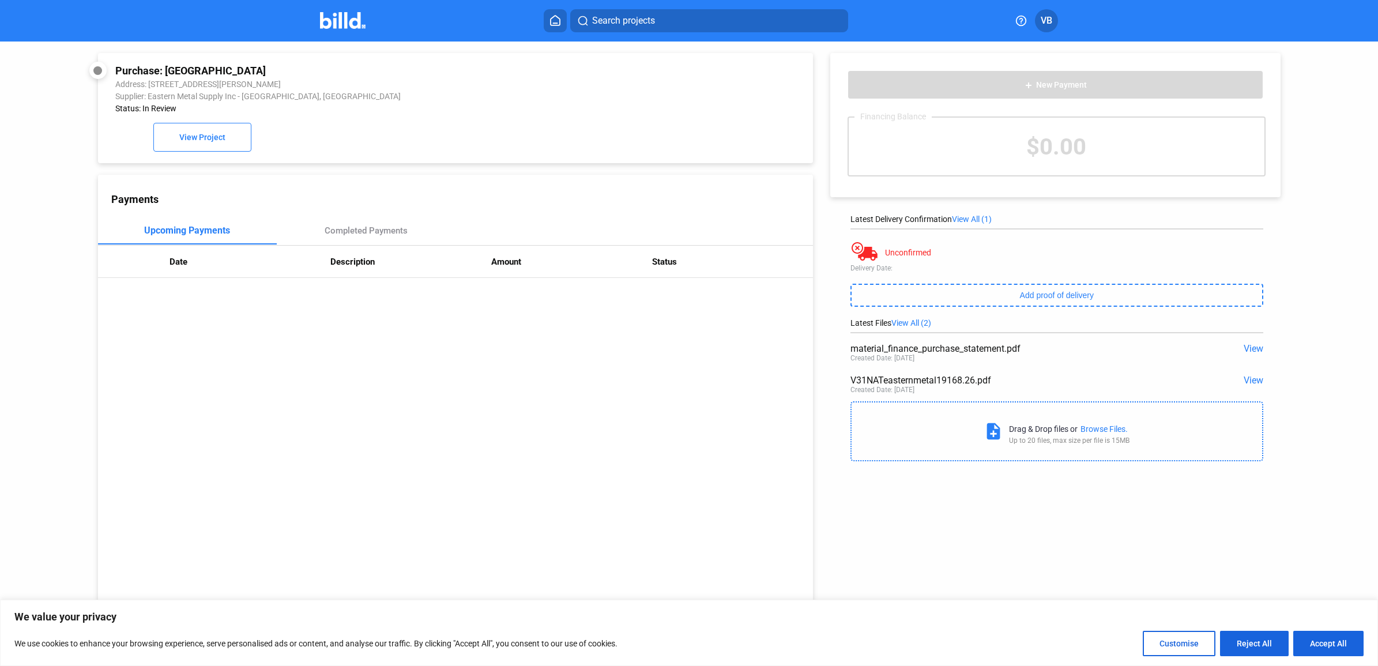
click at [1246, 386] on span "View" at bounding box center [1254, 380] width 20 height 11
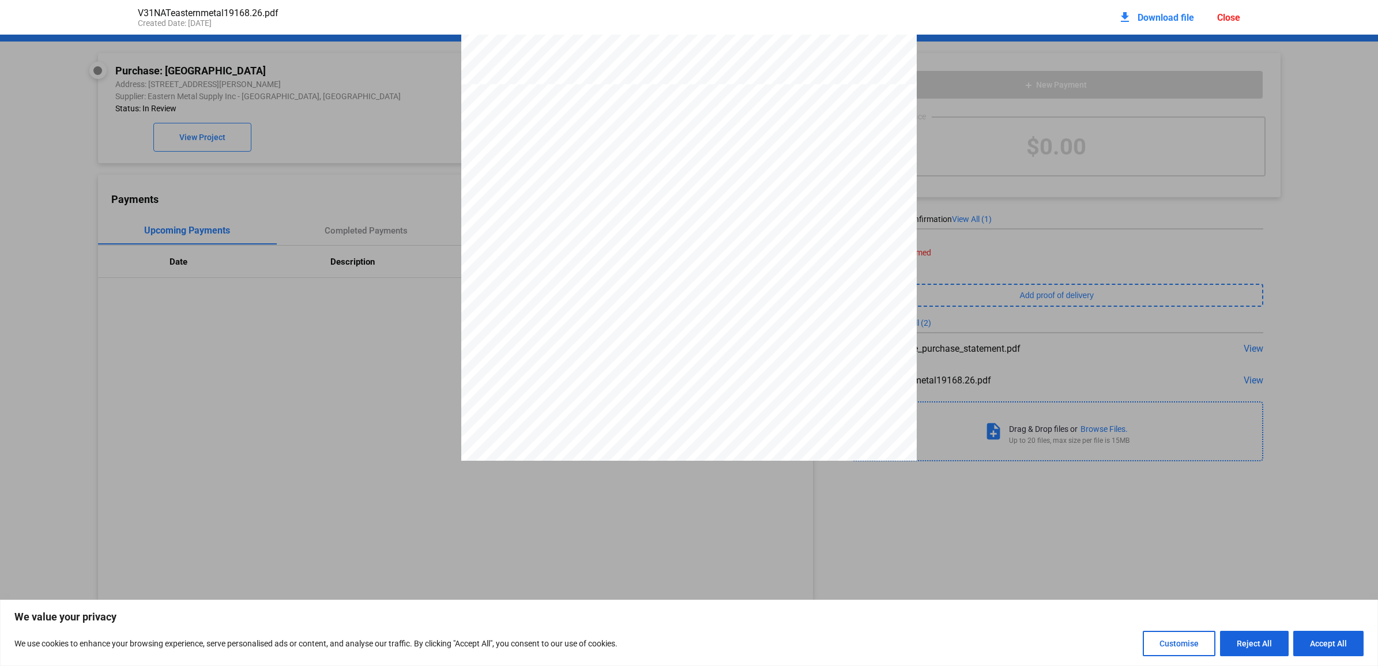
scroll to position [738, 0]
click at [1229, 22] on div "Close" at bounding box center [1228, 17] width 23 height 11
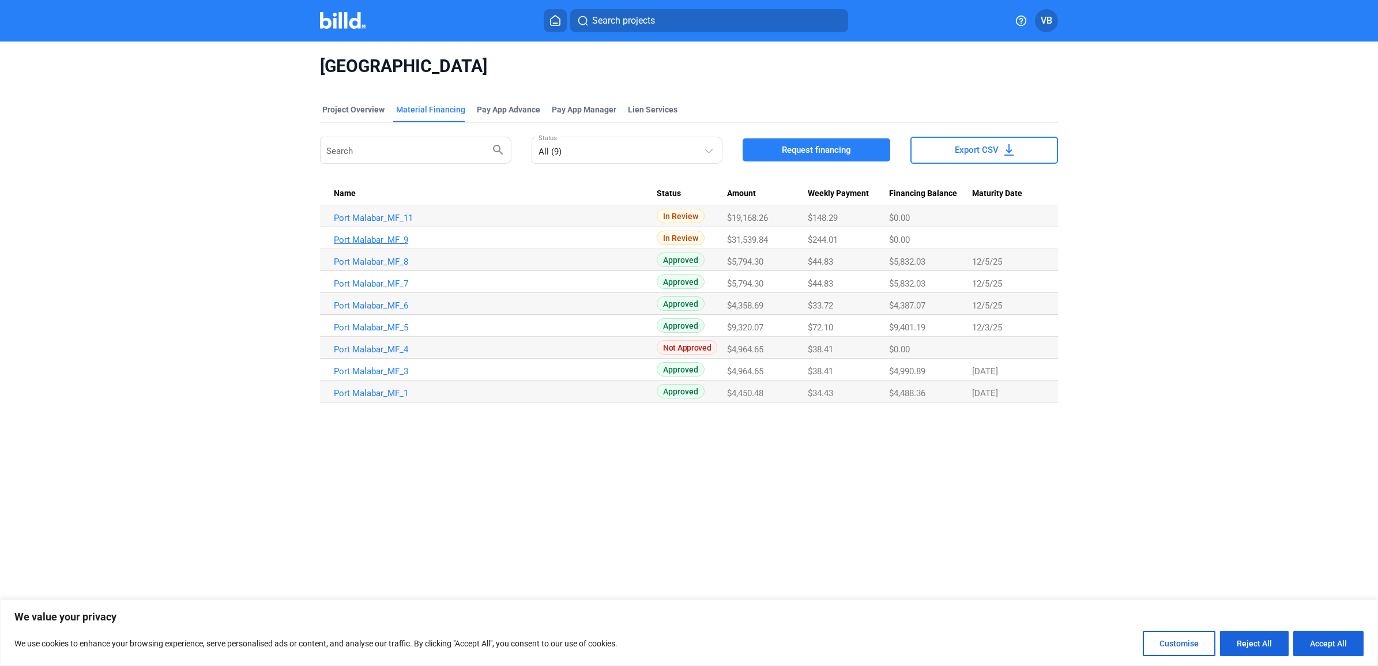
click at [392, 223] on link "Port Malabar_MF_9" at bounding box center [495, 218] width 323 height 10
click at [376, 223] on link "Port Malabar_MF_7" at bounding box center [495, 218] width 323 height 10
click at [710, 15] on button "Search projects" at bounding box center [709, 20] width 278 height 23
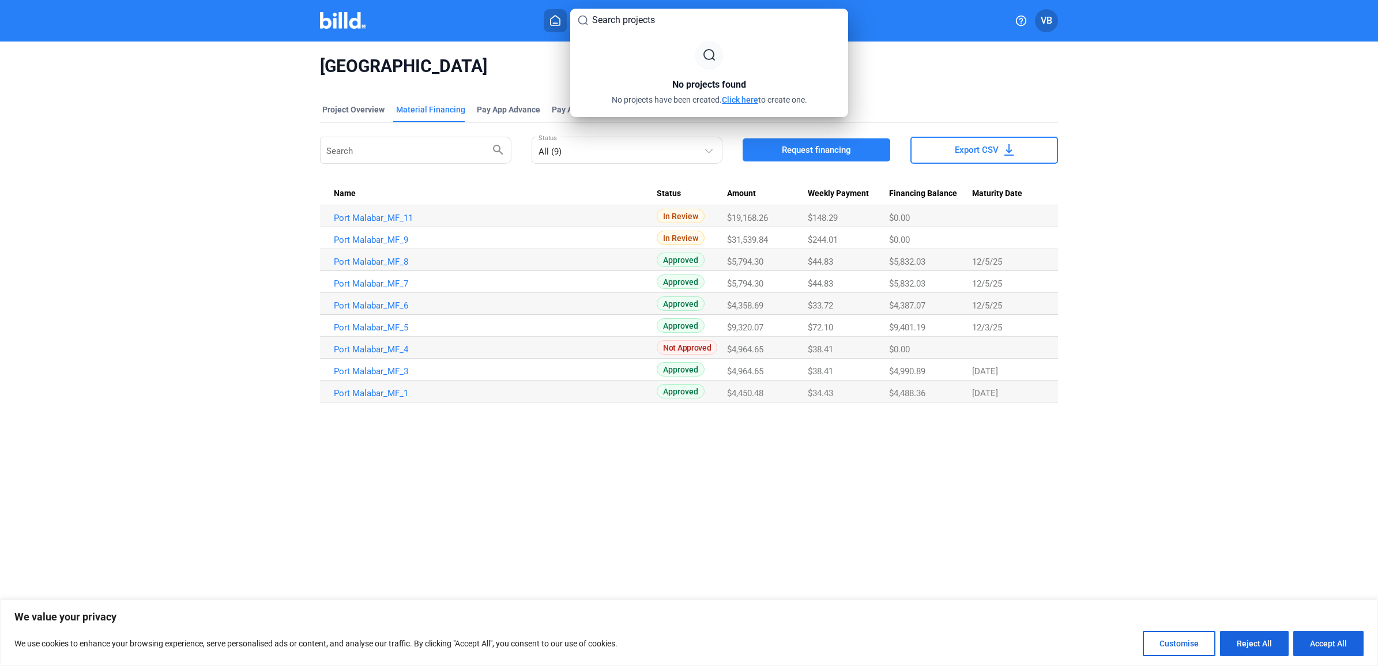
paste input "V31M2T"
click at [769, 15] on input "V31M2T" at bounding box center [716, 20] width 249 height 14
paste input "8,425.66"
type input "8,425.66"
